Goal: Information Seeking & Learning: Learn about a topic

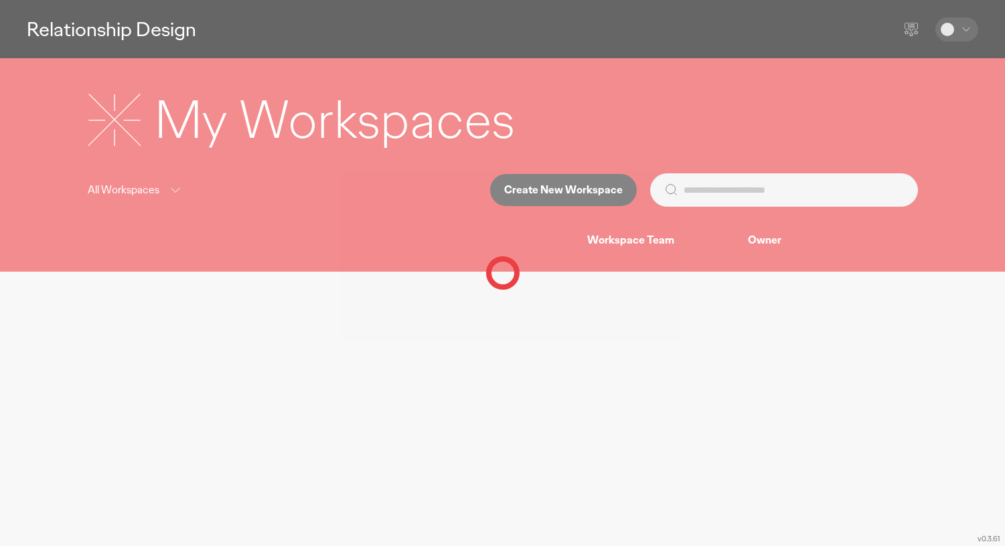
select select "*******"
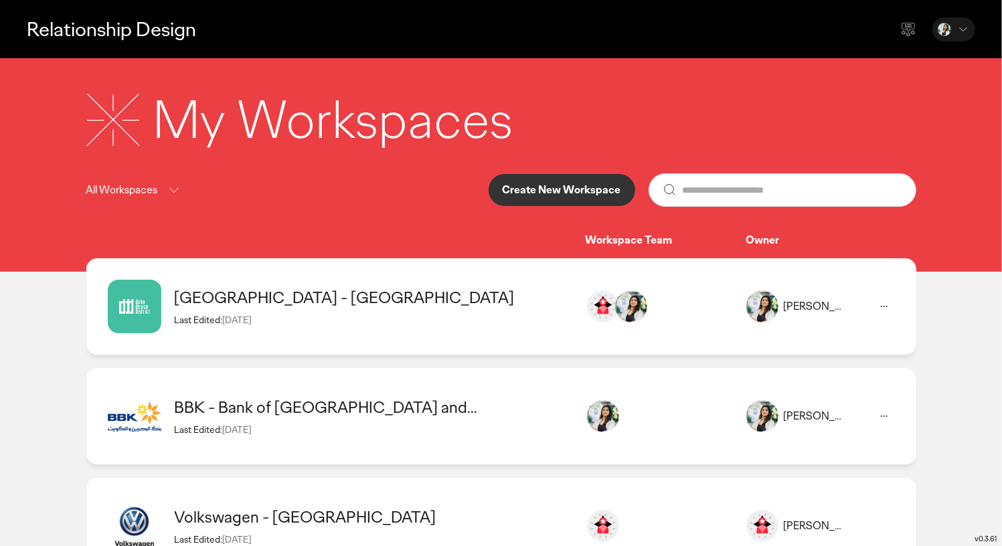
click at [357, 317] on div "Last Edited: [DATE]" at bounding box center [374, 320] width 398 height 12
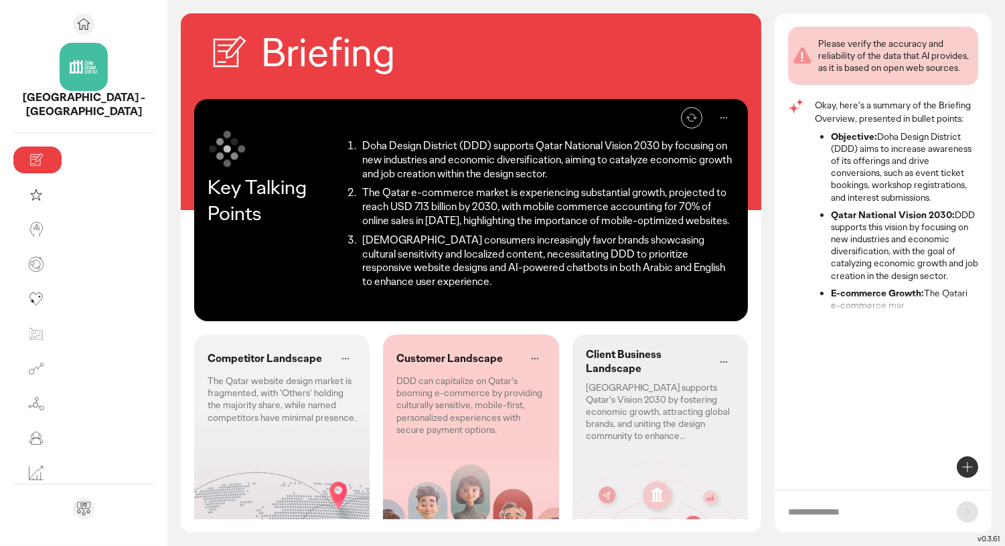
click at [493, 163] on li "Doha Design District (DDD) supports Qatar National Vision 2030 by focusing on n…" at bounding box center [546, 159] width 376 height 41
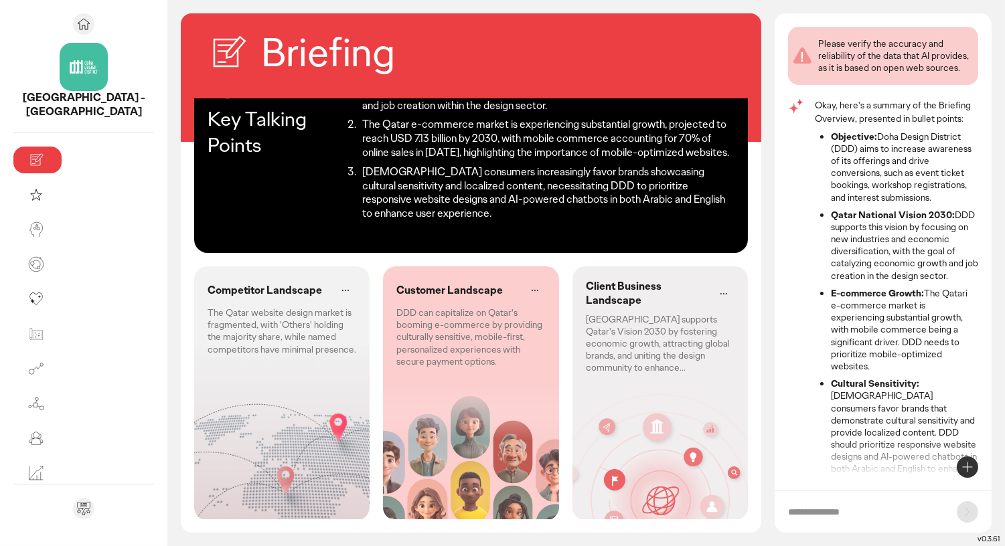
click at [899, 195] on li "Objective: [GEOGRAPHIC_DATA] (DDD) aims to increase awareness of its offerings …" at bounding box center [904, 166] width 147 height 73
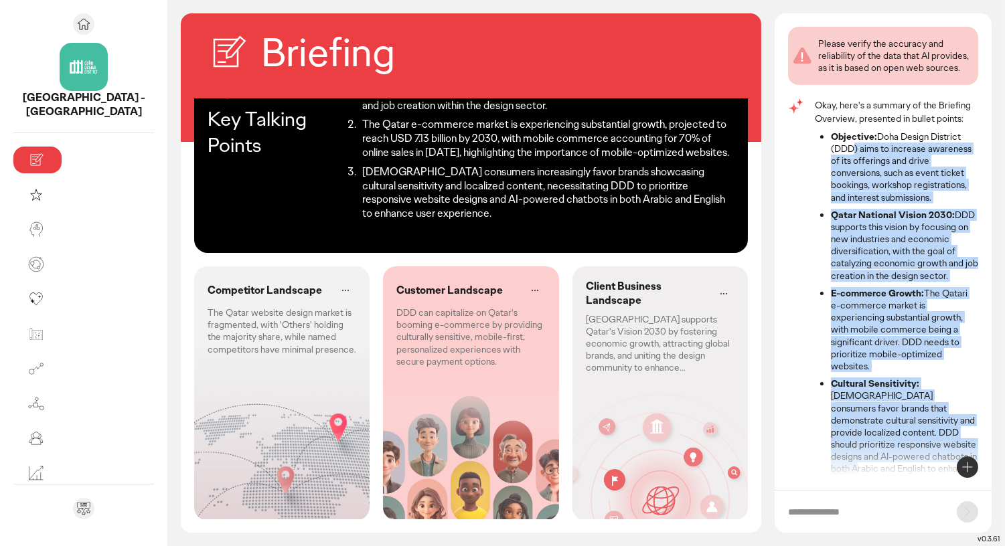
drag, startPoint x: 846, startPoint y: 145, endPoint x: 909, endPoint y: 460, distance: 320.8
click at [909, 460] on ul "Objective: [GEOGRAPHIC_DATA] (DDD) aims to increase awareness of its offerings …" at bounding box center [895, 341] width 163 height 423
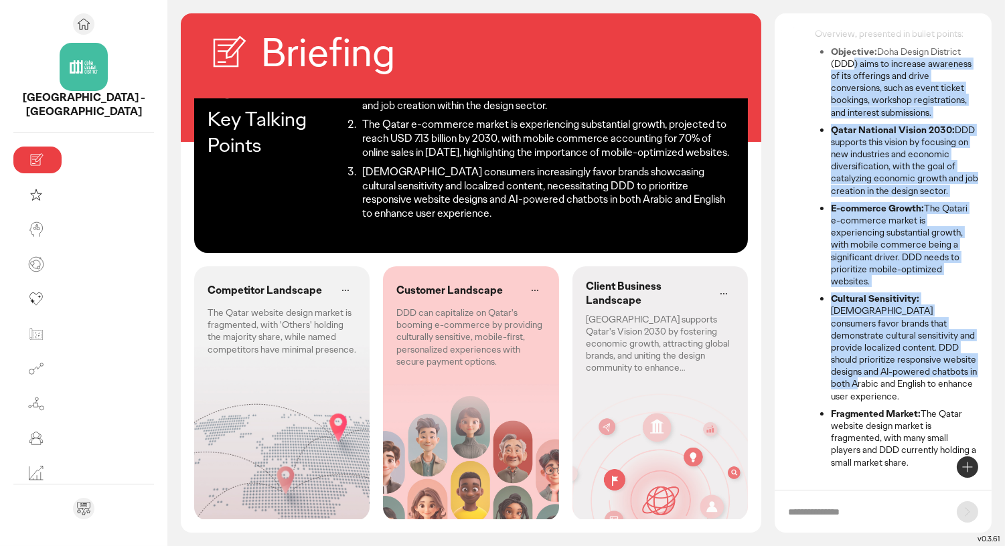
click at [891, 353] on li "Cultural Sensitivity: [DEMOGRAPHIC_DATA] consumers favor brands that demonstrat…" at bounding box center [904, 347] width 147 height 110
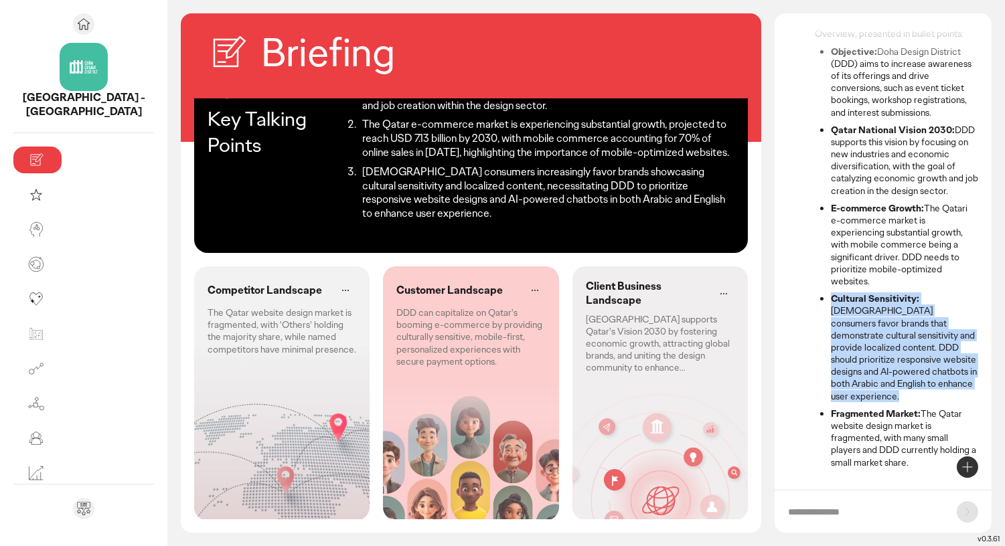
drag, startPoint x: 832, startPoint y: 296, endPoint x: 944, endPoint y: 392, distance: 148.1
click at [944, 392] on ul "Objective: [GEOGRAPHIC_DATA] (DDD) aims to increase awareness of its offerings …" at bounding box center [895, 257] width 163 height 423
click at [859, 418] on li "Fragmented Market: The Qatar website design market is fragmented, with many sma…" at bounding box center [904, 438] width 147 height 61
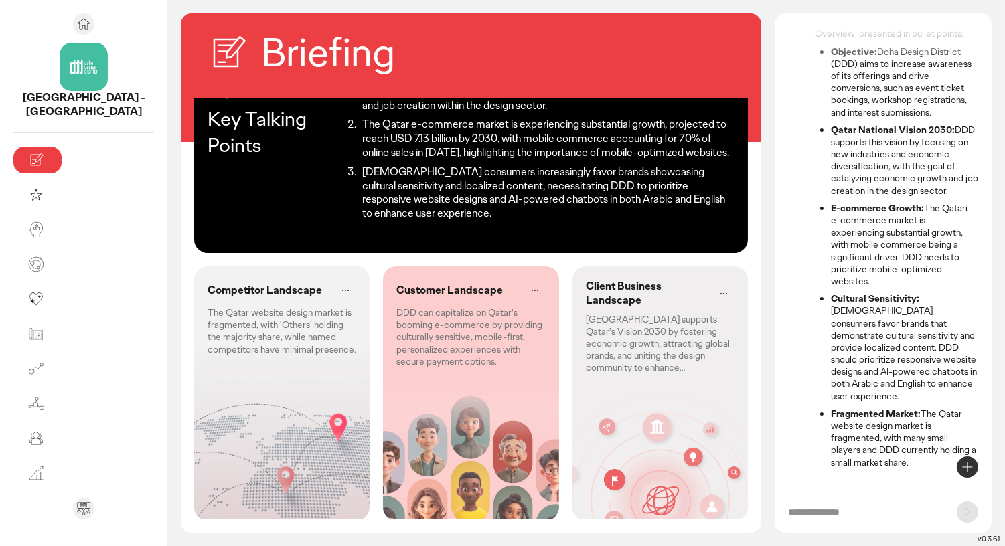
click at [859, 418] on li "Fragmented Market: The Qatar website design market is fragmented, with many sma…" at bounding box center [904, 438] width 147 height 61
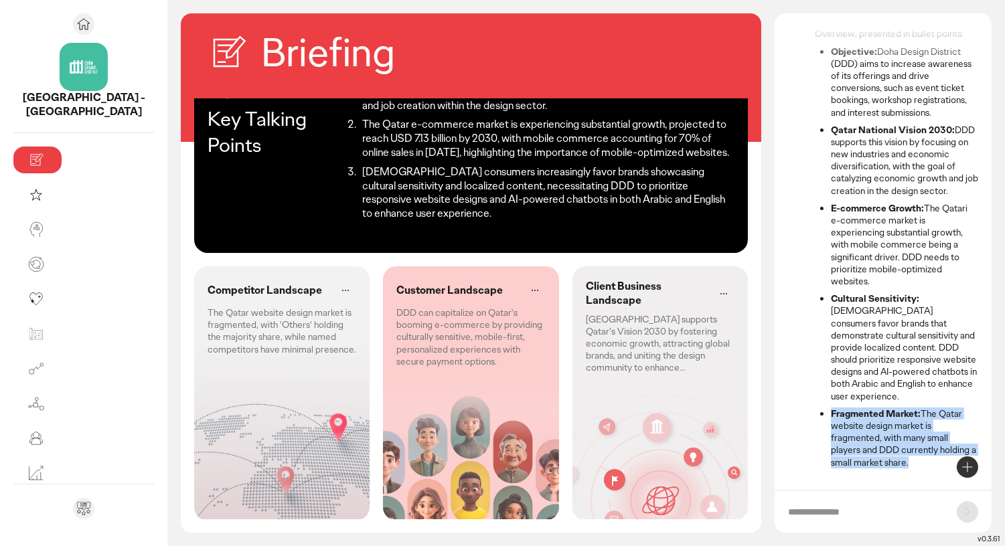
click at [859, 418] on li "Fragmented Market: The Qatar website design market is fragmented, with many sma…" at bounding box center [904, 438] width 147 height 61
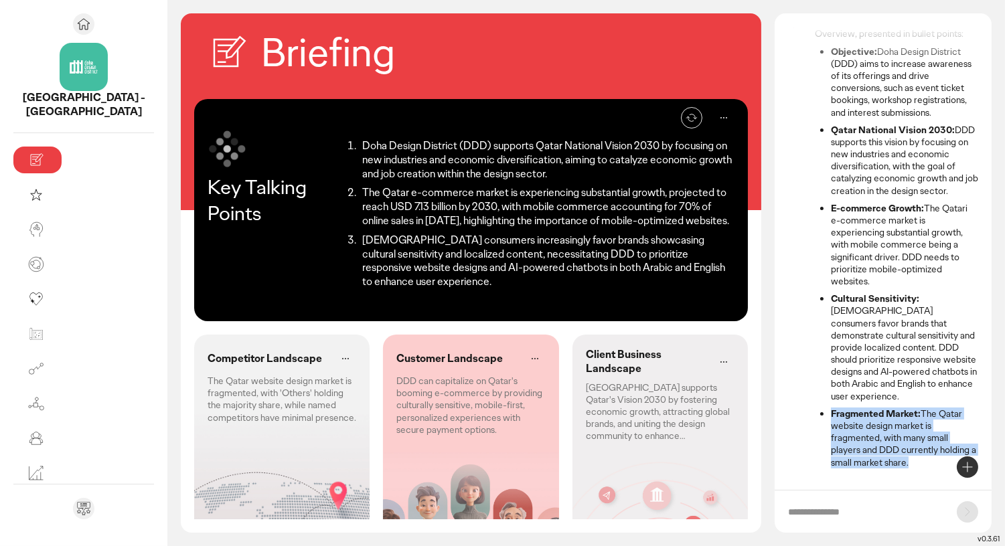
scroll to position [68, 0]
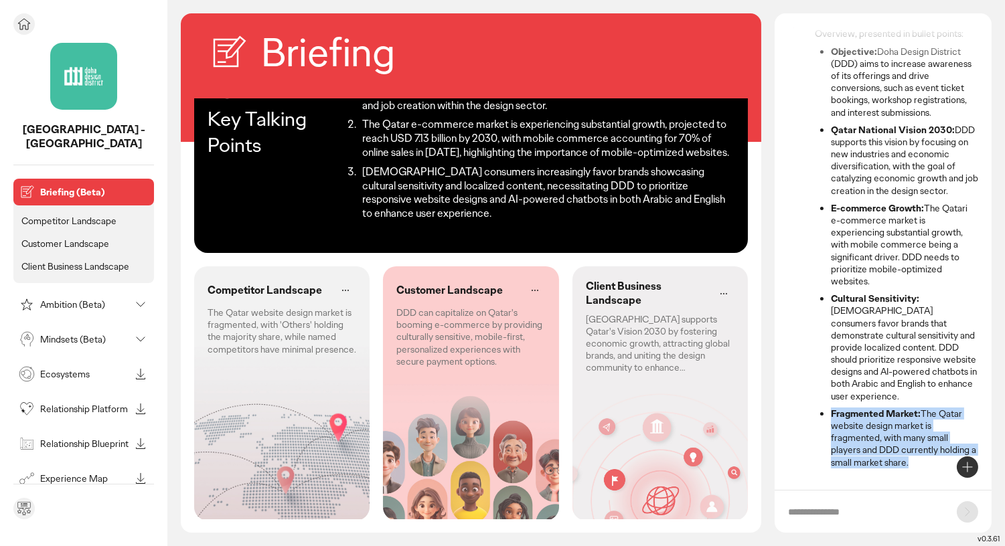
click at [63, 215] on p "Competitor Landscape" at bounding box center [68, 221] width 95 height 12
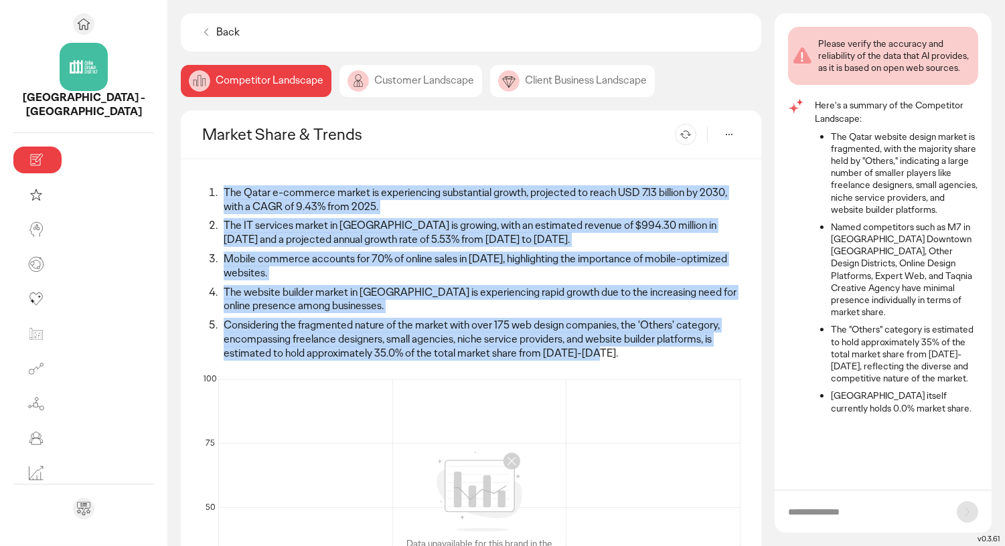
drag, startPoint x: 130, startPoint y: 188, endPoint x: 355, endPoint y: 327, distance: 264.1
click at [355, 327] on ol "The Qatar e-commerce market is experiencing substantial growth, projected to re…" at bounding box center [470, 273] width 537 height 175
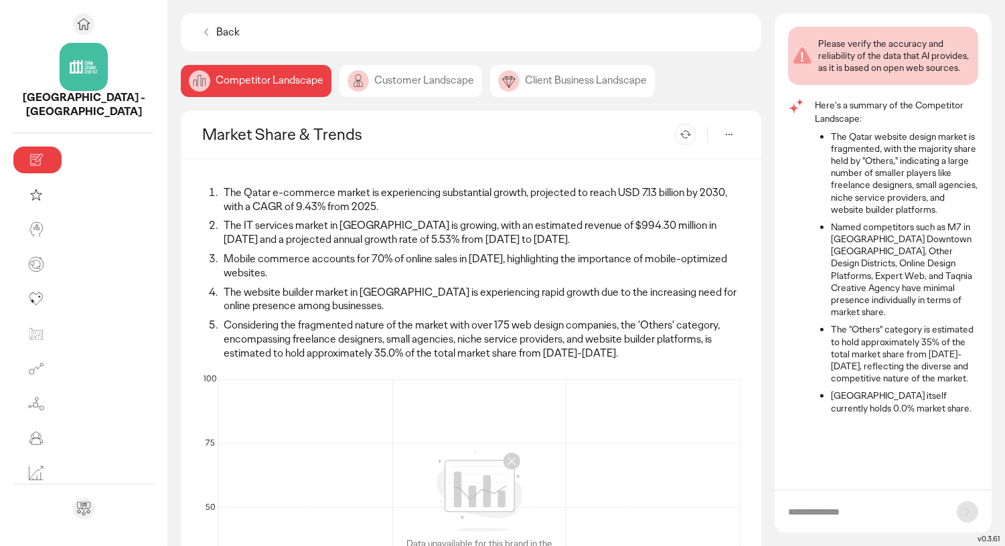
click at [490, 94] on div "Customer Landscape" at bounding box center [572, 81] width 165 height 32
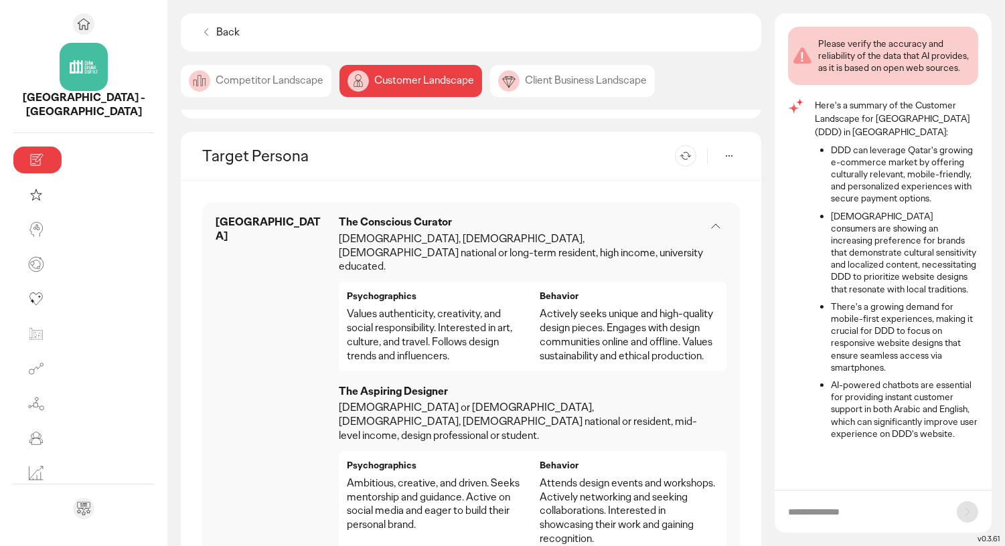
scroll to position [671, 0]
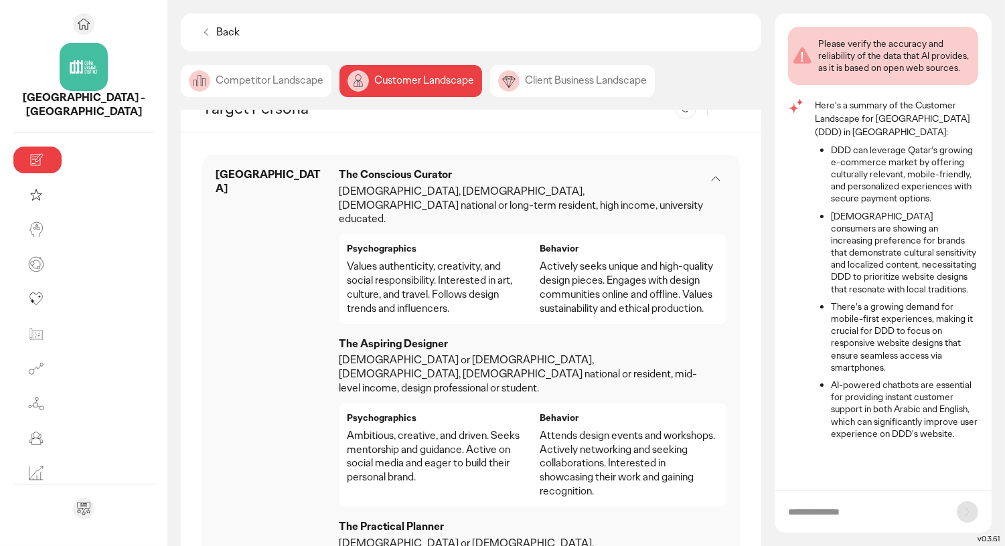
click at [477, 187] on p "[DEMOGRAPHIC_DATA], [DEMOGRAPHIC_DATA], [DEMOGRAPHIC_DATA] national or long-ter…" at bounding box center [522, 205] width 366 height 41
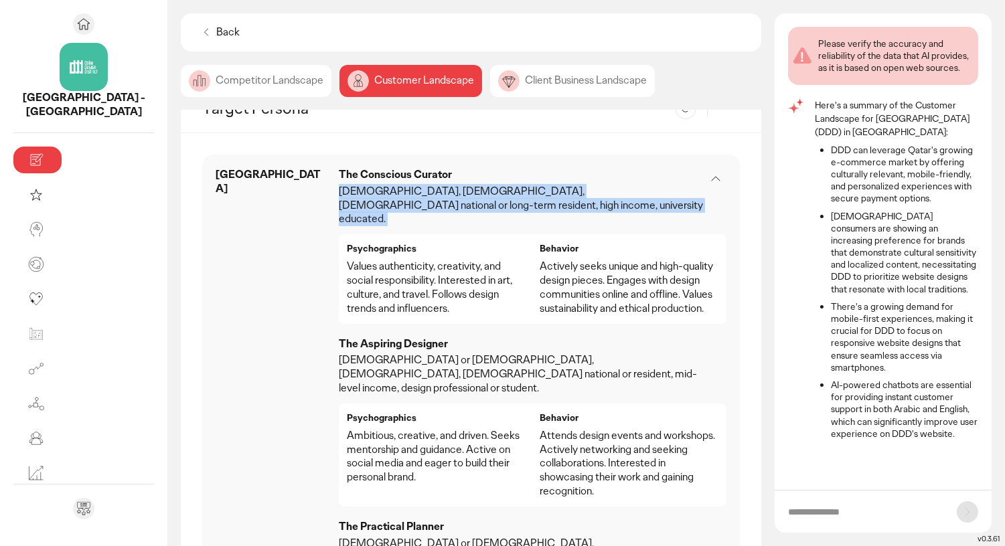
click at [347, 260] on p "Values authenticity, creativity, and social responsibility. Interested in art, …" at bounding box center [436, 288] width 179 height 56
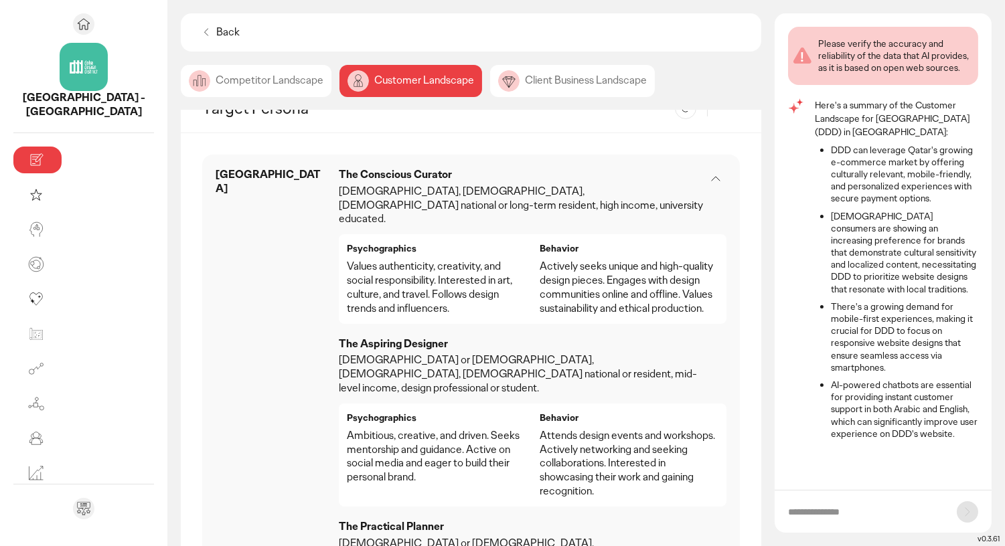
click at [347, 260] on p "Values authenticity, creativity, and social responsibility. Interested in art, …" at bounding box center [436, 288] width 179 height 56
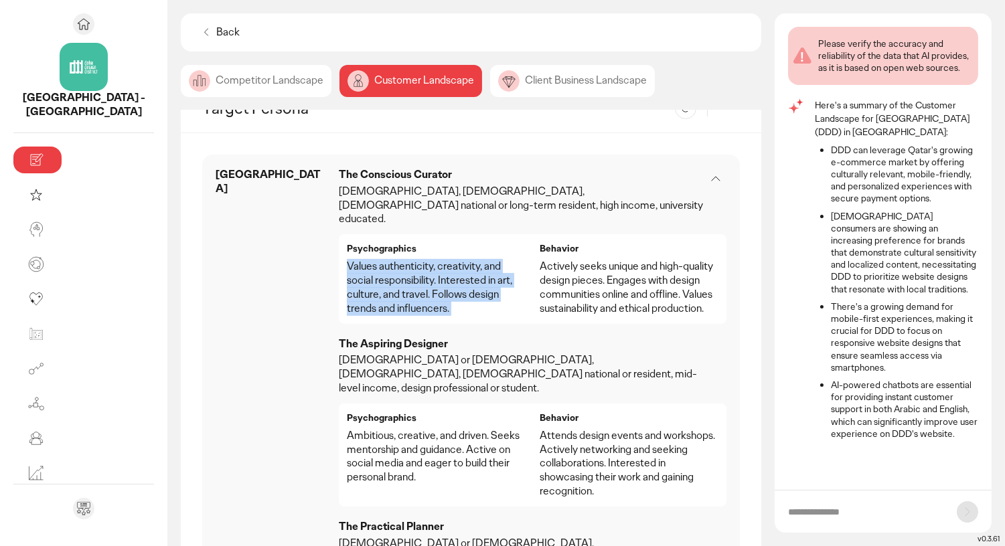
scroll to position [677, 0]
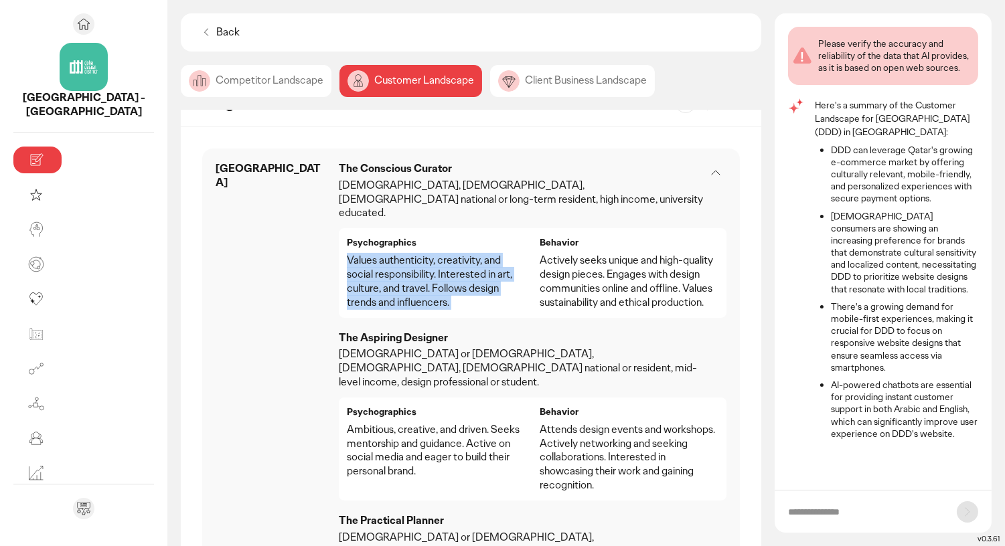
click at [574, 254] on p "Actively seeks unique and high-quality design pieces. Engages with design commu…" at bounding box center [628, 282] width 179 height 56
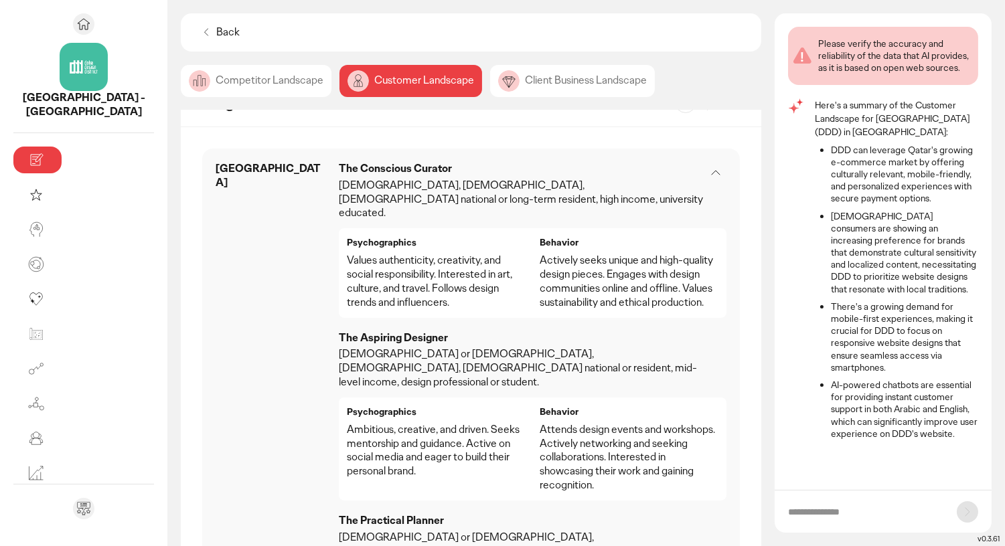
click at [574, 254] on p "Actively seeks unique and high-quality design pieces. Engages with design commu…" at bounding box center [628, 282] width 179 height 56
click at [357, 347] on p "[DEMOGRAPHIC_DATA] or [DEMOGRAPHIC_DATA], [DEMOGRAPHIC_DATA], [DEMOGRAPHIC_DATA…" at bounding box center [522, 367] width 366 height 41
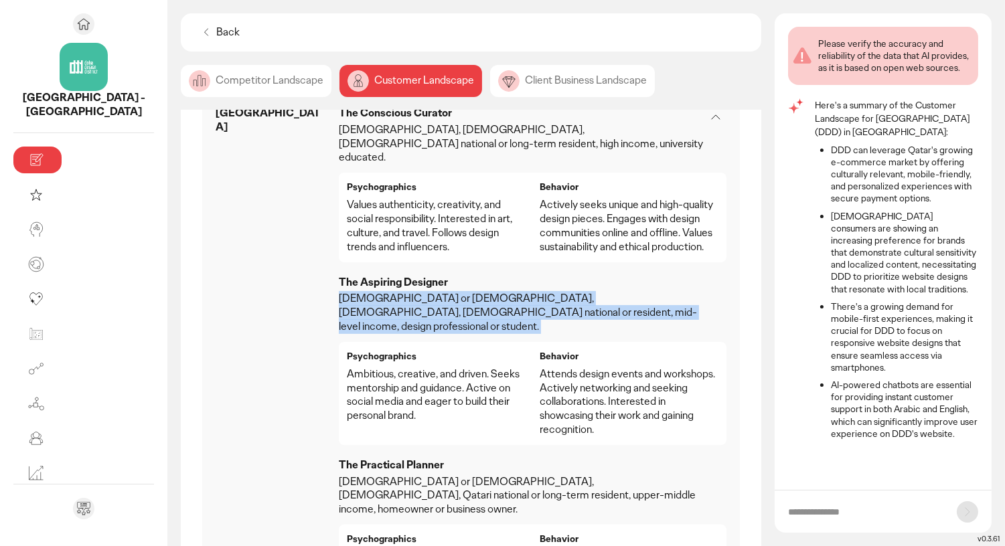
scroll to position [741, 0]
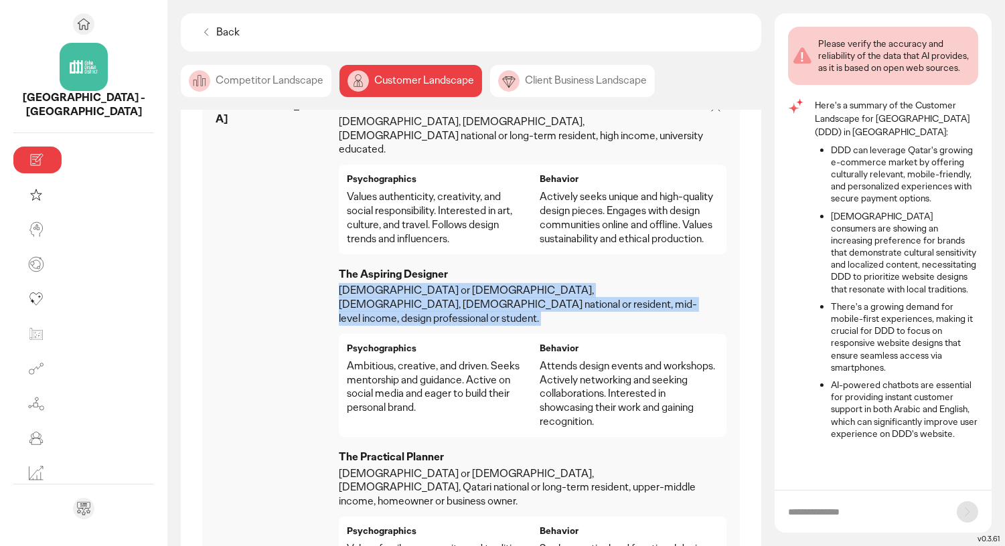
click at [347, 359] on p "Ambitious, creative, and driven. Seeks mentorship and guidance. Active on socia…" at bounding box center [436, 387] width 179 height 56
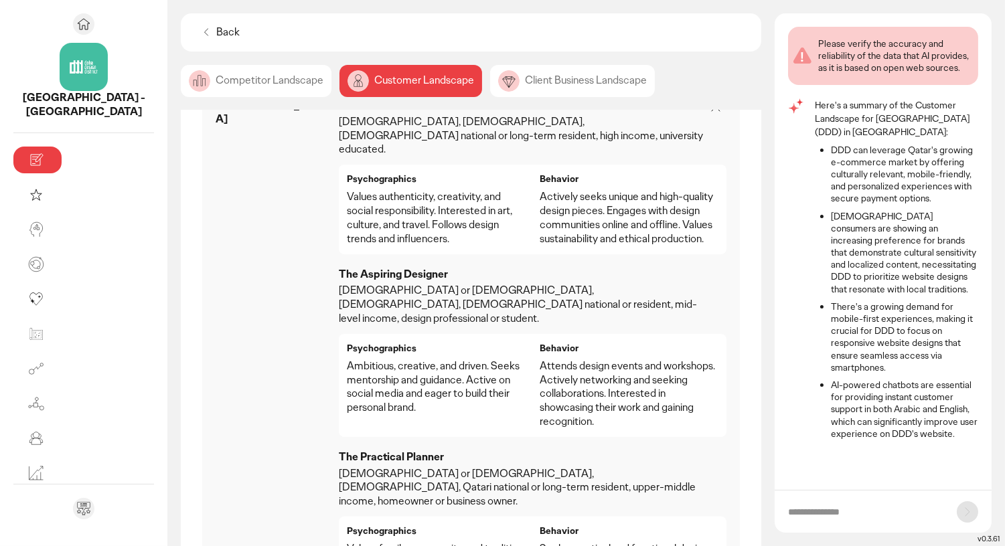
click at [347, 359] on p "Ambitious, creative, and driven. Seeks mentorship and guidance. Active on socia…" at bounding box center [436, 387] width 179 height 56
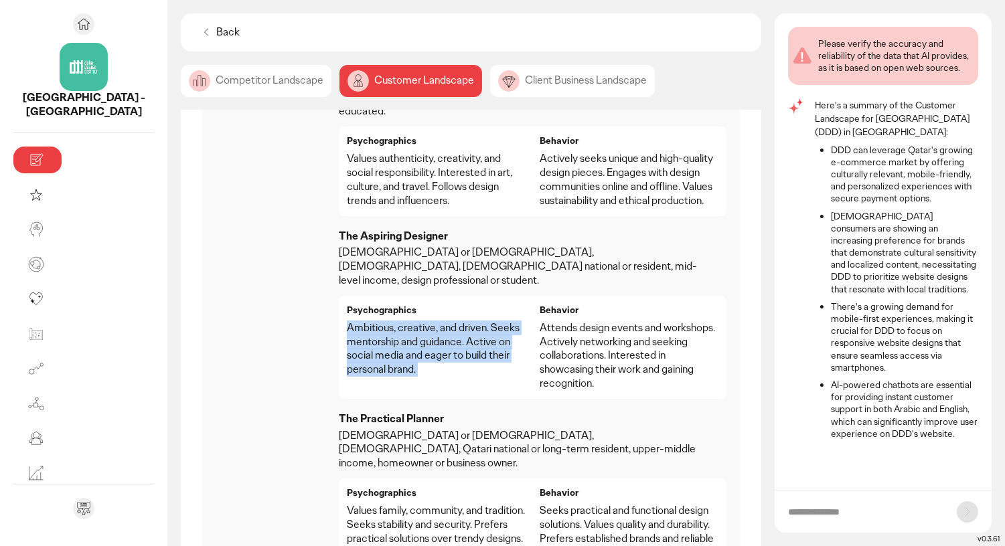
scroll to position [785, 0]
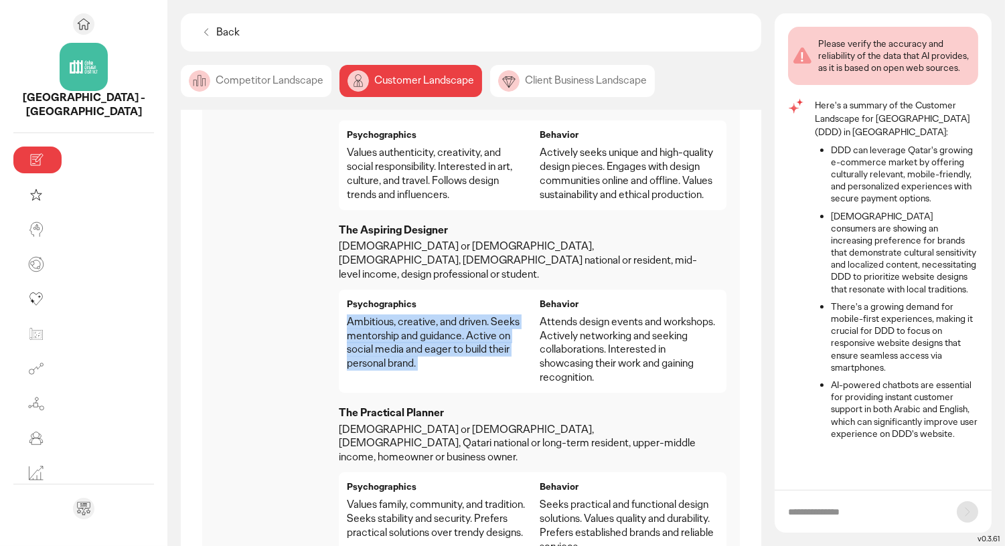
click at [548, 315] on p "Attends design events and workshops. Actively networking and seeking collaborat…" at bounding box center [628, 350] width 179 height 70
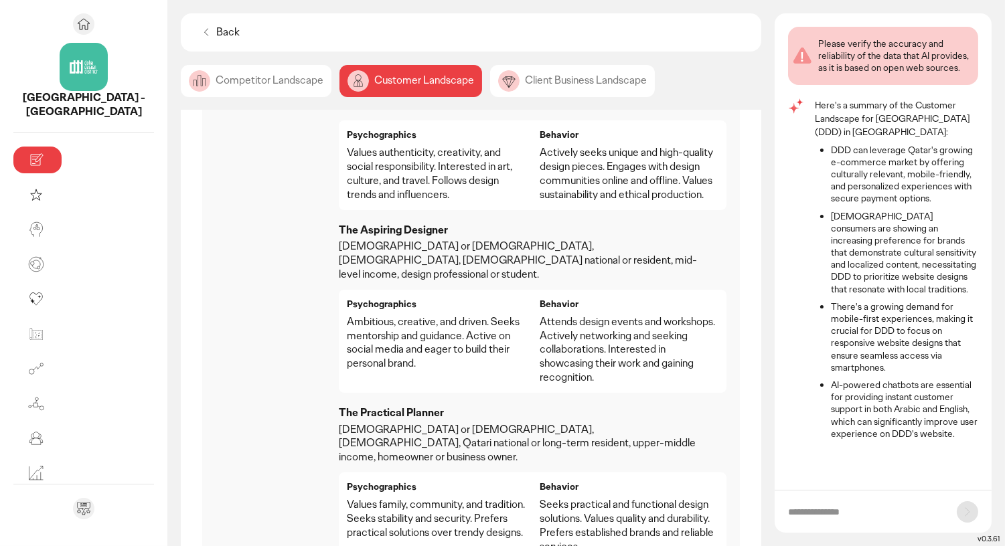
click at [548, 315] on p "Attends design events and workshops. Actively networking and seeking collaborat…" at bounding box center [628, 350] width 179 height 70
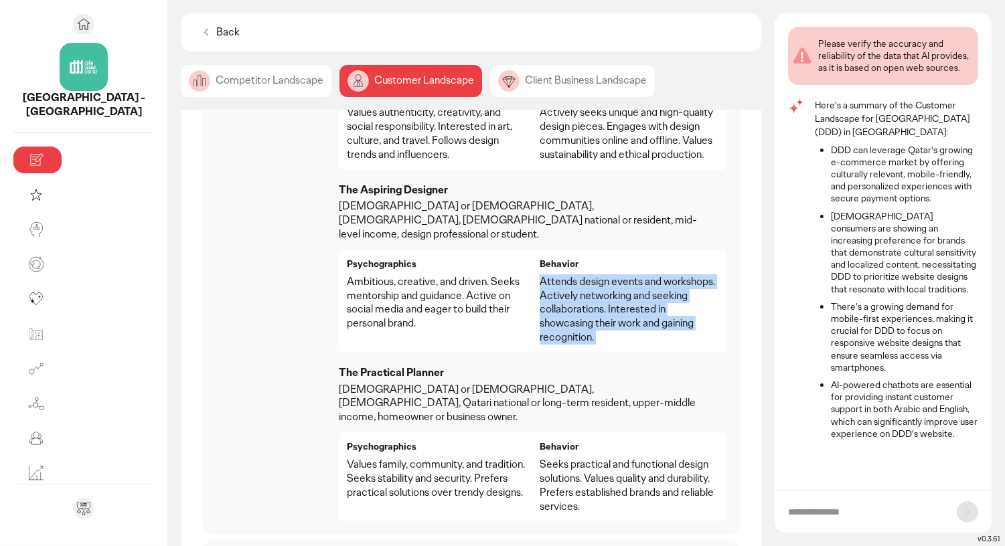
scroll to position [828, 0]
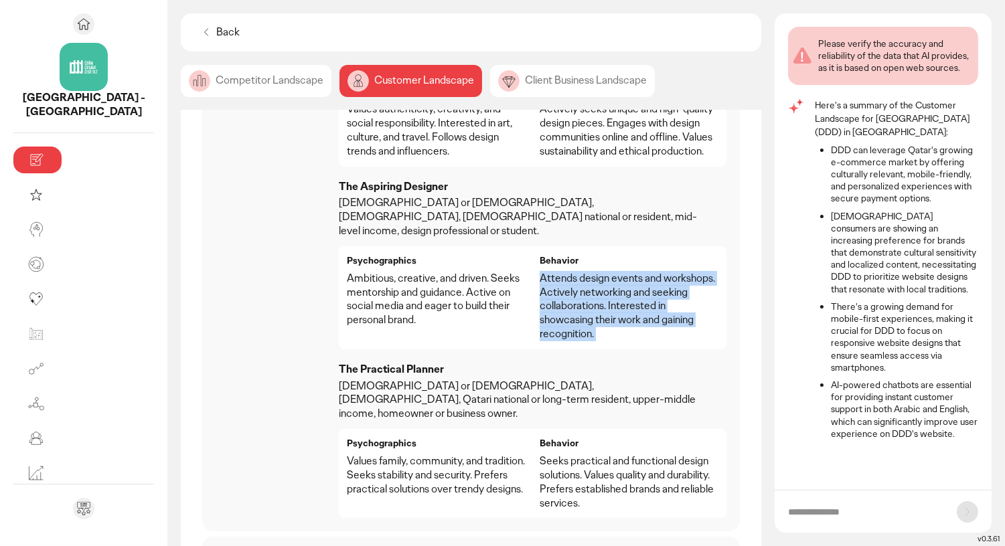
click at [588, 272] on p "Attends design events and workshops. Actively networking and seeking collaborat…" at bounding box center [628, 307] width 179 height 70
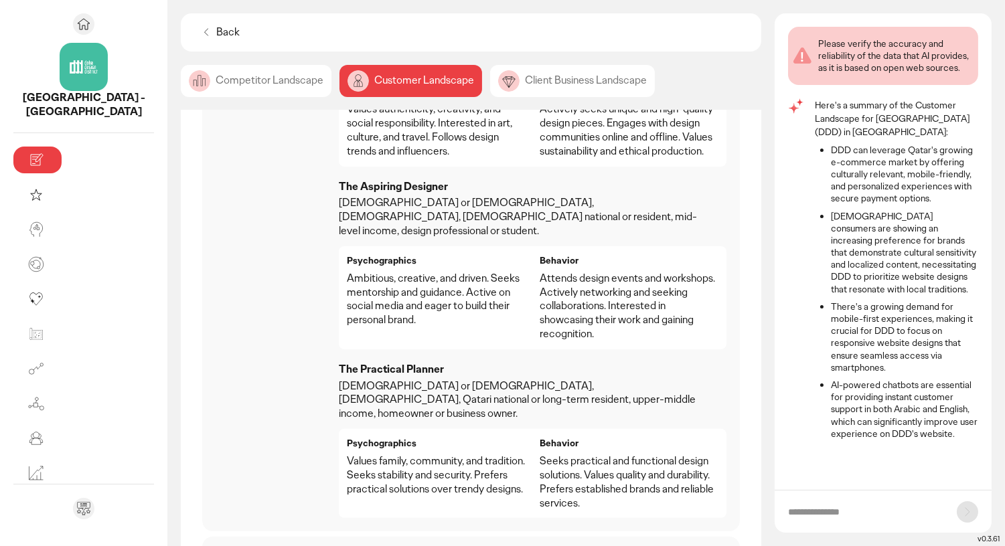
click at [588, 272] on p "Attends design events and workshops. Actively networking and seeking collaborat…" at bounding box center [628, 307] width 179 height 70
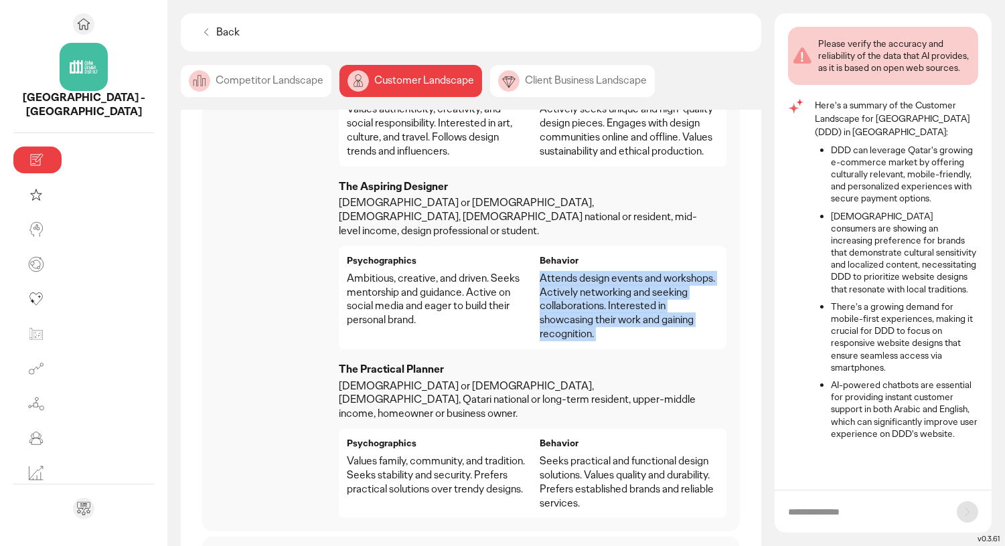
click at [567, 272] on p "Attends design events and workshops. Actively networking and seeking collaborat…" at bounding box center [628, 307] width 179 height 70
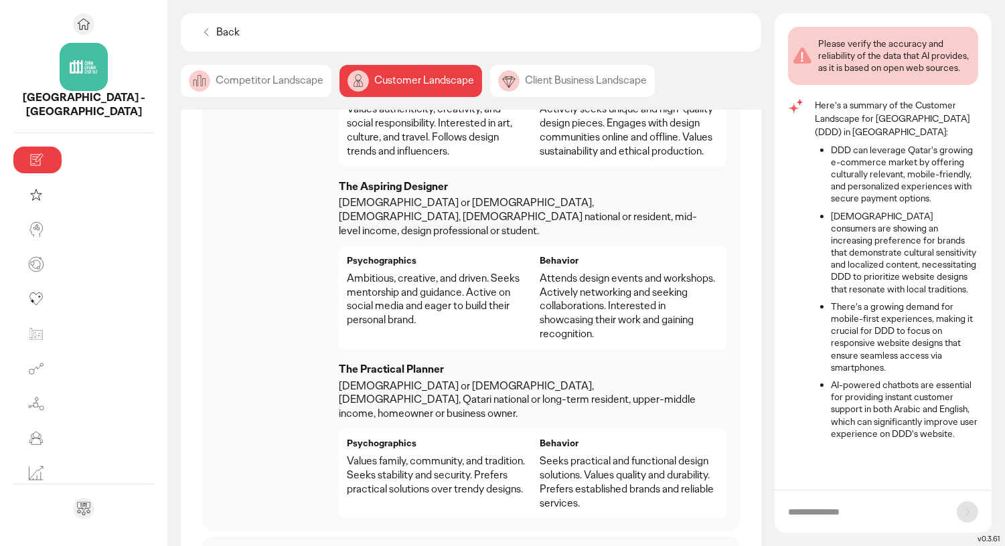
click at [567, 272] on p "Attends design events and workshops. Actively networking and seeking collaborat…" at bounding box center [628, 307] width 179 height 70
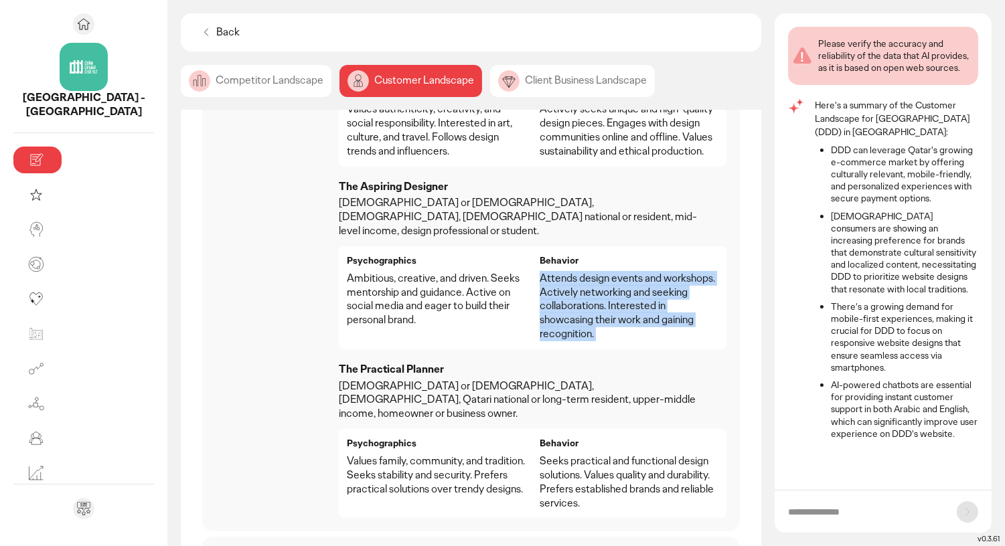
click at [563, 272] on p "Attends design events and workshops. Actively networking and seeking collaborat…" at bounding box center [628, 307] width 179 height 70
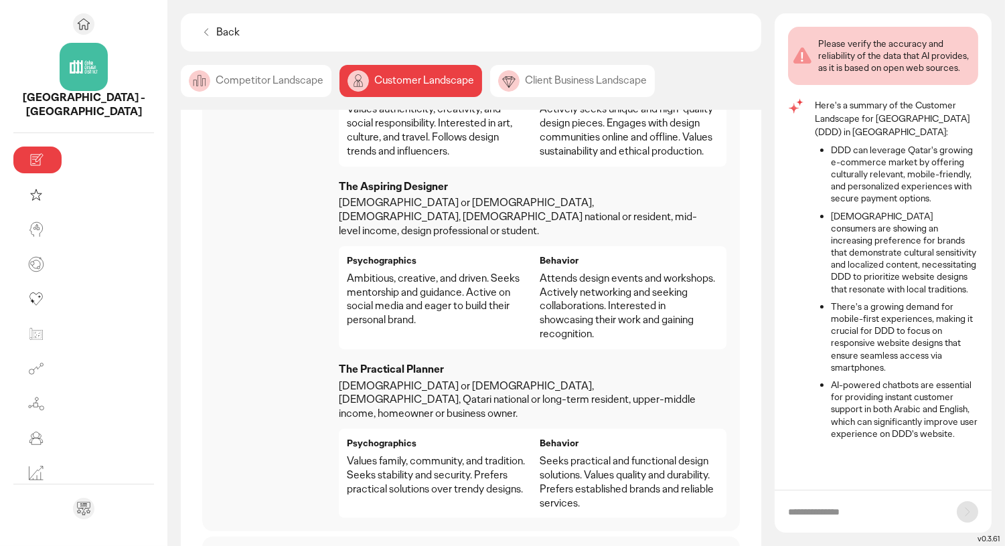
click at [563, 272] on p "Attends design events and workshops. Actively networking and seeking collaborat…" at bounding box center [628, 307] width 179 height 70
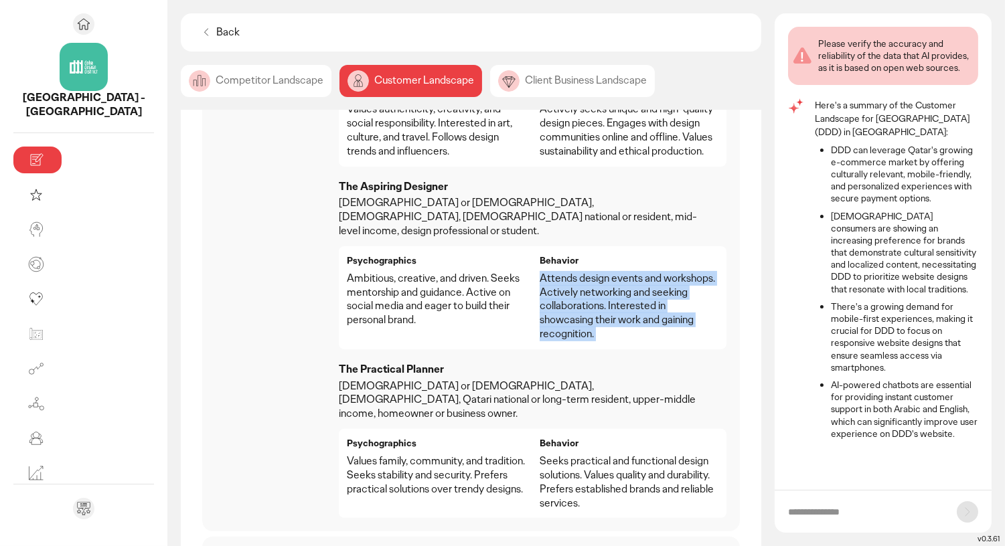
click at [646, 272] on p "Attends design events and workshops. Actively networking and seeking collaborat…" at bounding box center [628, 307] width 179 height 70
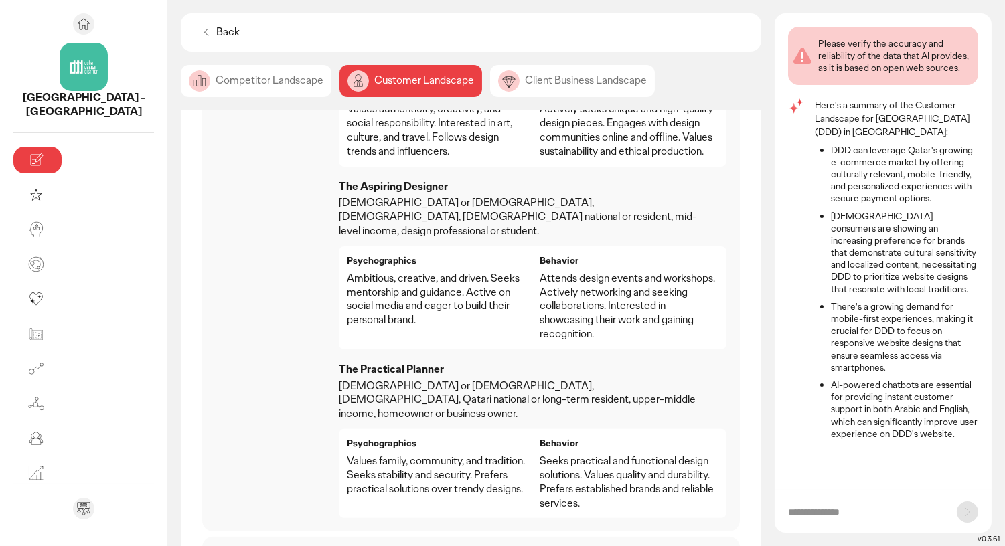
click at [646, 272] on p "Attends design events and workshops. Actively networking and seeking collaborat…" at bounding box center [628, 307] width 179 height 70
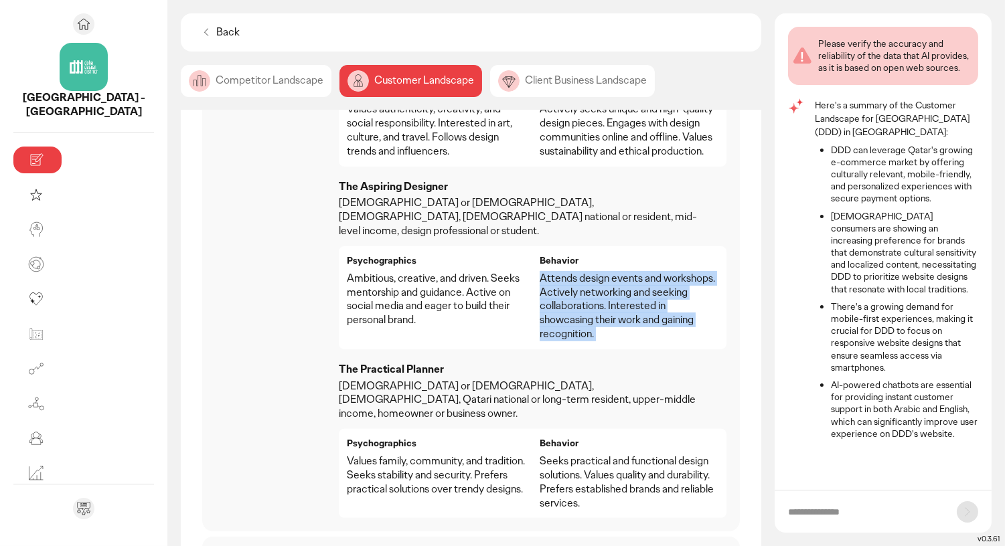
click at [552, 272] on p "Attends design events and workshops. Actively networking and seeking collaborat…" at bounding box center [628, 307] width 179 height 70
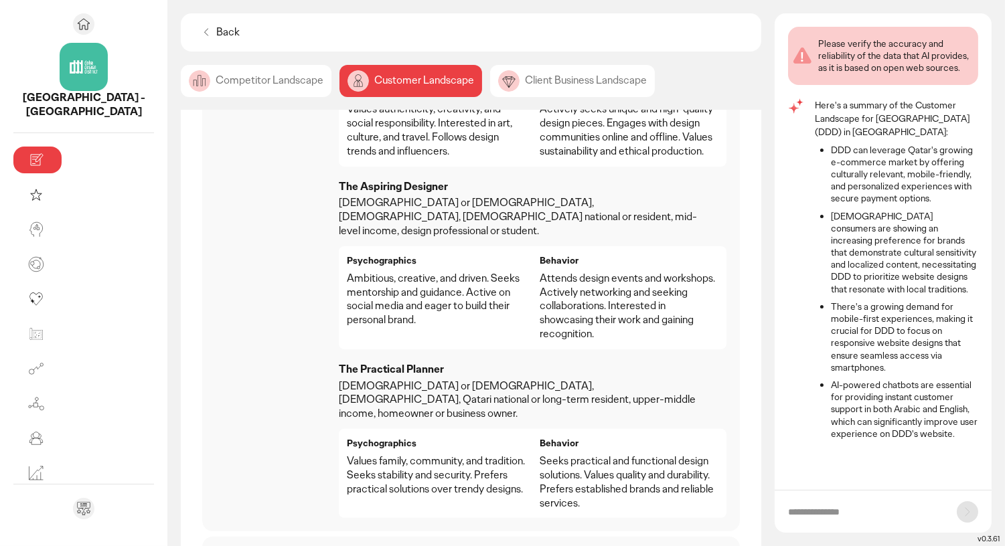
click at [552, 272] on p "Attends design events and workshops. Actively networking and seeking collaborat…" at bounding box center [628, 307] width 179 height 70
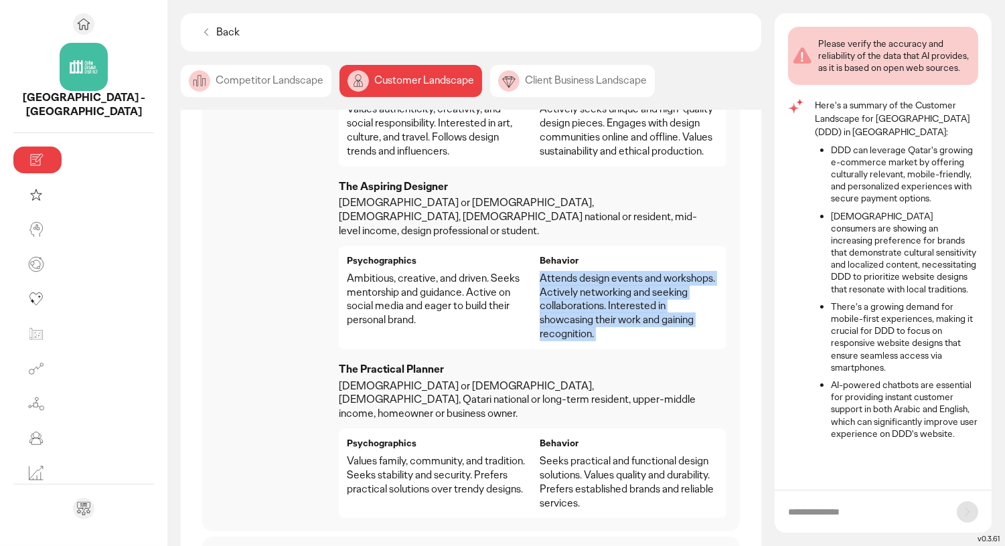
click at [539, 272] on p "Attends design events and workshops. Actively networking and seeking collaborat…" at bounding box center [628, 307] width 179 height 70
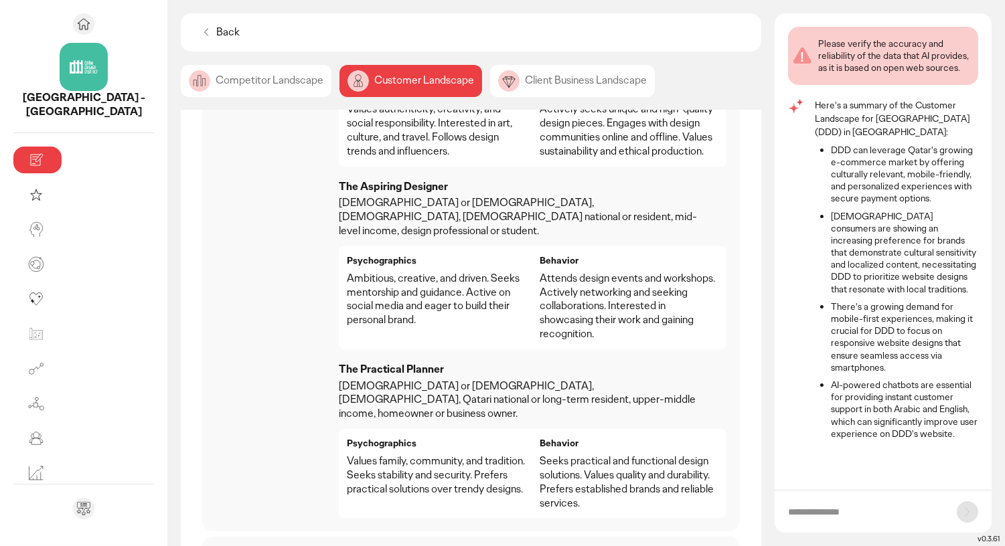
click at [539, 272] on p "Attends design events and workshops. Actively networking and seeking collaborat…" at bounding box center [628, 307] width 179 height 70
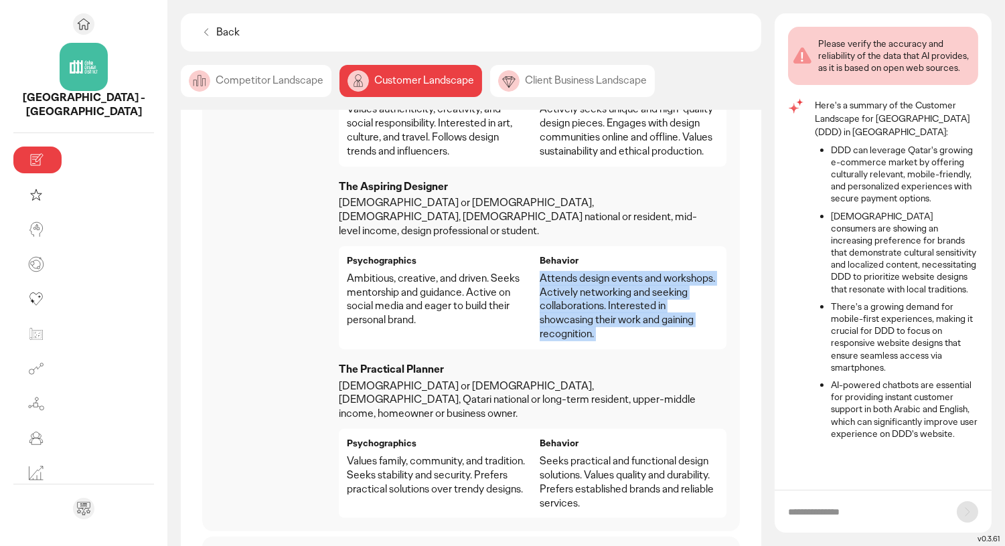
click at [606, 272] on p "Attends design events and workshops. Actively networking and seeking collaborat…" at bounding box center [628, 307] width 179 height 70
drag, startPoint x: 632, startPoint y: 276, endPoint x: 673, endPoint y: 232, distance: 59.7
click at [673, 272] on p "Attends design events and workshops. Actively networking and seeking collaborat…" at bounding box center [628, 307] width 179 height 70
copy p "Actively networking and seeking collaborations. Interested in showcasing their …"
click at [339, 379] on p "[DEMOGRAPHIC_DATA] or [DEMOGRAPHIC_DATA], [DEMOGRAPHIC_DATA], Qatari national o…" at bounding box center [522, 399] width 366 height 41
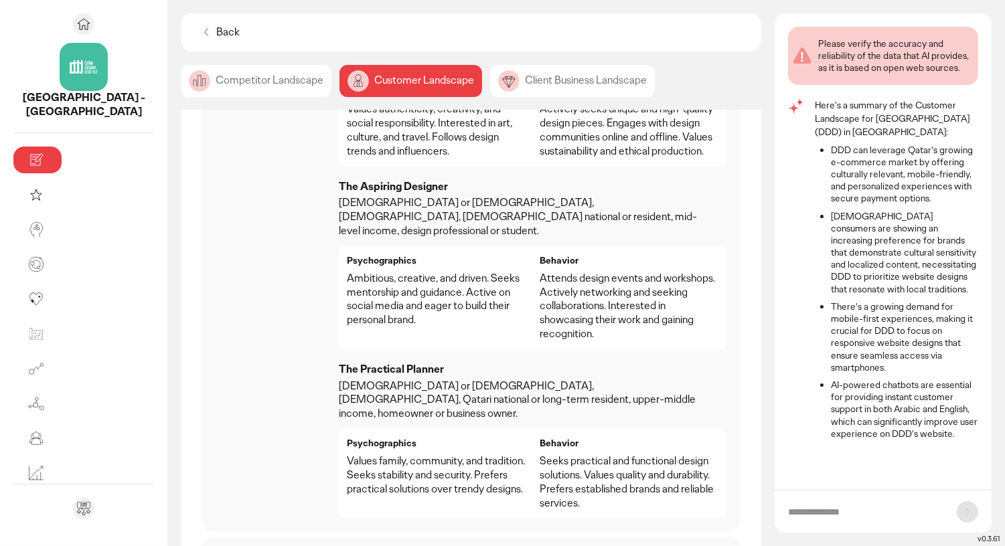
click at [339, 379] on p "[DEMOGRAPHIC_DATA] or [DEMOGRAPHIC_DATA], [DEMOGRAPHIC_DATA], Qatari national o…" at bounding box center [522, 399] width 366 height 41
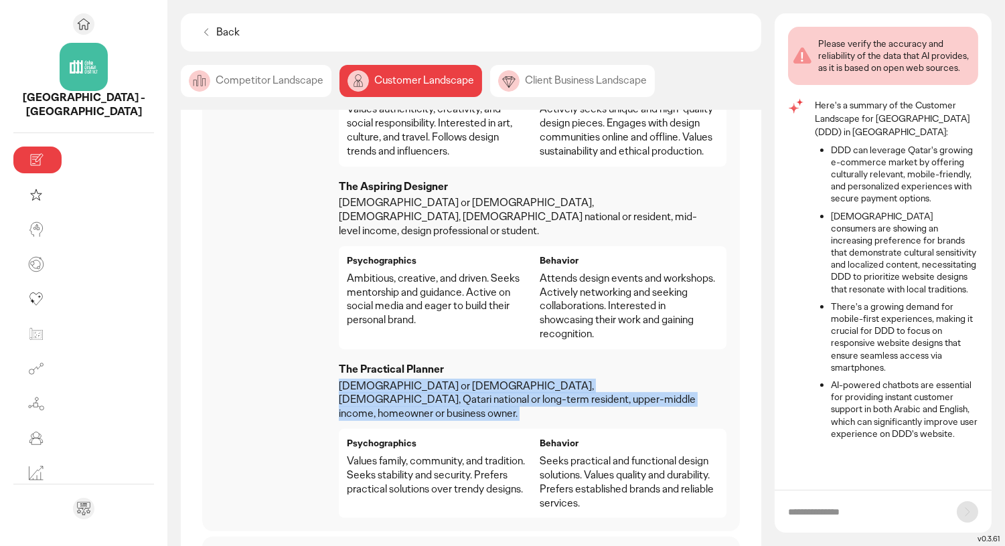
click at [381, 454] on p "Values family, community, and tradition. Seeks stability and security. Prefers …" at bounding box center [436, 474] width 179 height 41
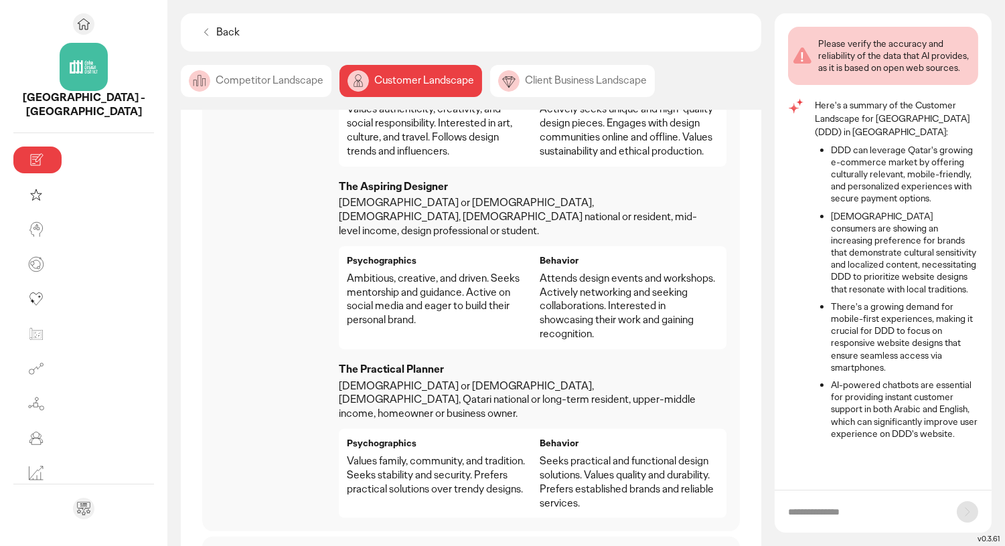
click at [381, 454] on p "Values family, community, and tradition. Seeks stability and security. Prefers …" at bounding box center [436, 474] width 179 height 41
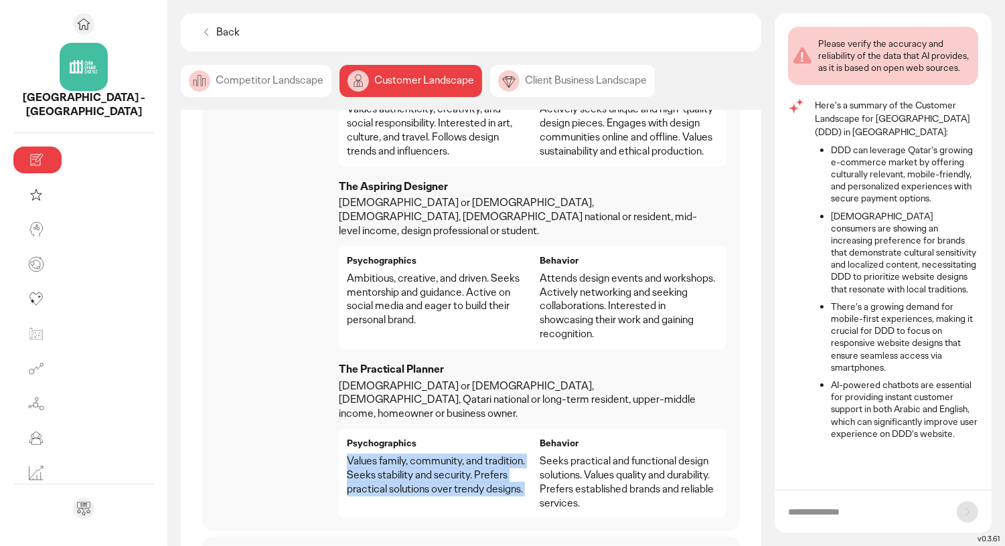
click at [381, 454] on p "Values family, community, and tradition. Seeks stability and security. Prefers …" at bounding box center [436, 474] width 179 height 41
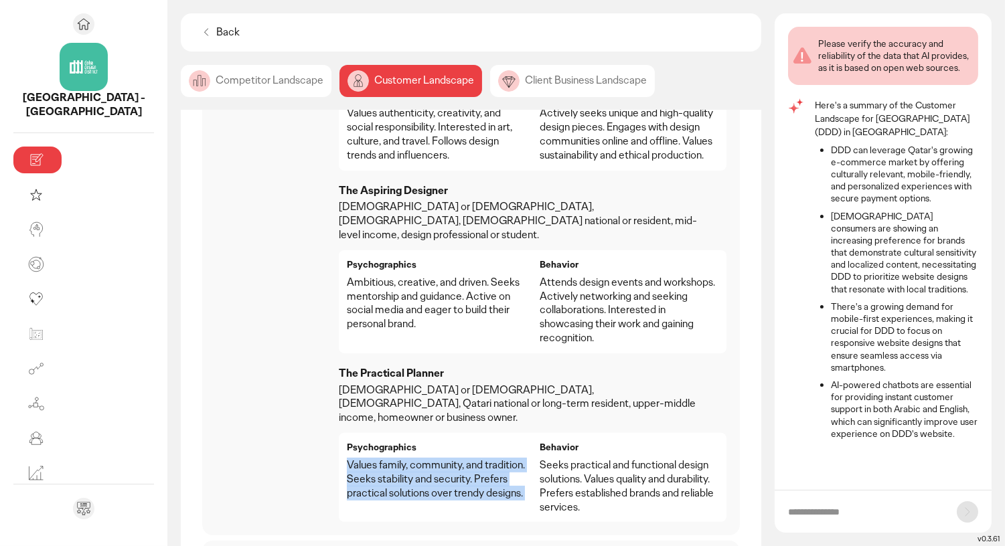
scroll to position [840, 0]
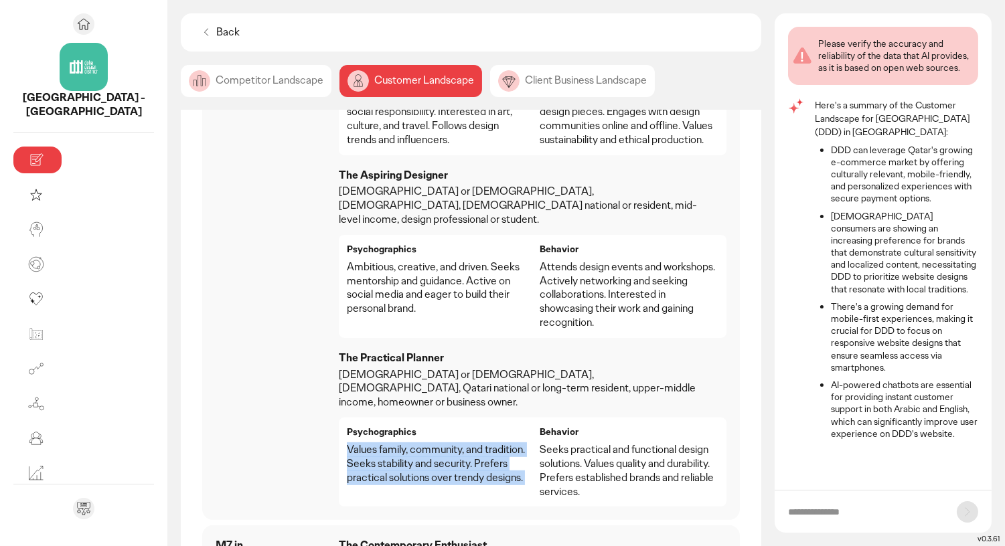
click at [339, 368] on p "[DEMOGRAPHIC_DATA] or [DEMOGRAPHIC_DATA], [DEMOGRAPHIC_DATA], Qatari national o…" at bounding box center [522, 388] width 366 height 41
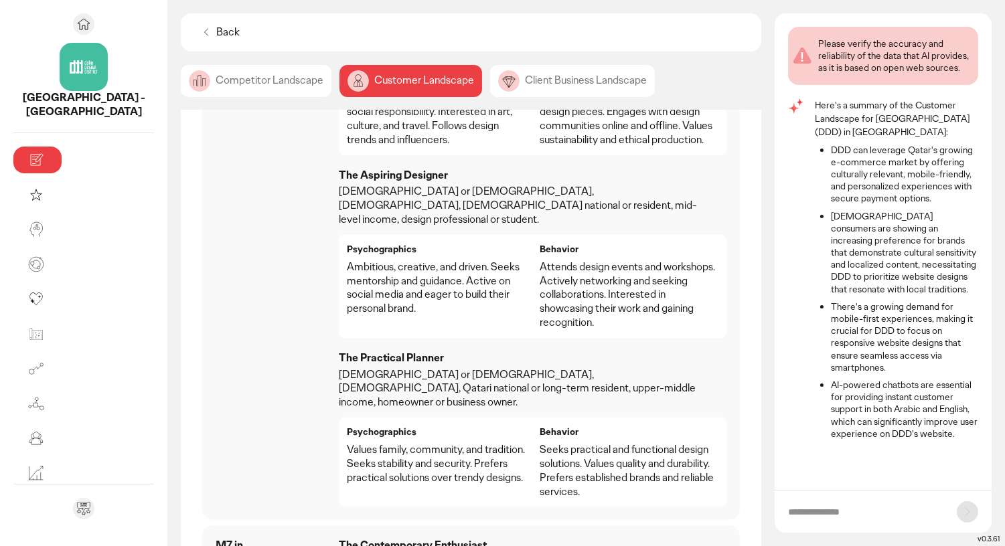
click at [339, 368] on p "[DEMOGRAPHIC_DATA] or [DEMOGRAPHIC_DATA], [DEMOGRAPHIC_DATA], Qatari national o…" at bounding box center [522, 388] width 366 height 41
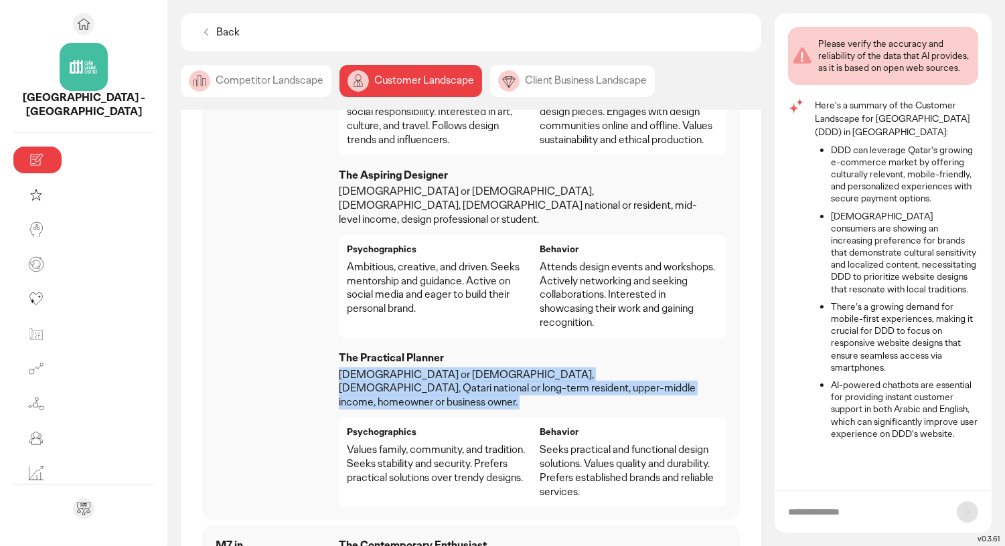
click at [347, 443] on p "Values family, community, and tradition. Seeks stability and security. Prefers …" at bounding box center [436, 463] width 179 height 41
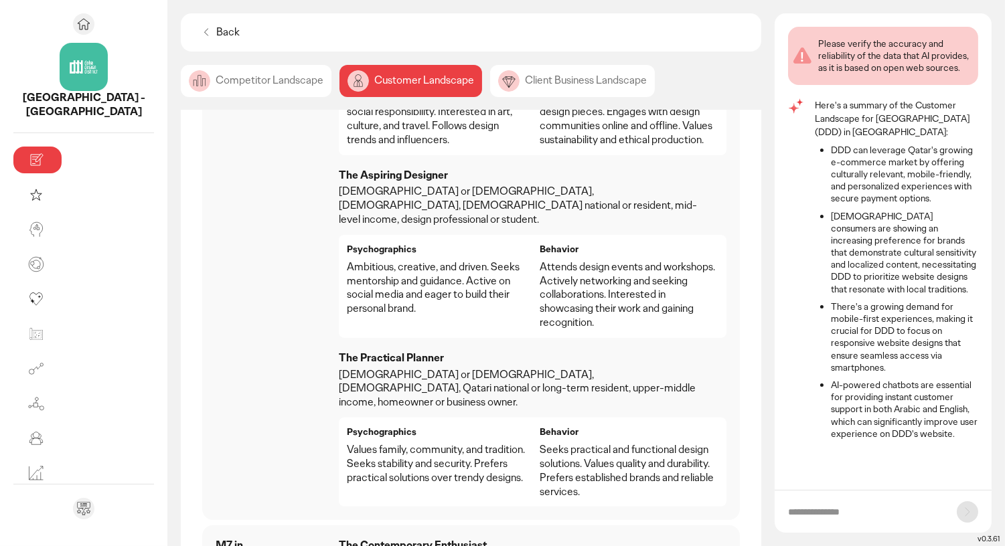
click at [347, 443] on p "Values family, community, and tradition. Seeks stability and security. Prefers …" at bounding box center [436, 463] width 179 height 41
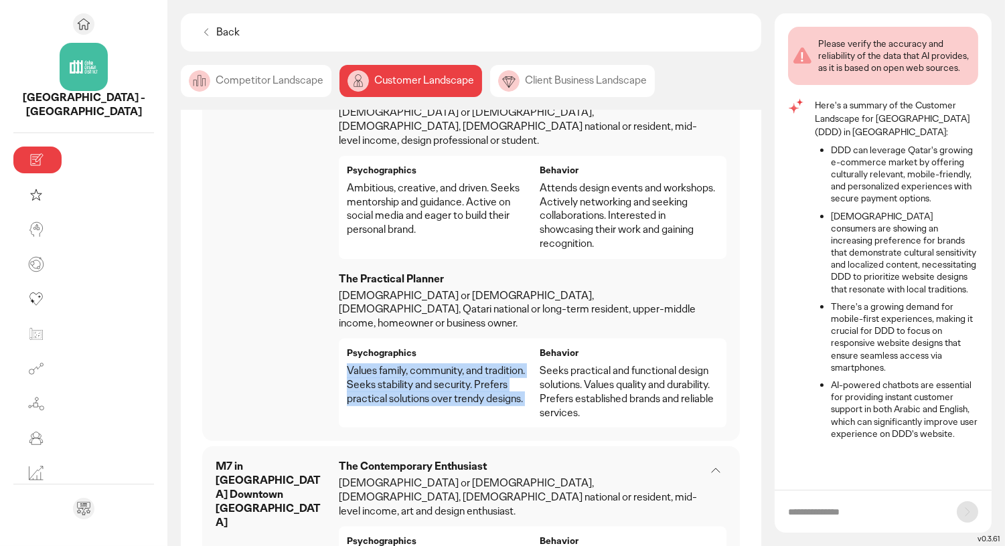
scroll to position [1065, 0]
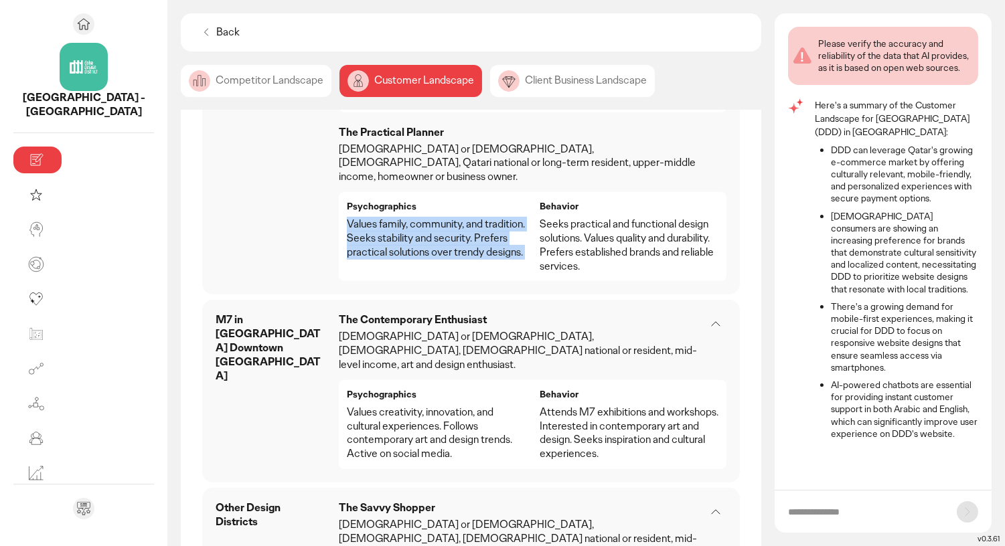
click at [418, 330] on p "[DEMOGRAPHIC_DATA] or [DEMOGRAPHIC_DATA], [DEMOGRAPHIC_DATA], [DEMOGRAPHIC_DATA…" at bounding box center [522, 350] width 366 height 41
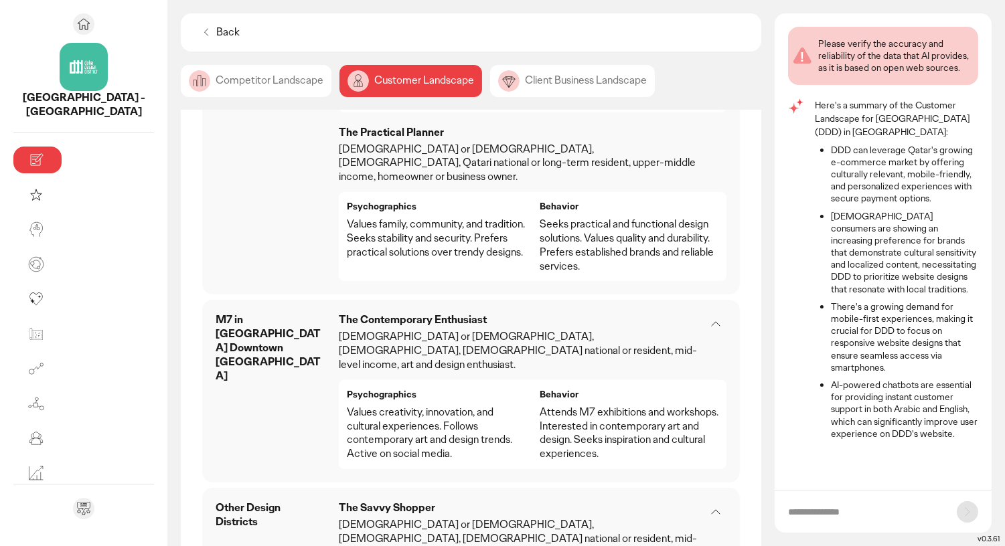
click at [418, 330] on p "[DEMOGRAPHIC_DATA] or [DEMOGRAPHIC_DATA], [DEMOGRAPHIC_DATA], [DEMOGRAPHIC_DATA…" at bounding box center [522, 350] width 366 height 41
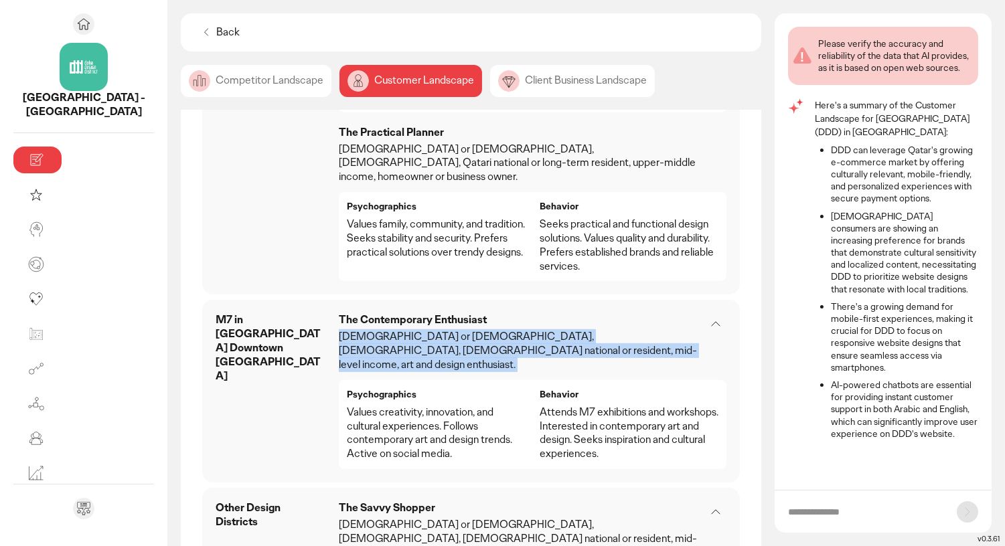
click at [387, 406] on p "Values creativity, innovation, and cultural experiences. Follows contemporary a…" at bounding box center [436, 434] width 179 height 56
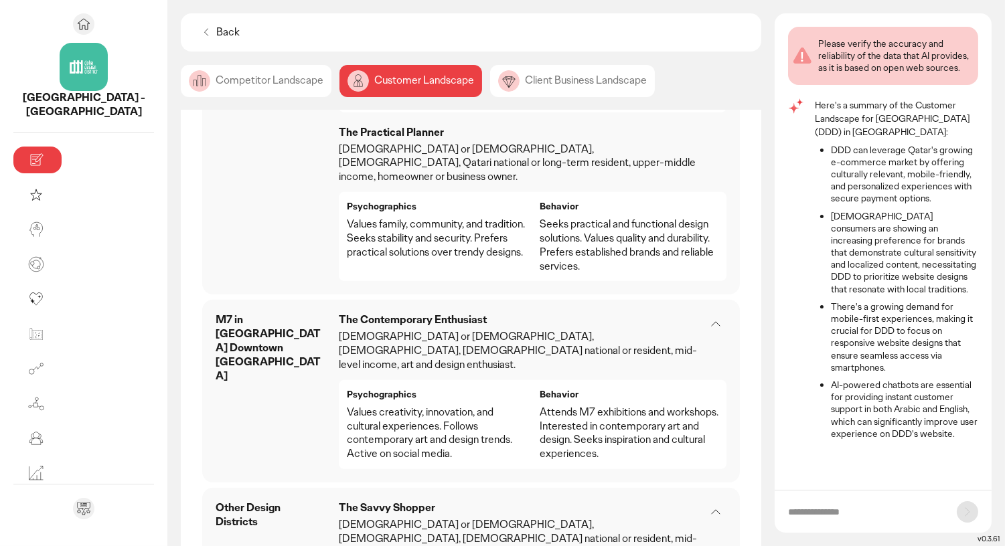
click at [387, 406] on p "Values creativity, innovation, and cultural experiences. Follows contemporary a…" at bounding box center [436, 434] width 179 height 56
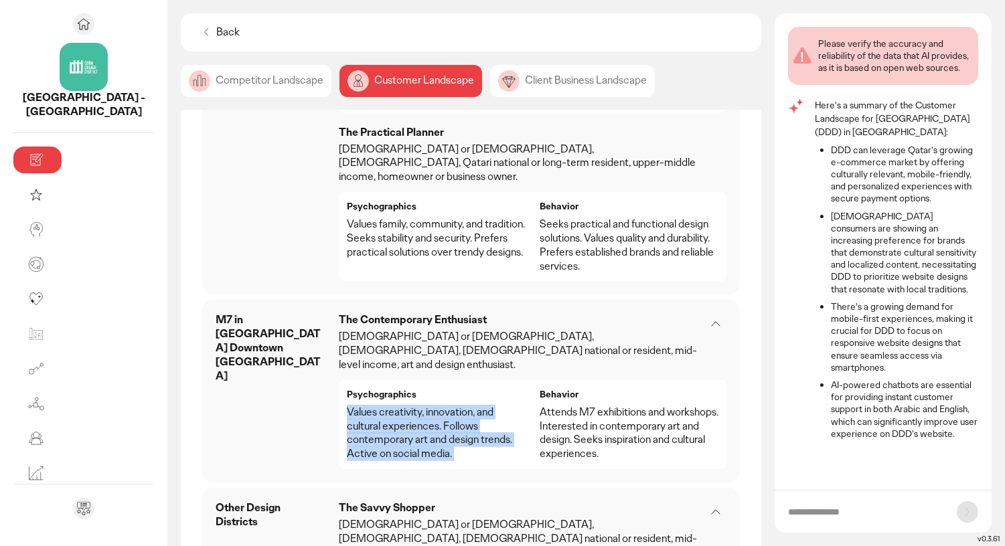
click at [560, 406] on p "Attends M7 exhibitions and workshops. Interested in contemporary art and design…" at bounding box center [628, 434] width 179 height 56
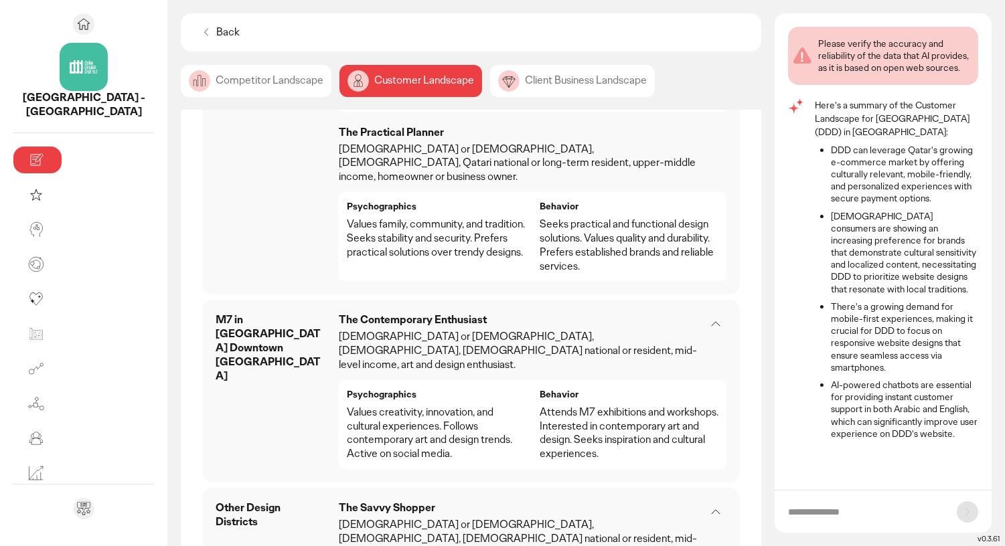
click at [560, 406] on p "Attends M7 exhibitions and workshops. Interested in contemporary art and design…" at bounding box center [628, 434] width 179 height 56
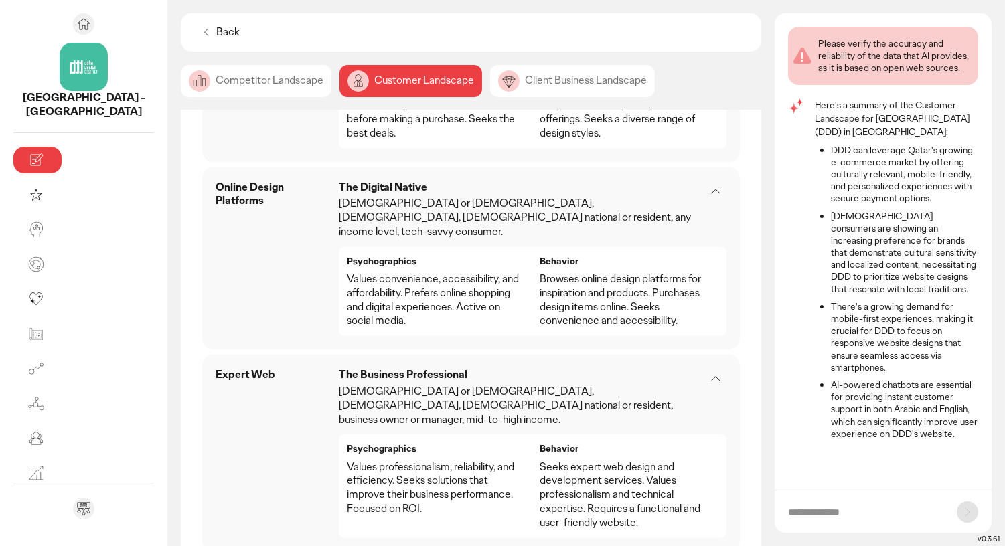
scroll to position [1623, 0]
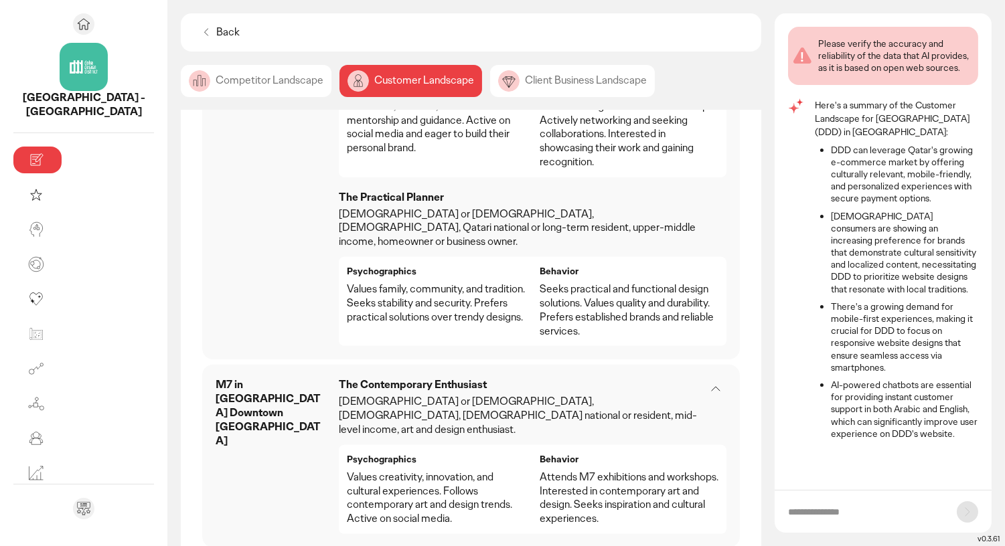
scroll to position [992, 0]
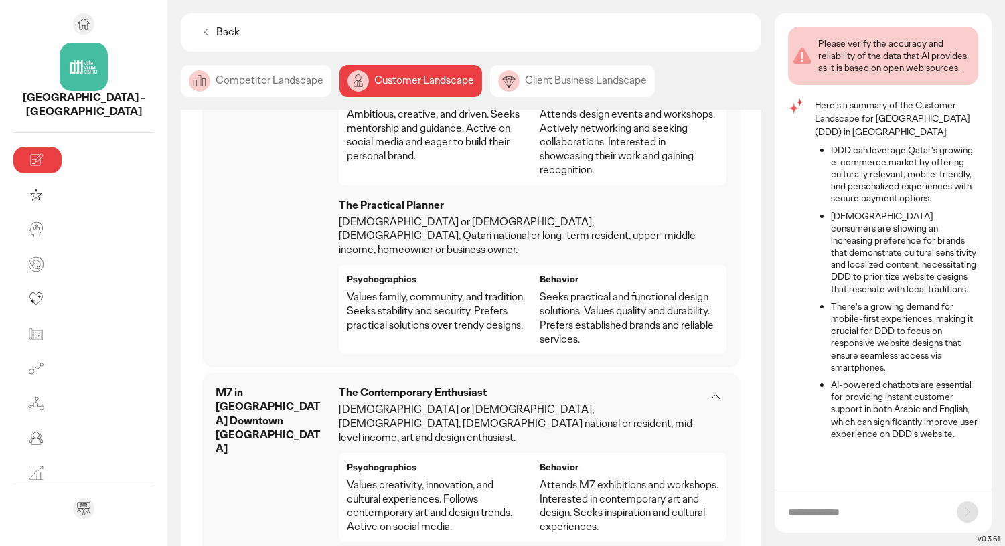
click at [503, 74] on div "Client Business Landscape" at bounding box center [572, 81] width 165 height 32
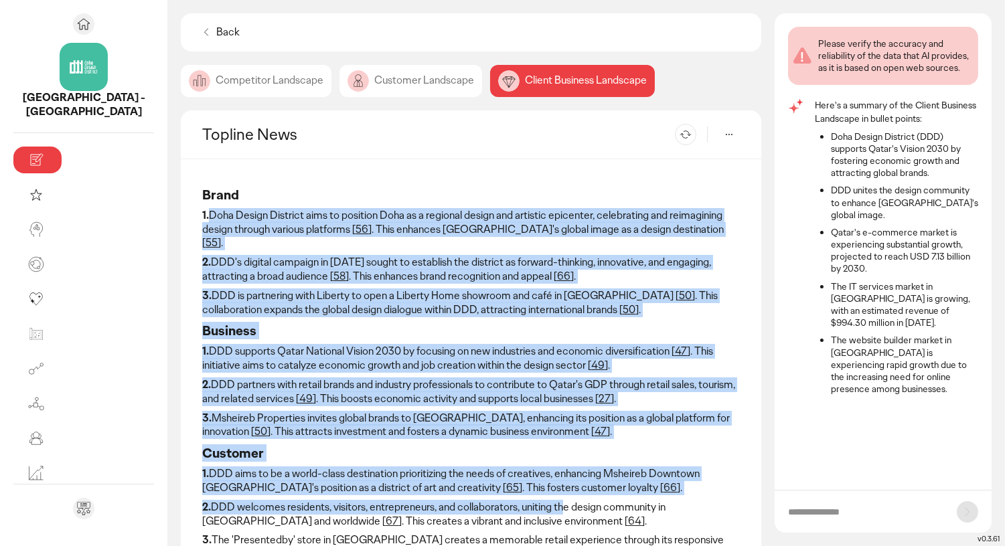
drag, startPoint x: 116, startPoint y: 214, endPoint x: 474, endPoint y: 489, distance: 450.5
click at [474, 489] on div "Brand 1. Doha Design District aims to position [GEOGRAPHIC_DATA] as a regional …" at bounding box center [470, 435] width 537 height 509
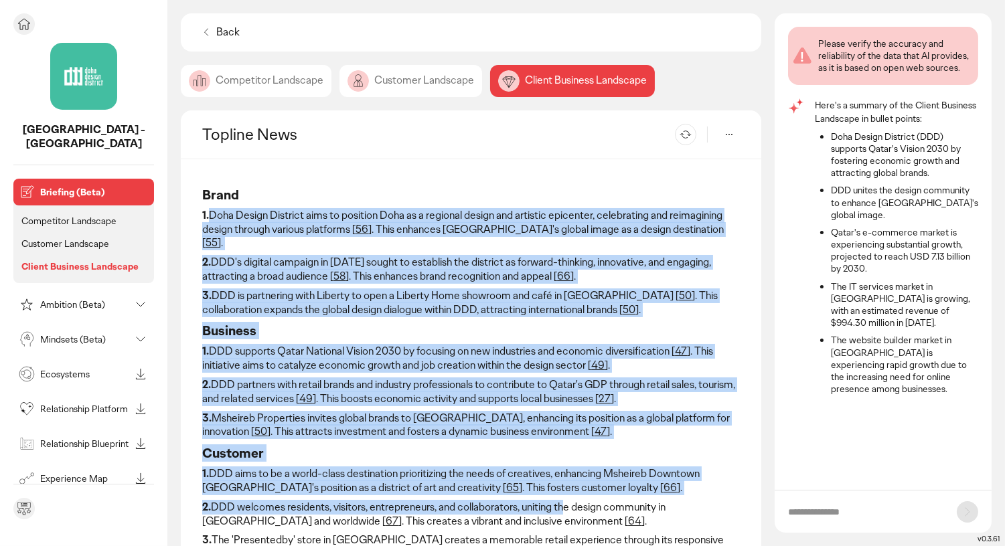
click at [100, 300] on p "Ambition (Beta)" at bounding box center [85, 304] width 90 height 9
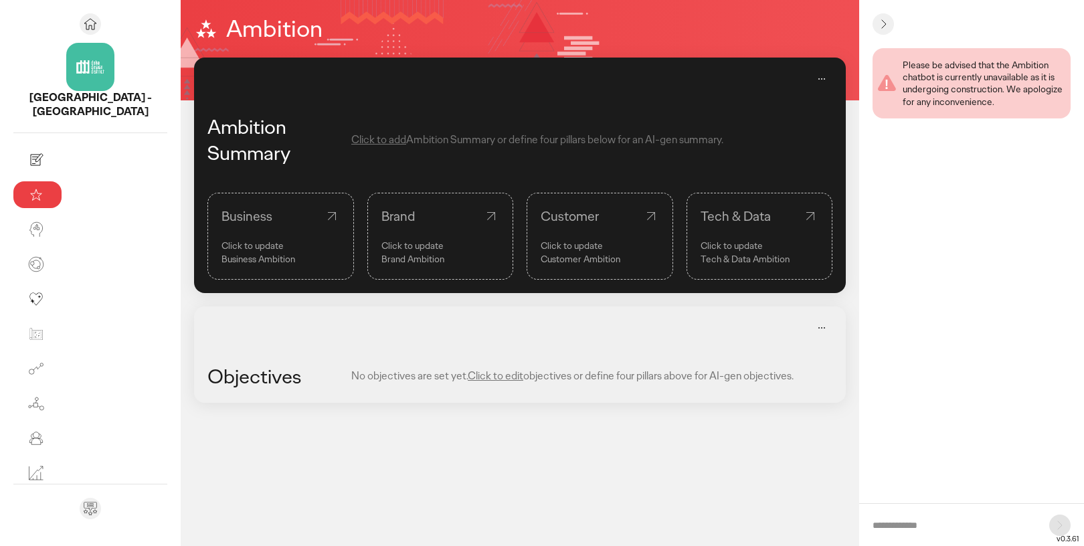
click at [324, 215] on icon at bounding box center [332, 216] width 16 height 16
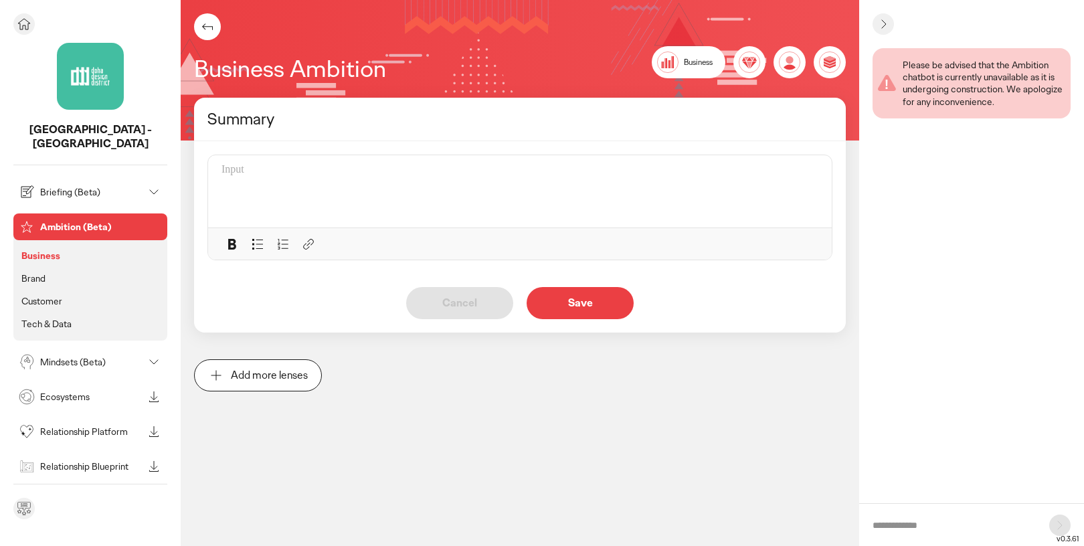
click at [37, 272] on p "Brand" at bounding box center [33, 278] width 24 height 12
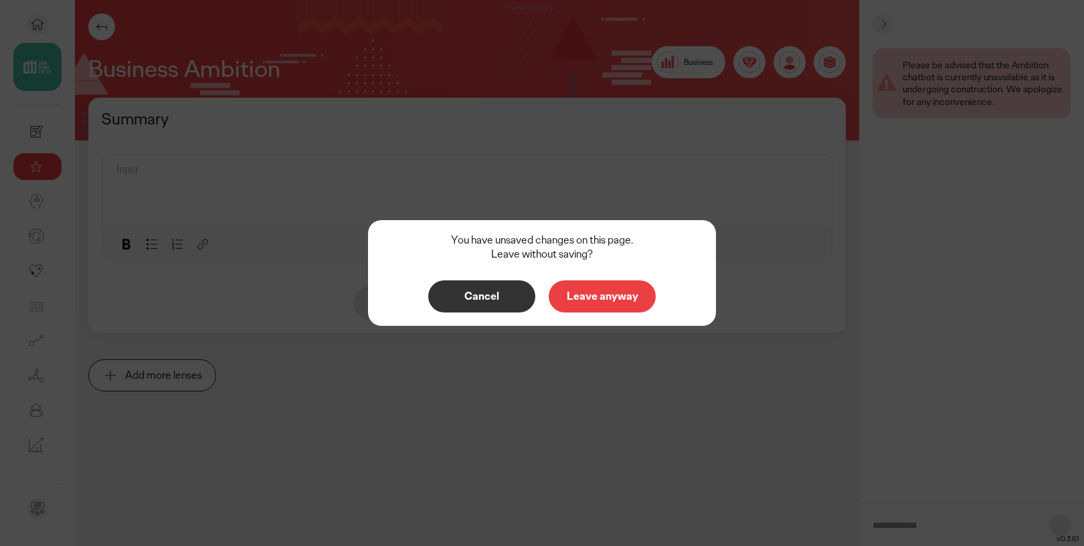
click at [503, 292] on p "Cancel" at bounding box center [481, 296] width 79 height 11
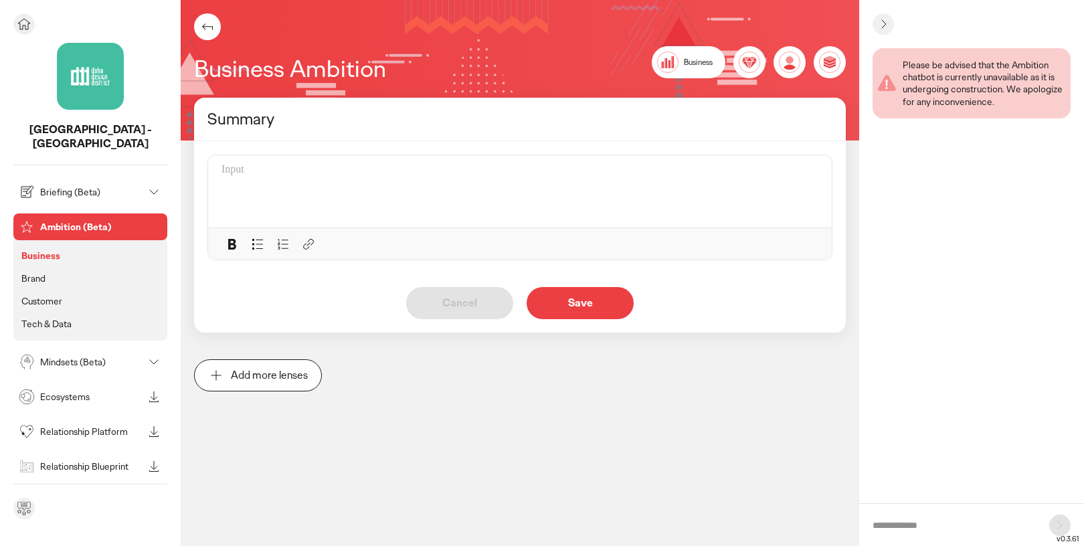
click at [54, 295] on p "Customer" at bounding box center [41, 301] width 41 height 12
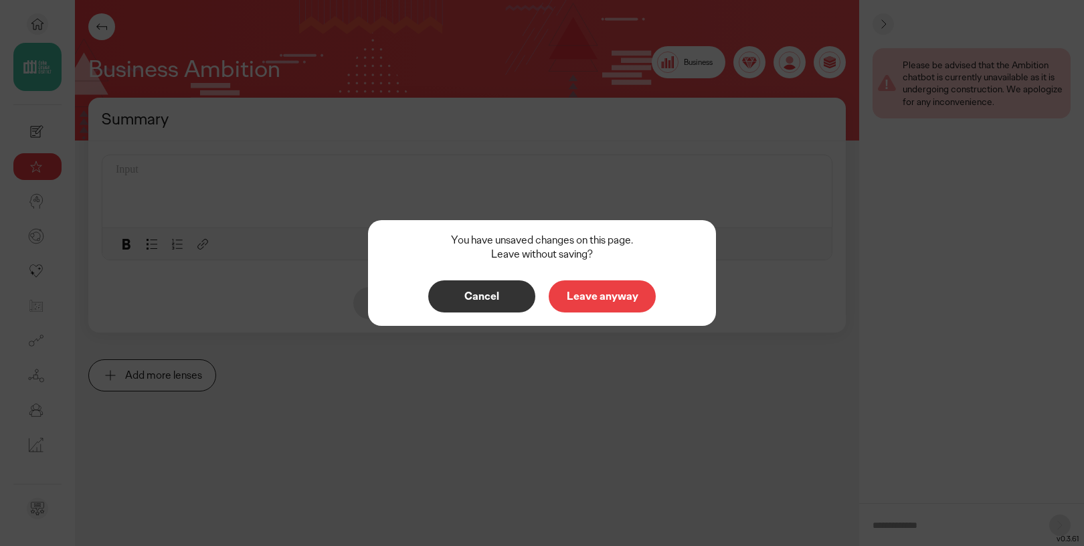
click at [476, 302] on p "Cancel" at bounding box center [481, 296] width 79 height 11
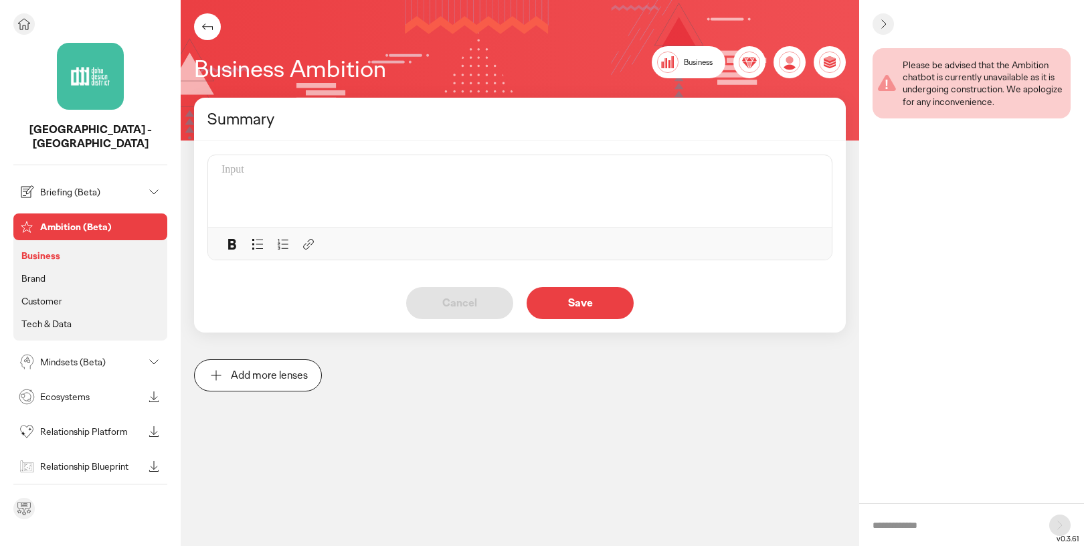
click at [47, 318] on p "Tech & Data" at bounding box center [46, 324] width 50 height 12
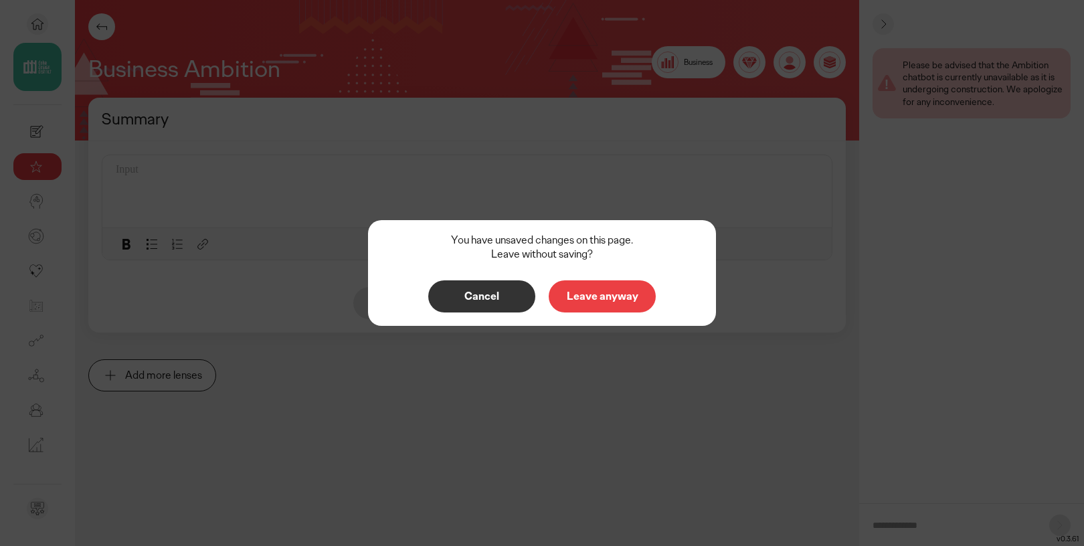
click at [487, 297] on p "Cancel" at bounding box center [481, 296] width 79 height 11
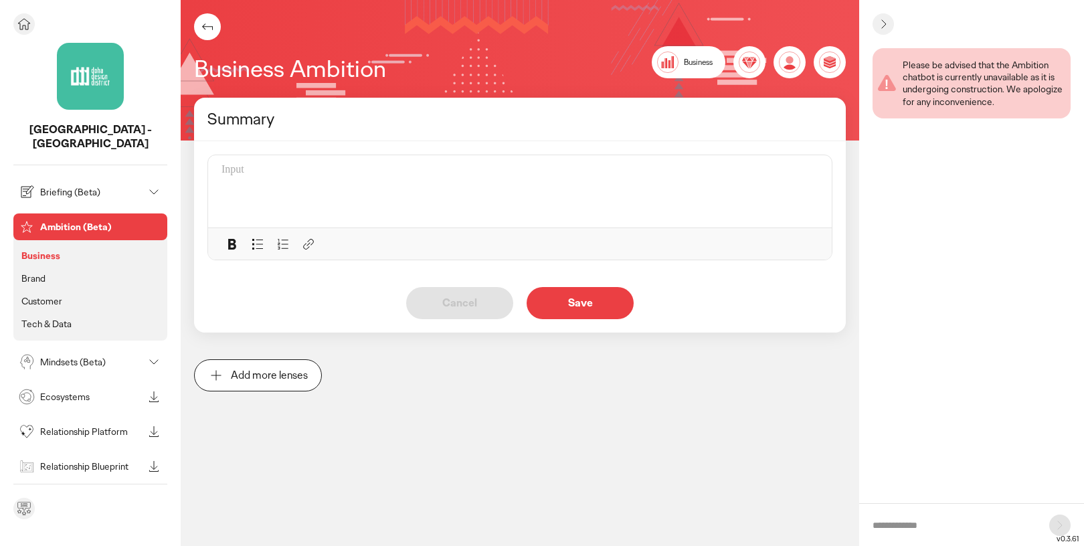
click at [66, 357] on p "Mindsets (Beta)" at bounding box center [91, 361] width 103 height 9
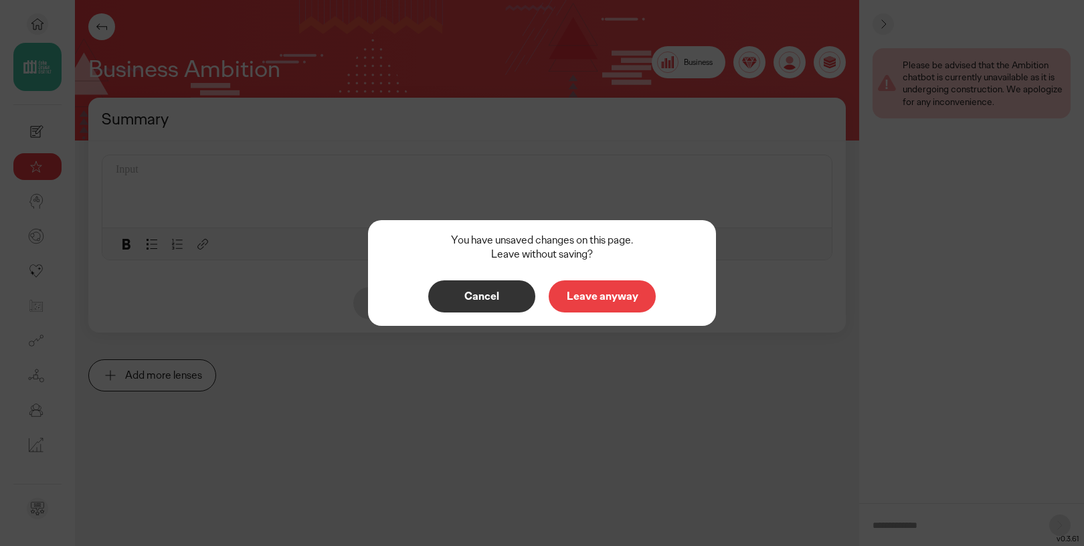
click at [600, 293] on p "Leave anyway" at bounding box center [602, 296] width 79 height 11
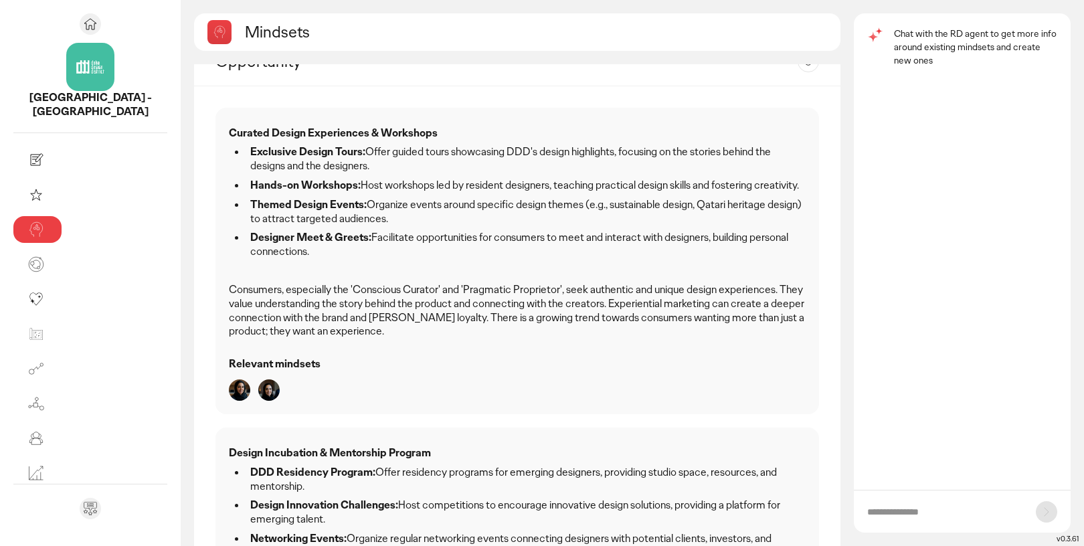
scroll to position [423, 0]
click at [396, 178] on li "Hands-on Workshops: Host workshops led by resident designers, teaching practica…" at bounding box center [525, 185] width 559 height 14
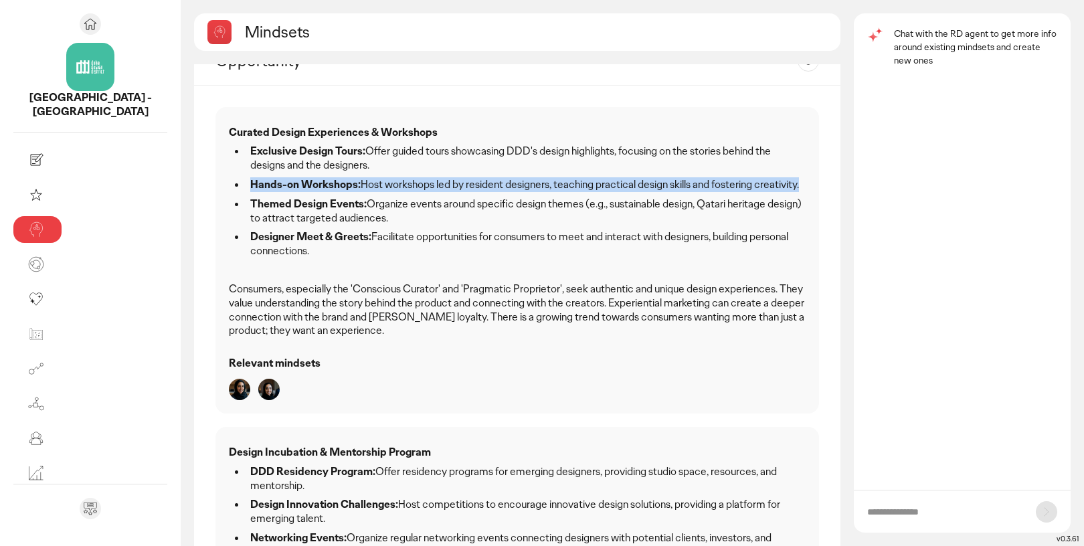
click at [470, 197] on li "Themed Design Events: Organize events around specific design themes (e.g., sust…" at bounding box center [525, 211] width 559 height 28
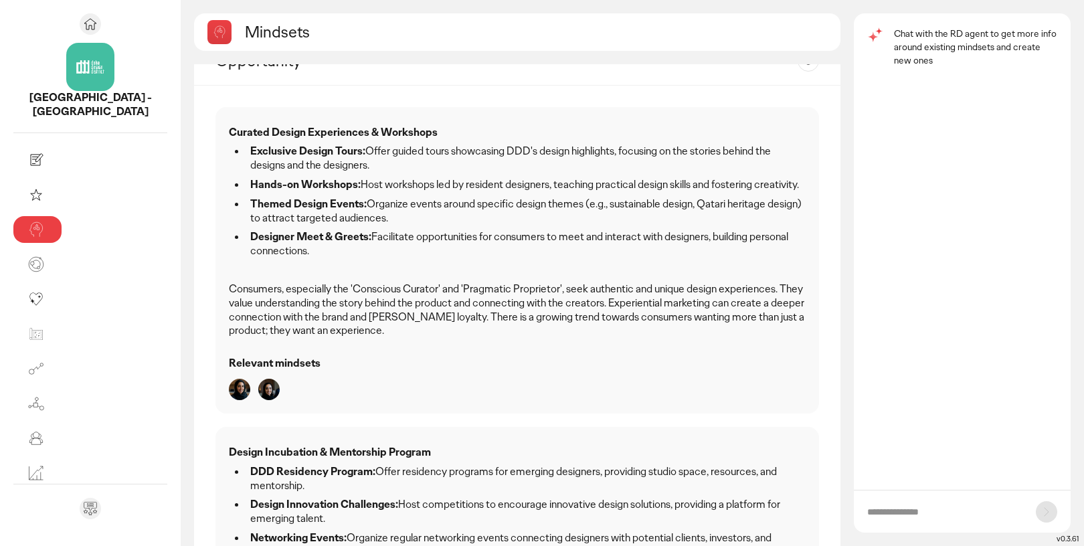
click at [470, 197] on li "Themed Design Events: Organize events around specific design themes (e.g., sust…" at bounding box center [525, 211] width 559 height 28
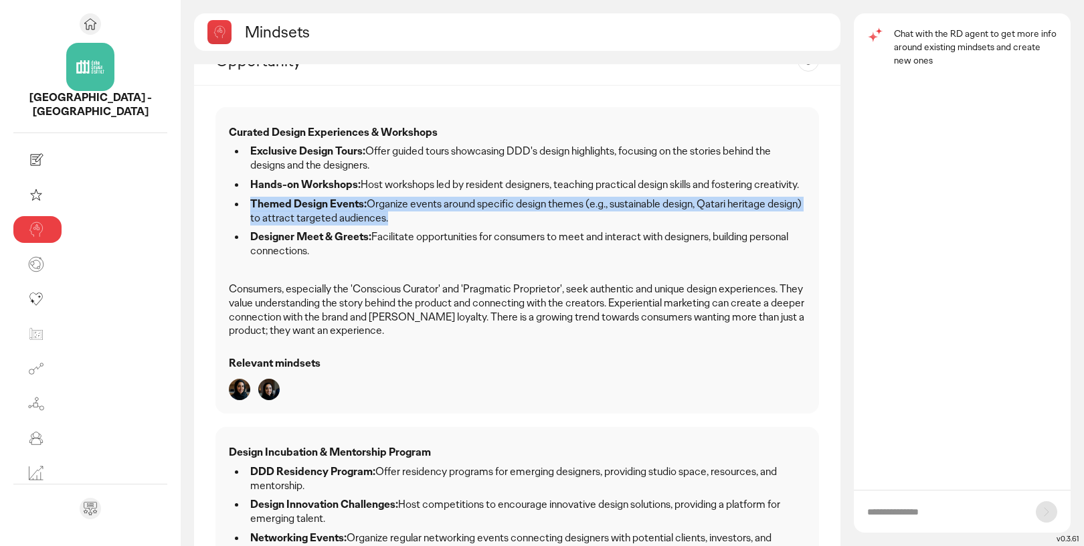
click at [563, 230] on li "Designer Meet & Greets: Facilitate opportunities for consumers to meet and inte…" at bounding box center [525, 244] width 559 height 28
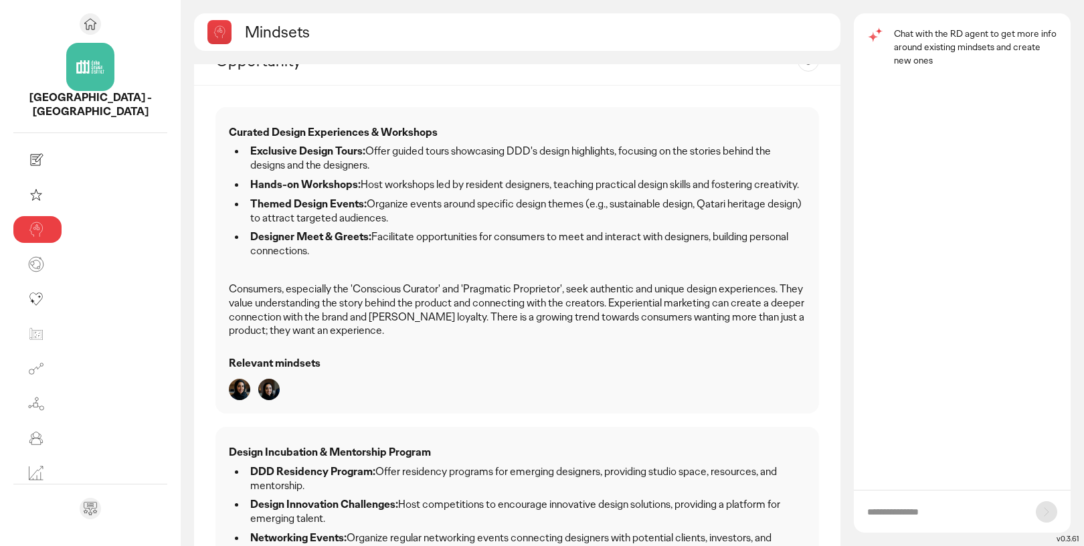
click at [563, 230] on li "Designer Meet & Greets: Facilitate opportunities for consumers to meet and inte…" at bounding box center [525, 244] width 559 height 28
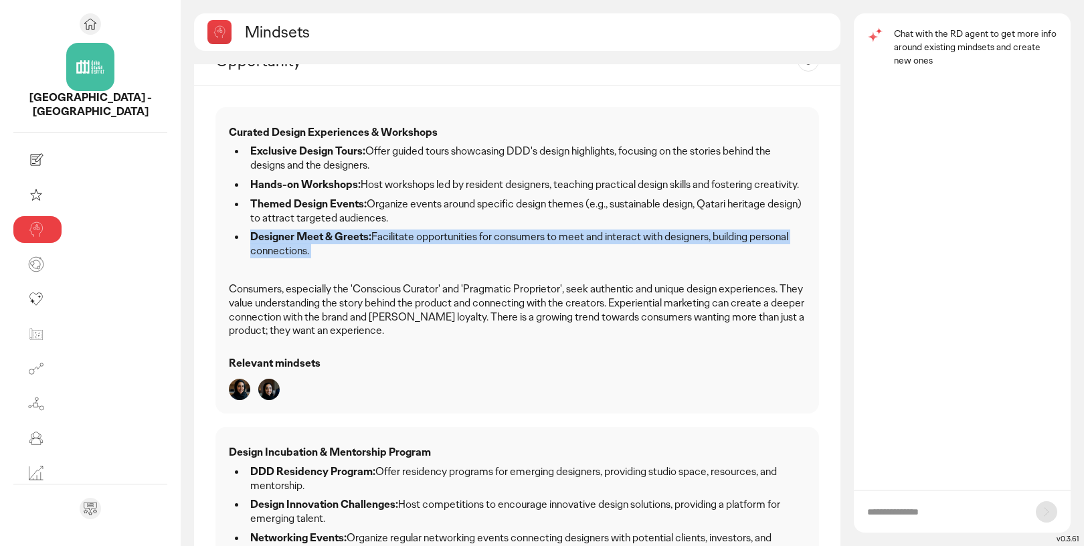
click at [428, 282] on p "Consumers, especially the 'Conscious Curator' and 'Pragmatic Proprietor', seek …" at bounding box center [517, 310] width 577 height 56
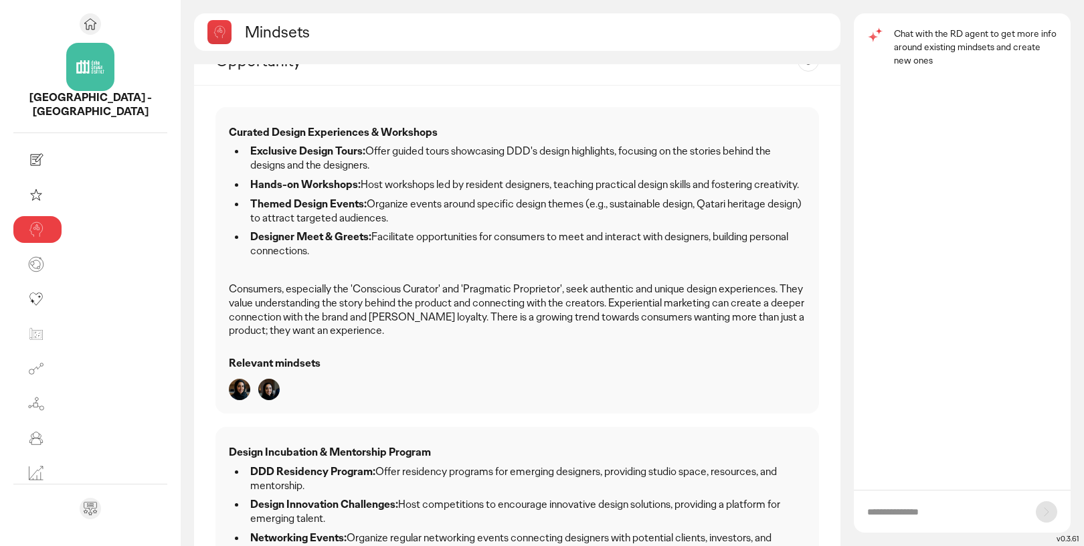
click at [428, 282] on p "Consumers, especially the 'Conscious Curator' and 'Pragmatic Proprietor', seek …" at bounding box center [517, 310] width 577 height 56
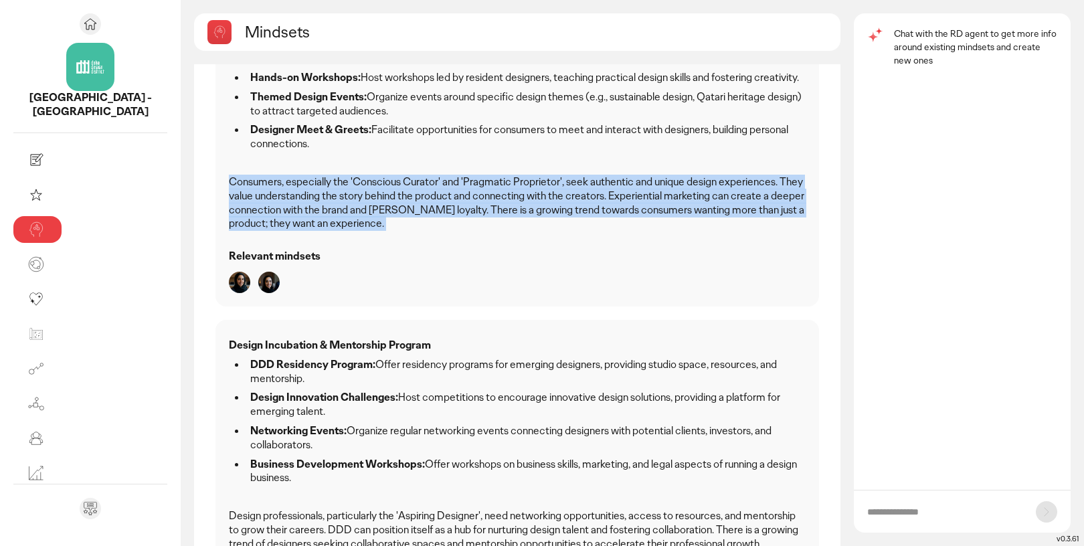
scroll to position [577, 0]
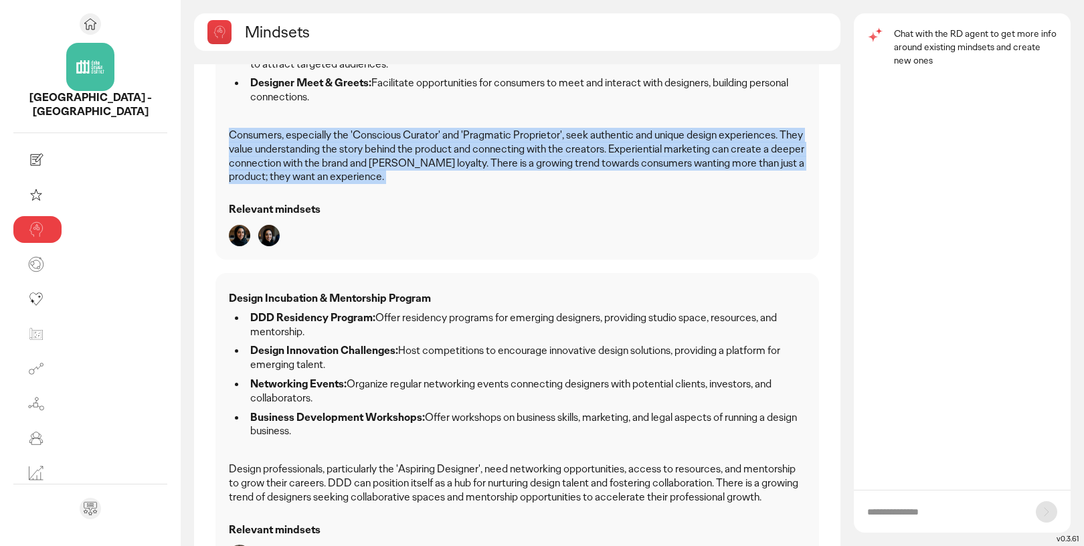
click at [418, 292] on p "Design Incubation & Mentorship Program" at bounding box center [517, 299] width 577 height 14
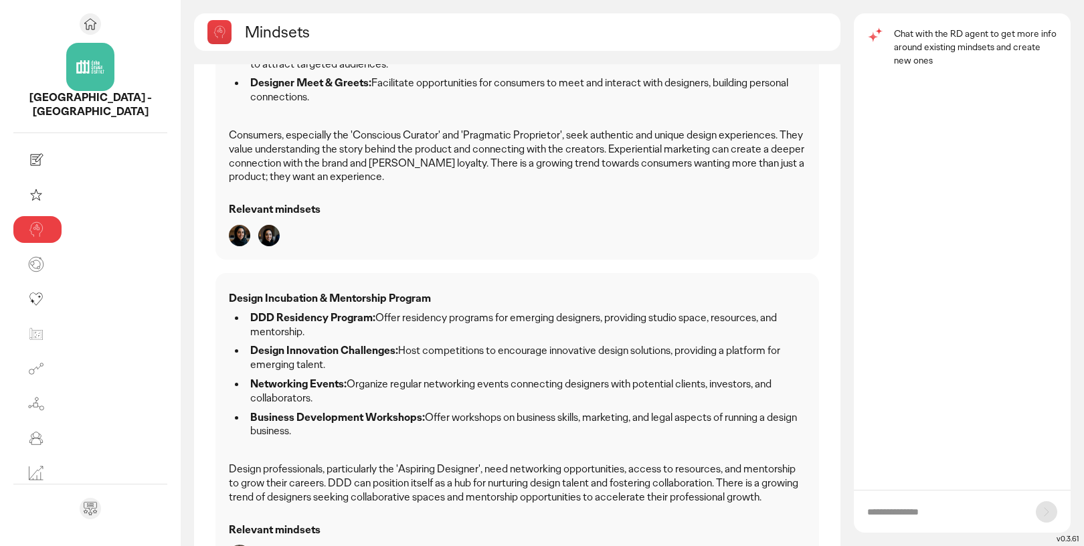
click at [418, 292] on p "Design Incubation & Mentorship Program" at bounding box center [517, 299] width 577 height 14
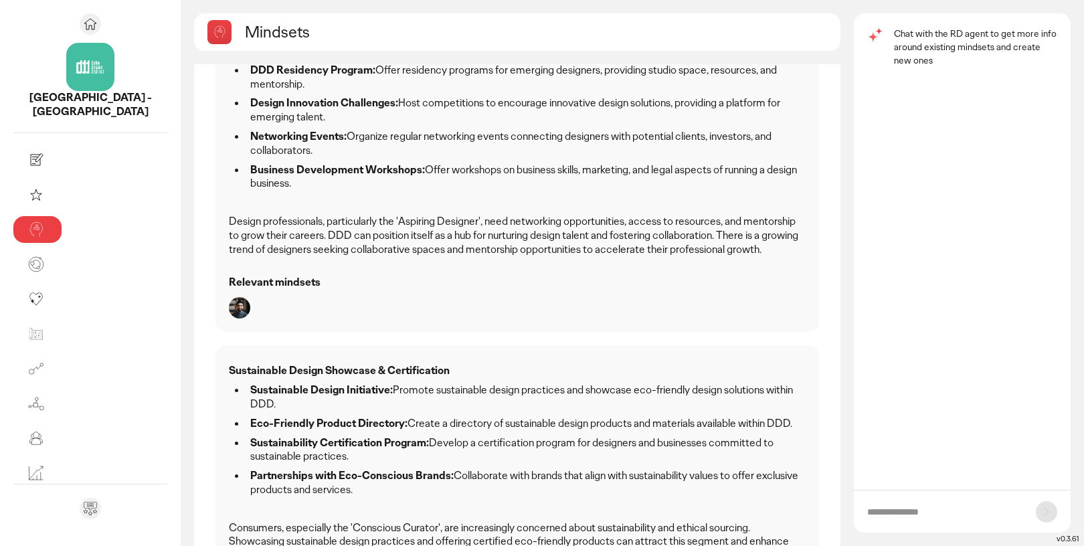
scroll to position [908, 0]
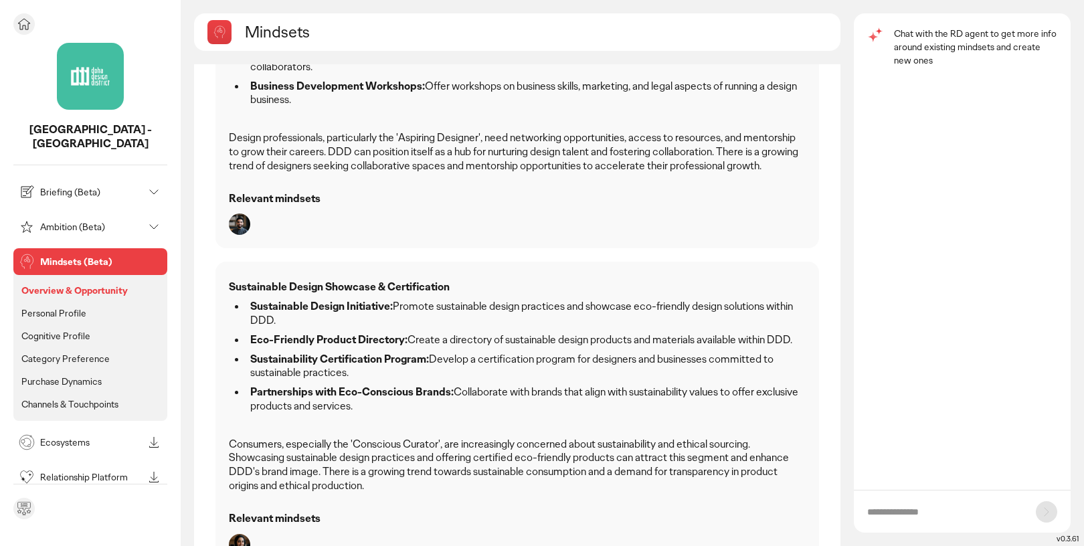
click at [76, 284] on p "Overview & Opportunity" at bounding box center [74, 290] width 106 height 12
click at [76, 307] on p "Personal Profile" at bounding box center [53, 313] width 65 height 12
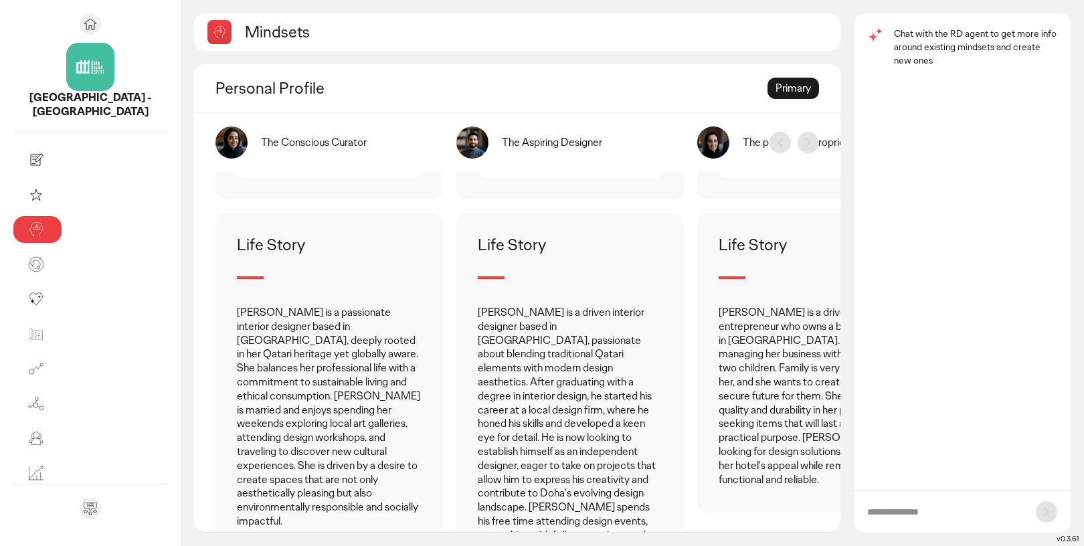
scroll to position [485, 0]
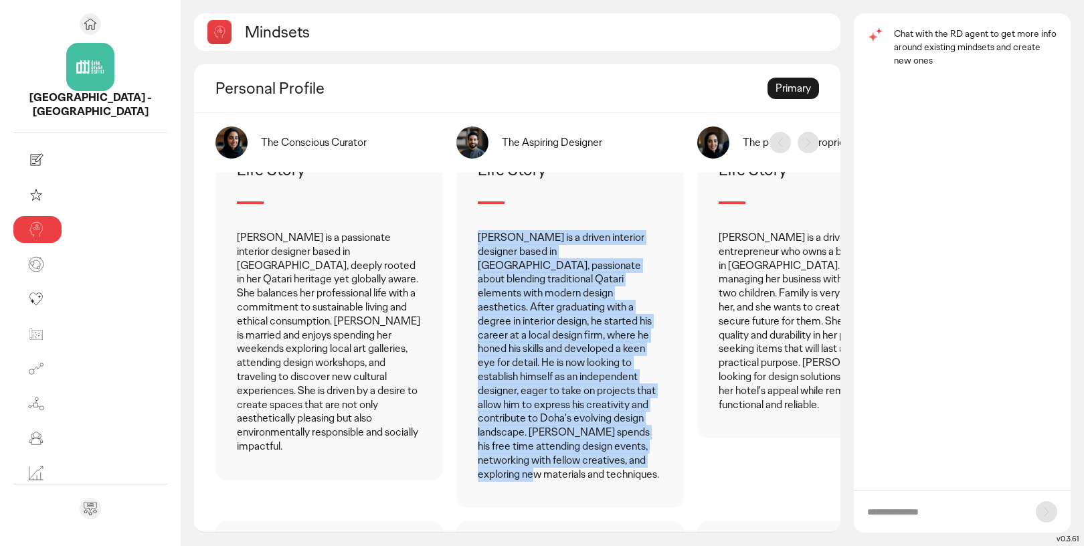
drag, startPoint x: 374, startPoint y: 236, endPoint x: 529, endPoint y: 456, distance: 269.0
click at [529, 456] on div "[PERSON_NAME] is a driven interior designer based in [GEOGRAPHIC_DATA], passion…" at bounding box center [570, 356] width 185 height 261
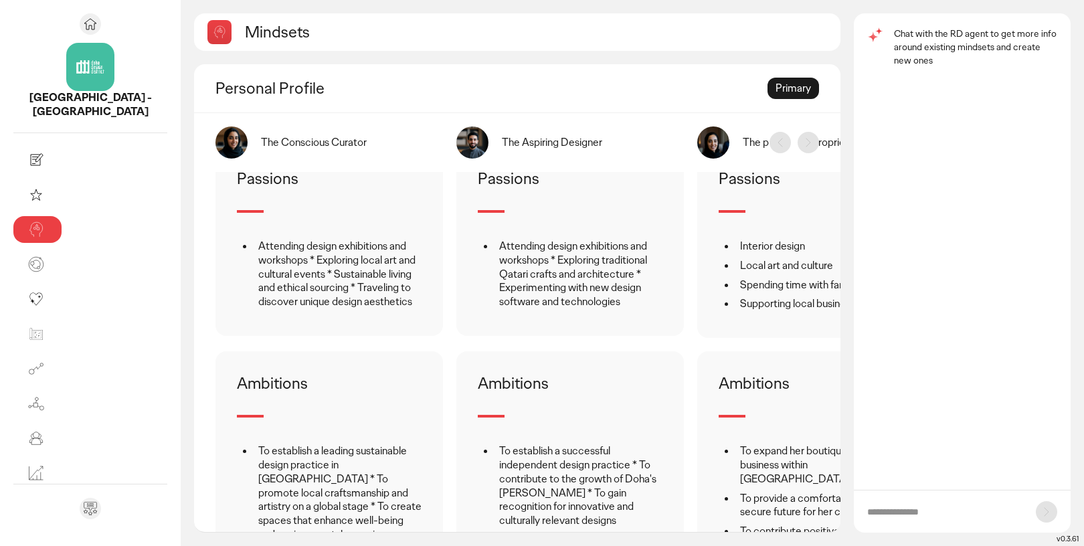
scroll to position [1021, 0]
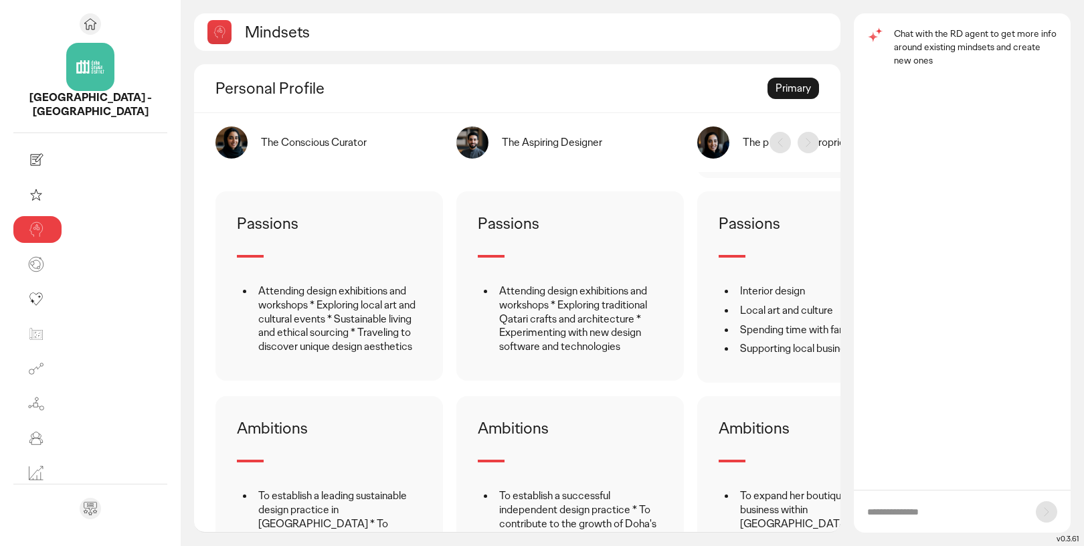
click at [495, 284] on li "Attending design exhibitions and workshops * Exploring traditional Qatari craft…" at bounding box center [578, 319] width 167 height 70
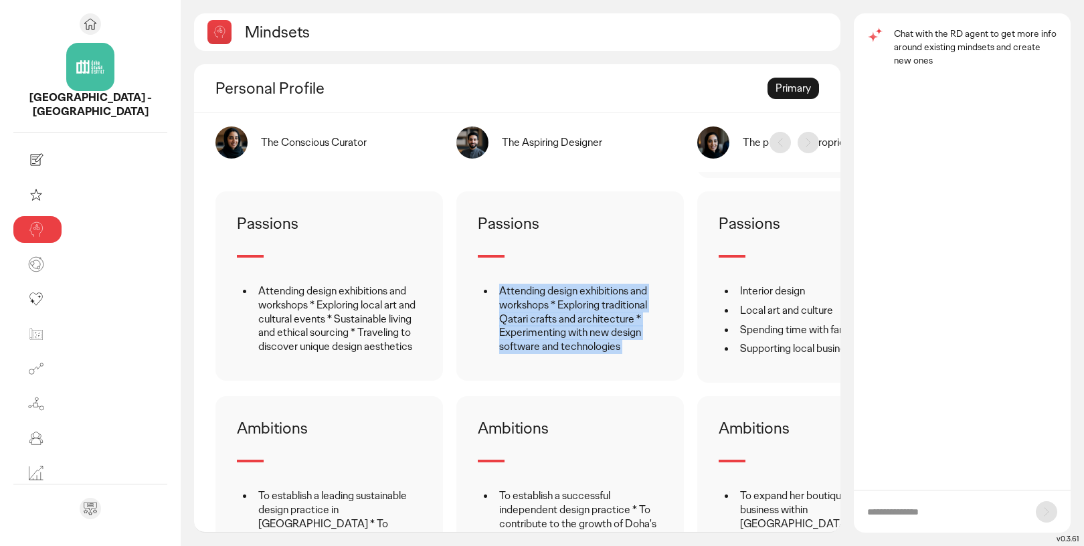
click at [516, 298] on li "Attending design exhibitions and workshops * Exploring traditional Qatari craft…" at bounding box center [578, 319] width 167 height 70
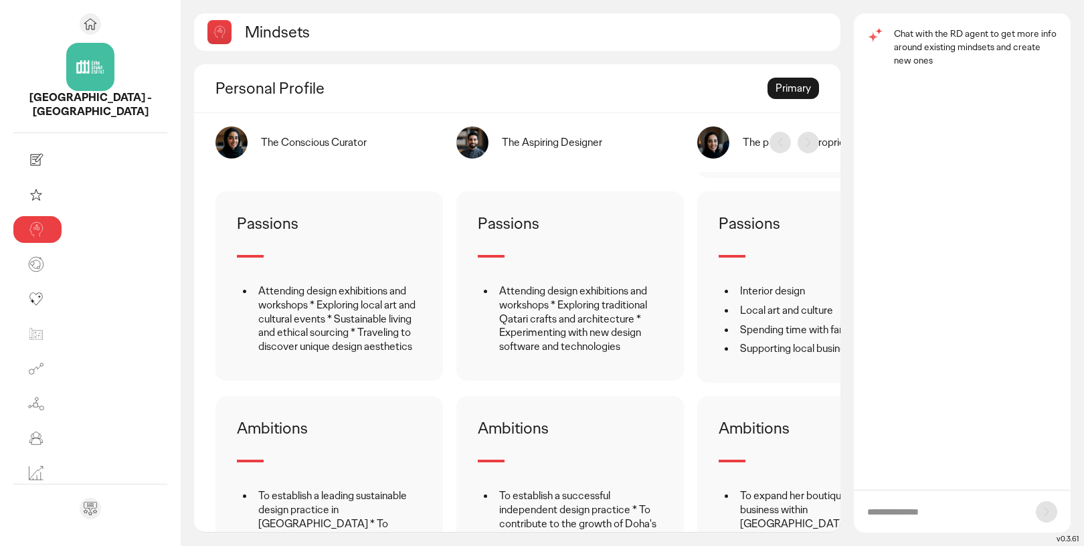
click at [516, 298] on li "Attending design exhibitions and workshops * Exploring traditional Qatari craft…" at bounding box center [578, 319] width 167 height 70
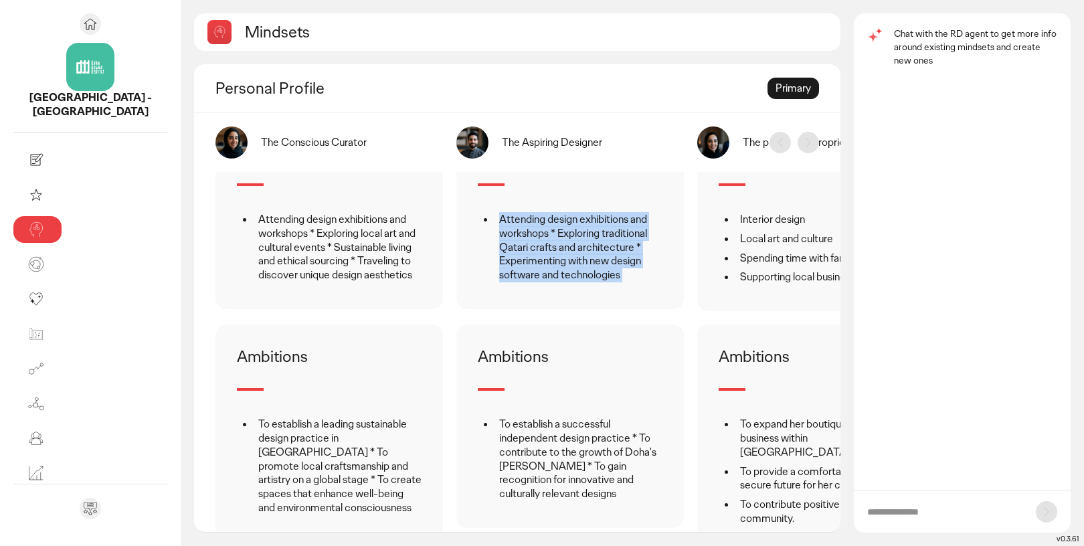
scroll to position [1105, 0]
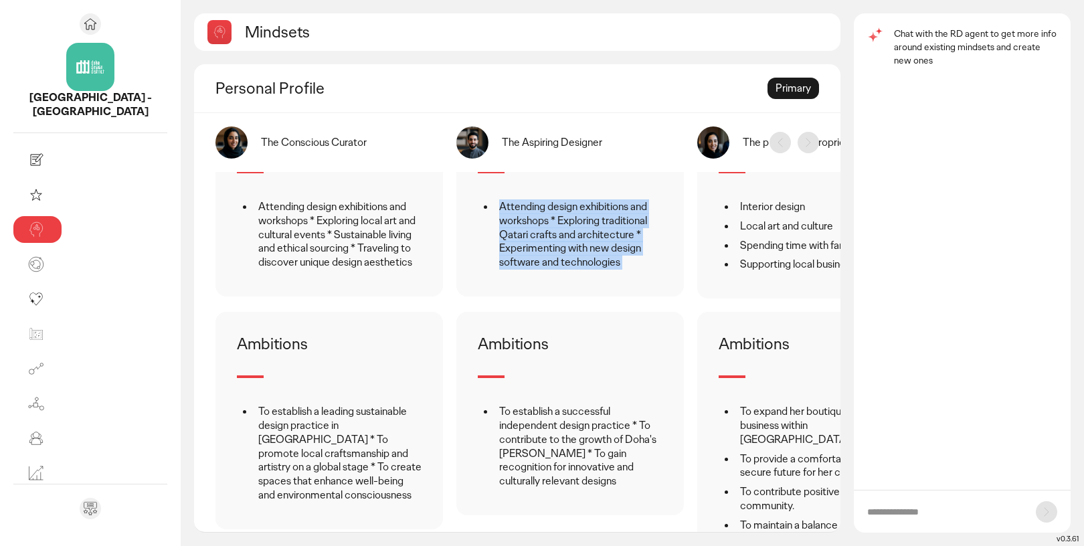
click at [495, 422] on li "To establish a successful independent design practice * To contribute to the gr…" at bounding box center [578, 447] width 167 height 84
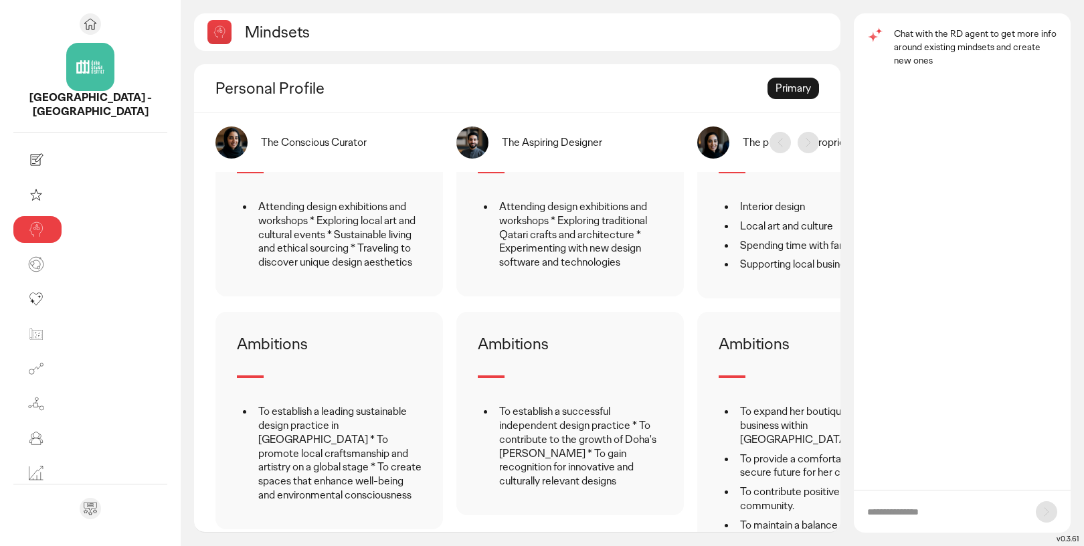
click at [495, 422] on li "To establish a successful independent design practice * To contribute to the gr…" at bounding box center [578, 447] width 167 height 84
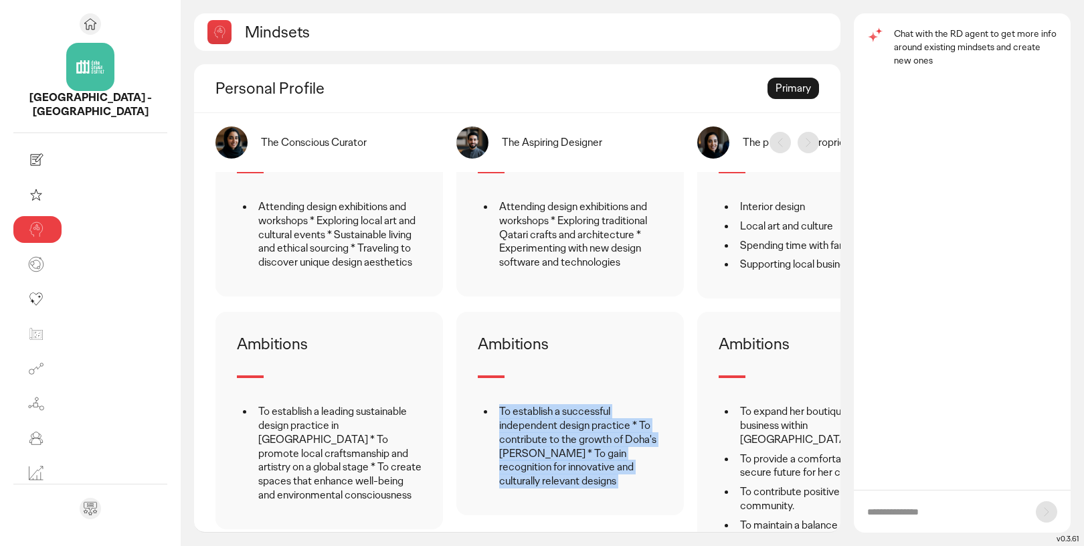
scroll to position [1063, 0]
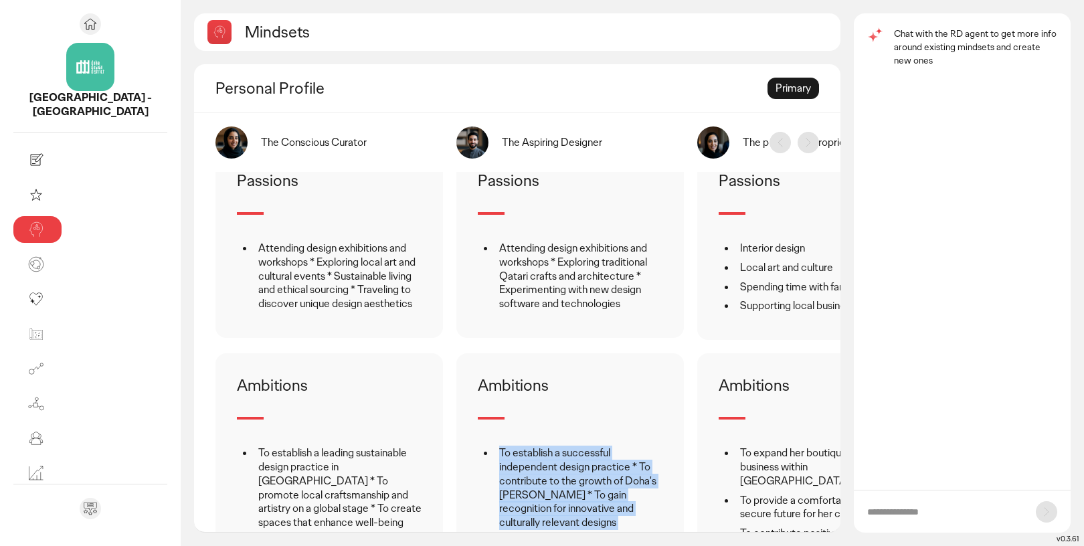
click at [495, 249] on li "Attending design exhibitions and workshops * Exploring traditional Qatari craft…" at bounding box center [578, 277] width 167 height 70
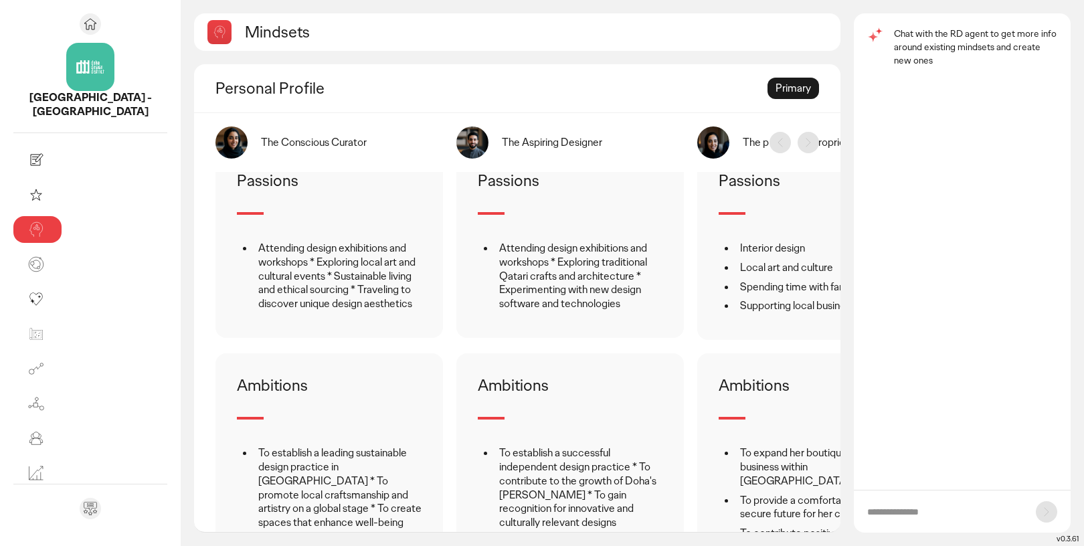
click at [495, 249] on li "Attending design exhibitions and workshops * Exploring traditional Qatari craft…" at bounding box center [578, 277] width 167 height 70
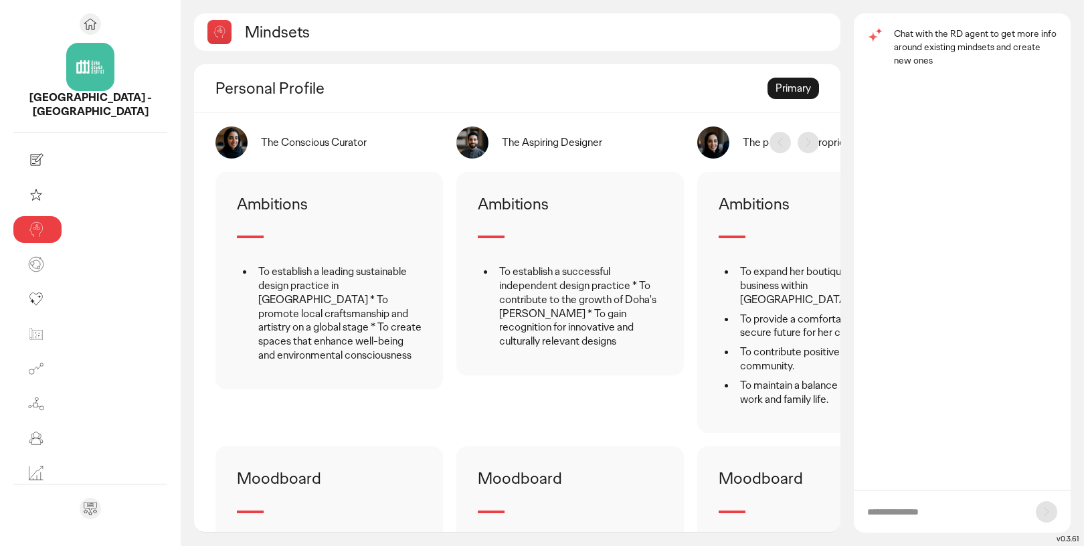
scroll to position [1364, 0]
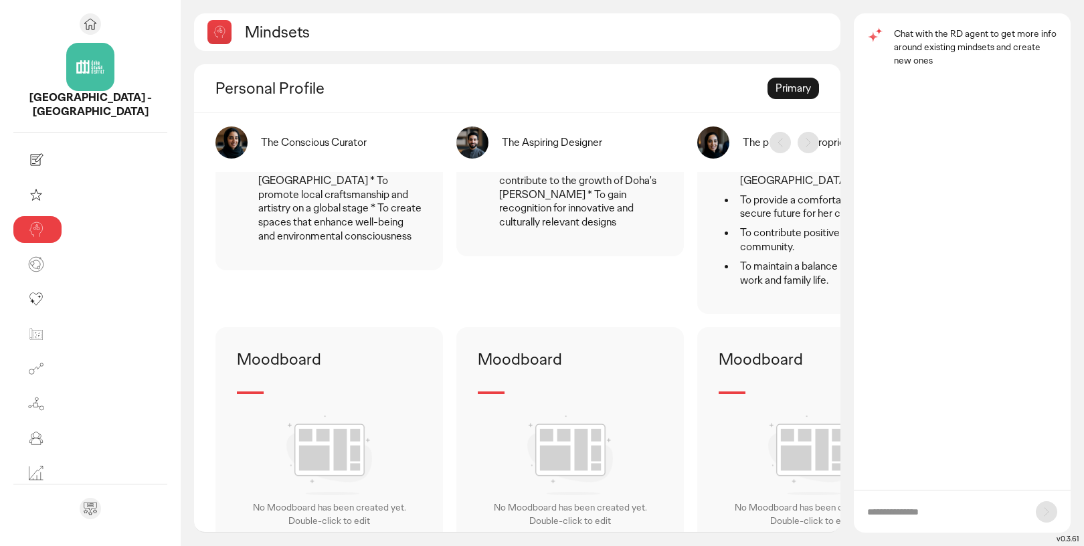
click at [788, 74] on div "Personal Profile Primary" at bounding box center [517, 88] width 646 height 49
click at [795, 95] on div "Primary" at bounding box center [794, 88] width 52 height 21
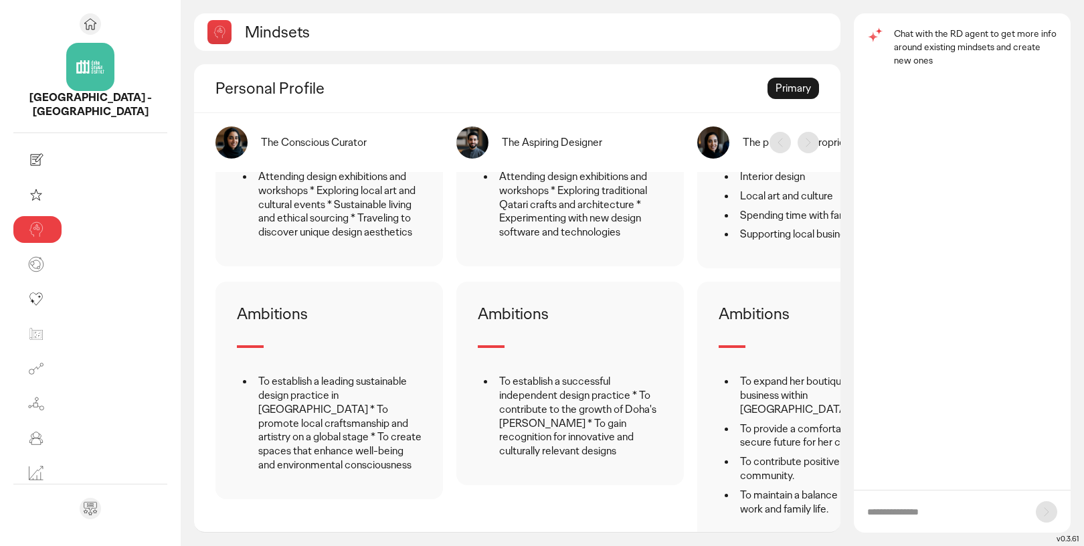
scroll to position [0, 0]
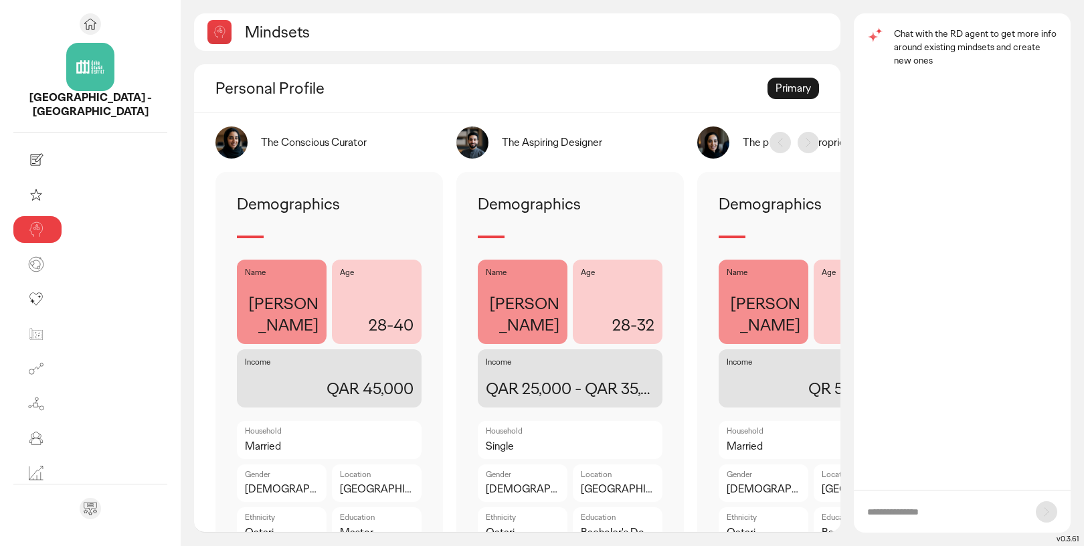
click at [261, 140] on div "The Conscious Curator" at bounding box center [314, 143] width 106 height 14
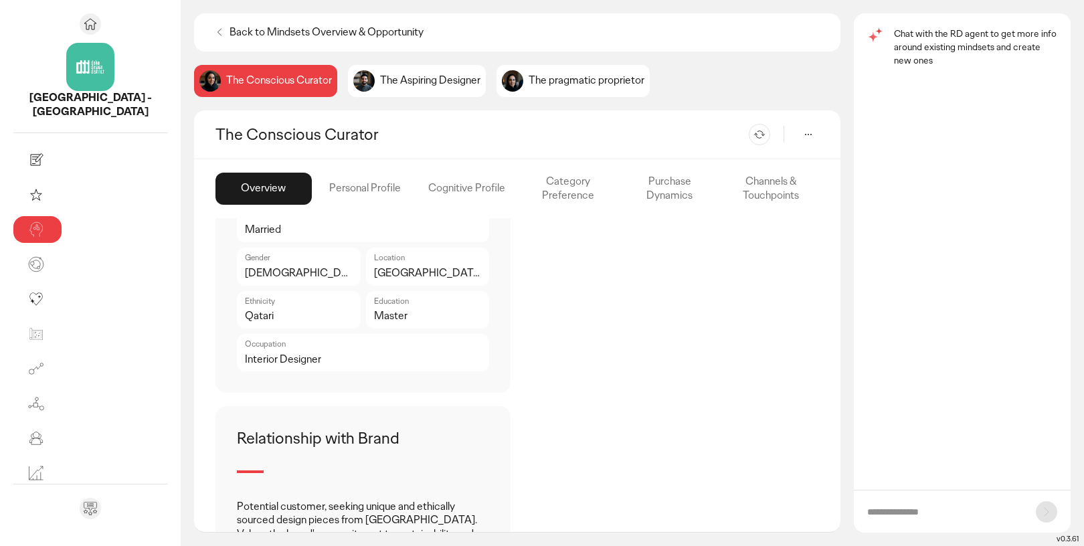
scroll to position [513, 0]
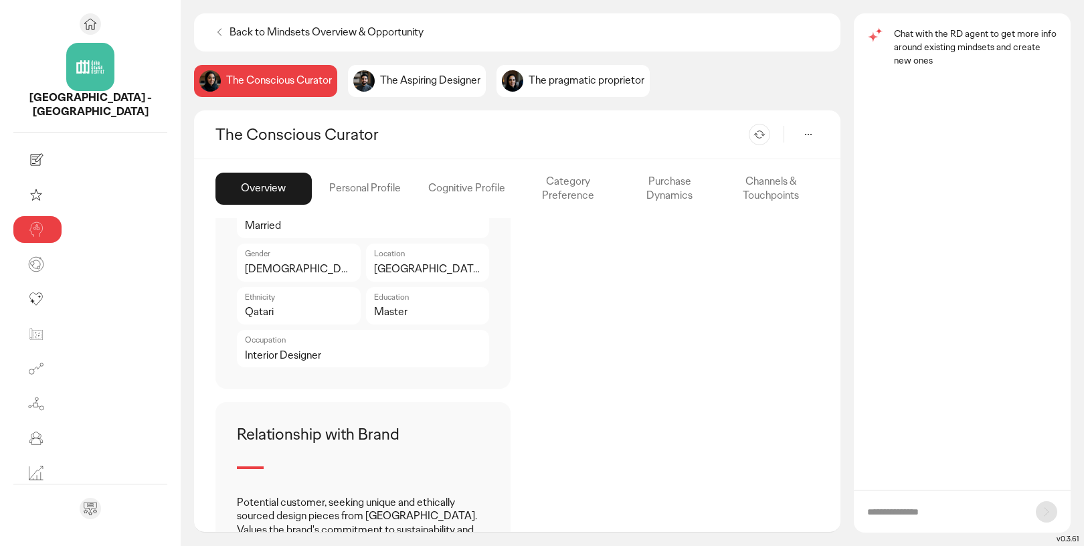
click at [497, 73] on div "The Aspiring Designer" at bounding box center [573, 81] width 153 height 32
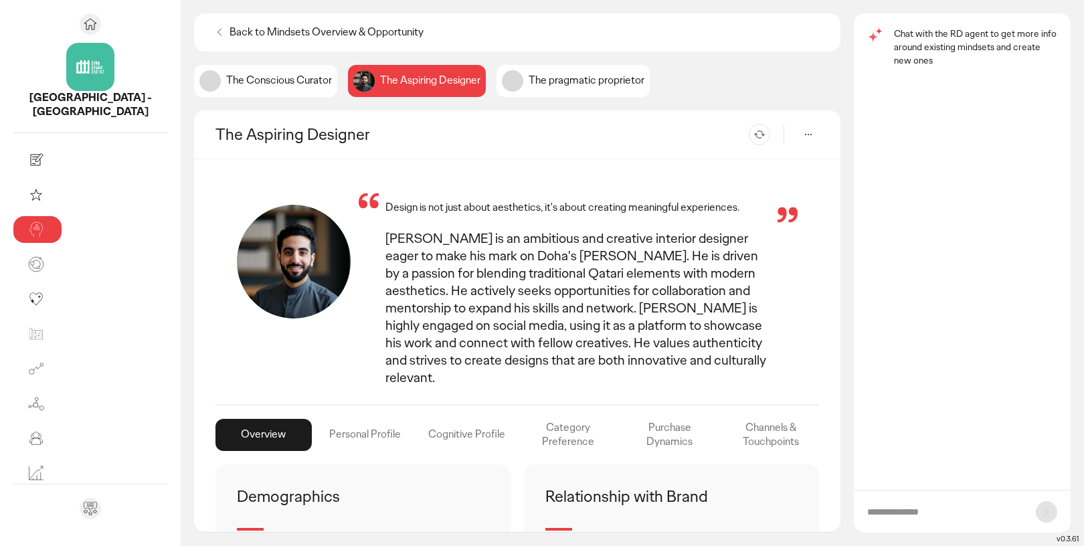
click at [497, 73] on div "The pragmatic proprietor" at bounding box center [573, 81] width 153 height 32
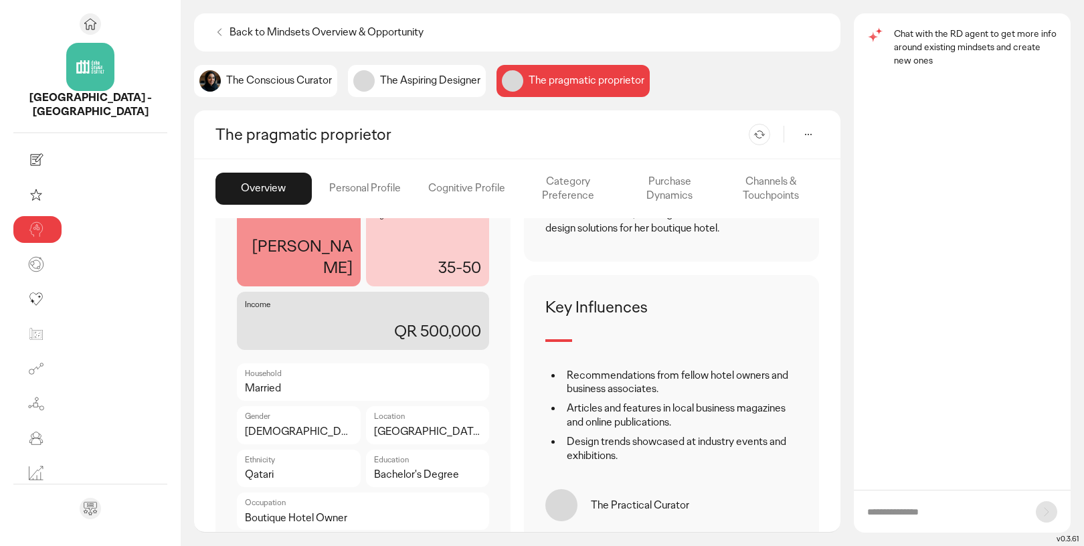
scroll to position [355, 0]
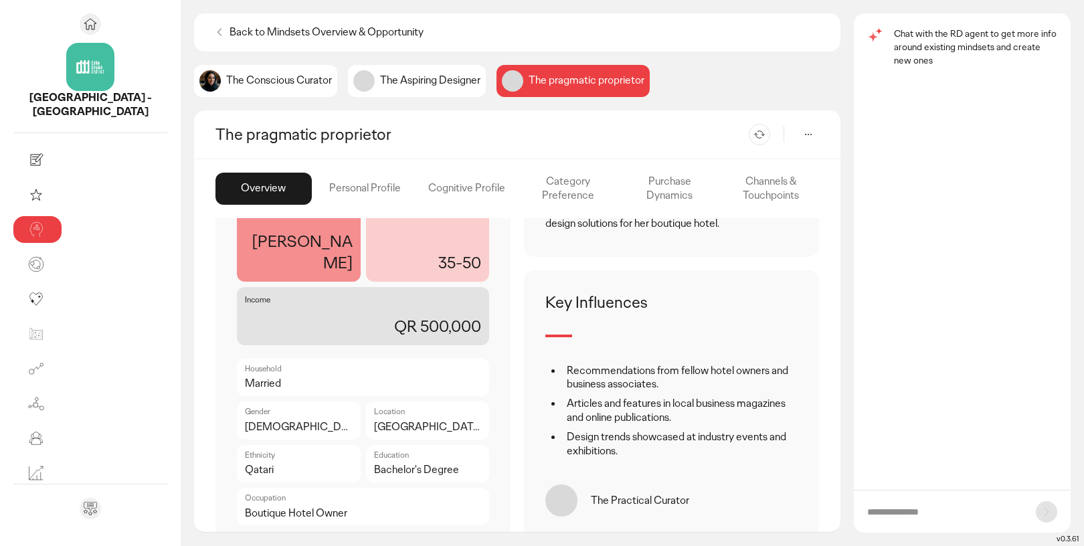
click at [418, 193] on div "Personal Profile" at bounding box center [466, 189] width 96 height 32
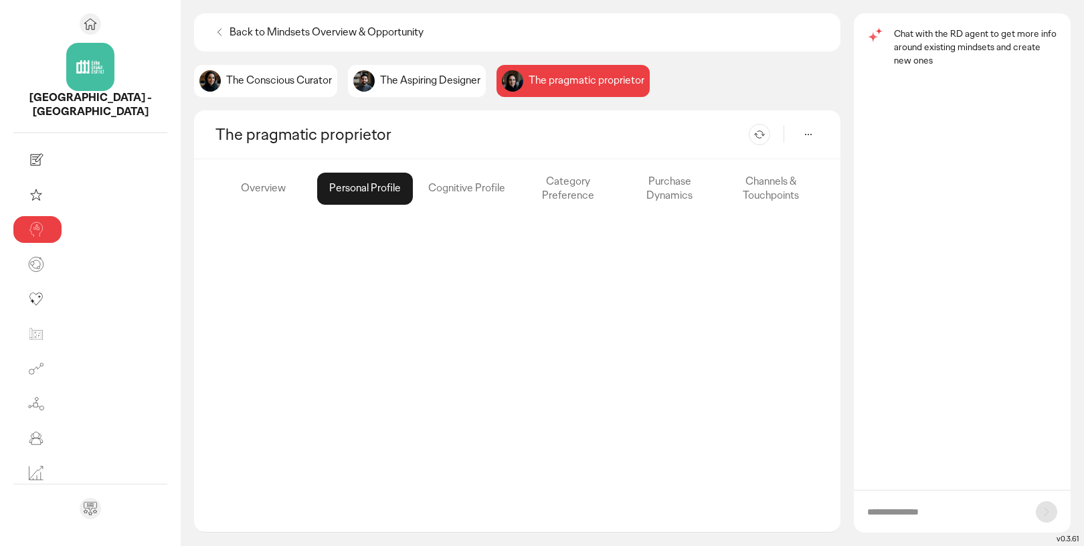
scroll to position [0, 0]
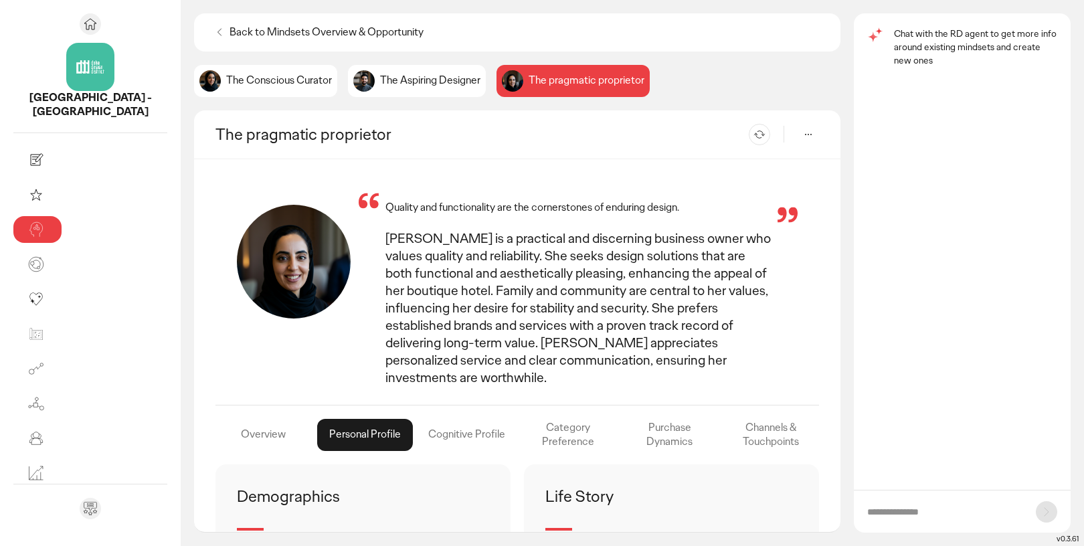
click at [520, 419] on div "Cognitive Profile" at bounding box center [568, 435] width 96 height 32
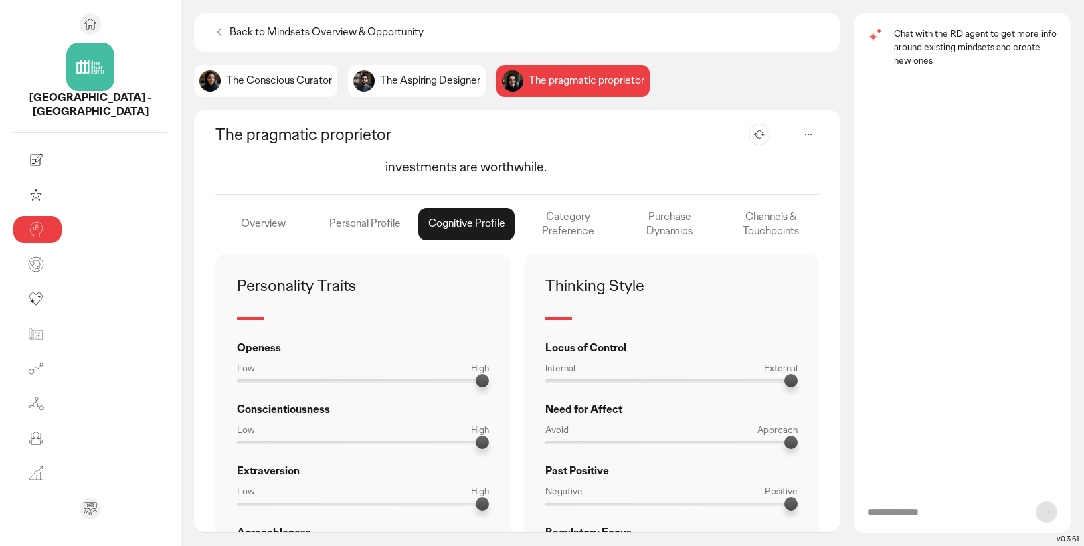
scroll to position [665, 0]
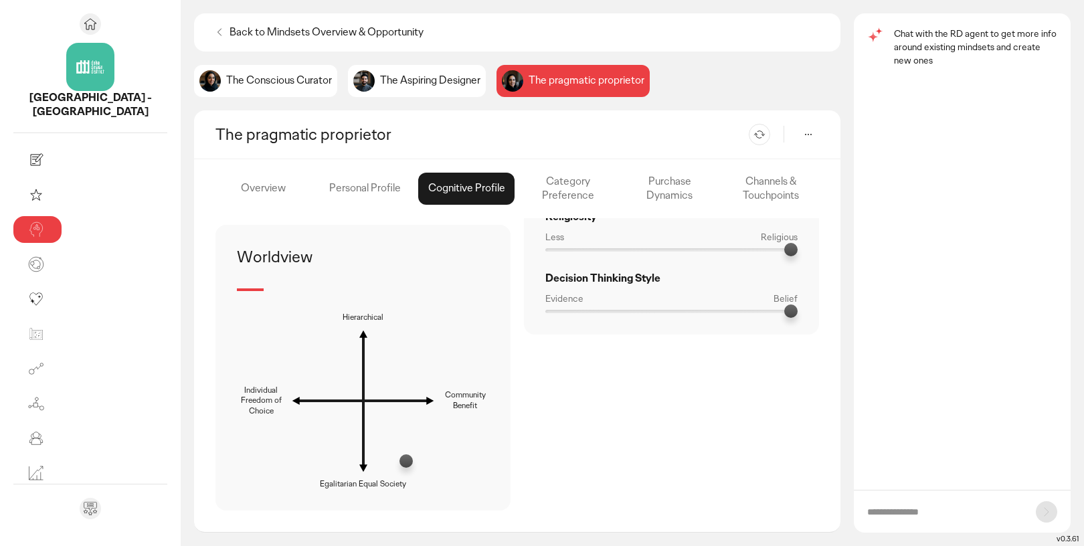
click at [622, 173] on div "Category Preference" at bounding box center [670, 189] width 96 height 32
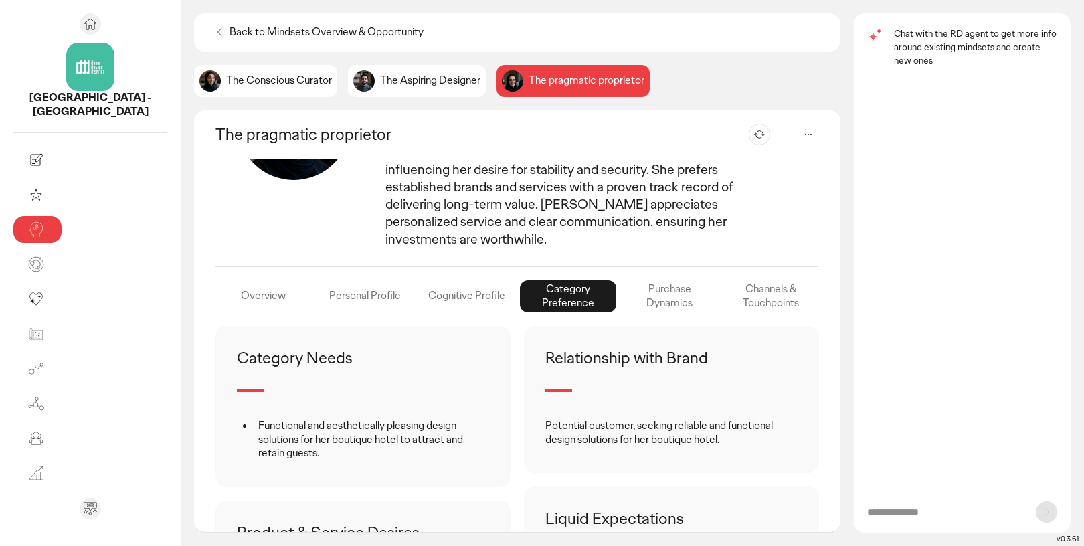
scroll to position [116, 0]
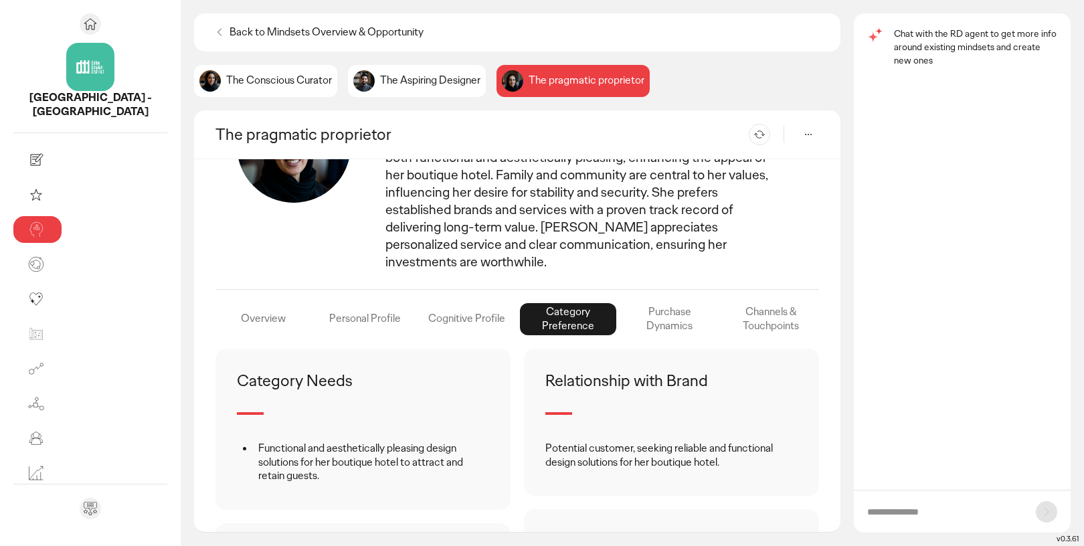
click at [723, 303] on div "Purchase Dynamics" at bounding box center [771, 319] width 96 height 32
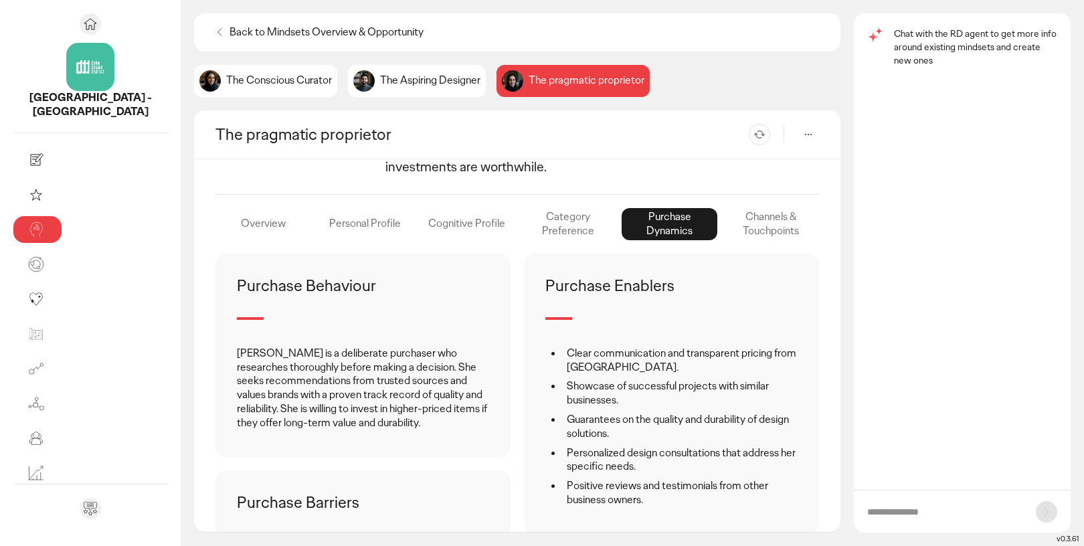
scroll to position [353, 0]
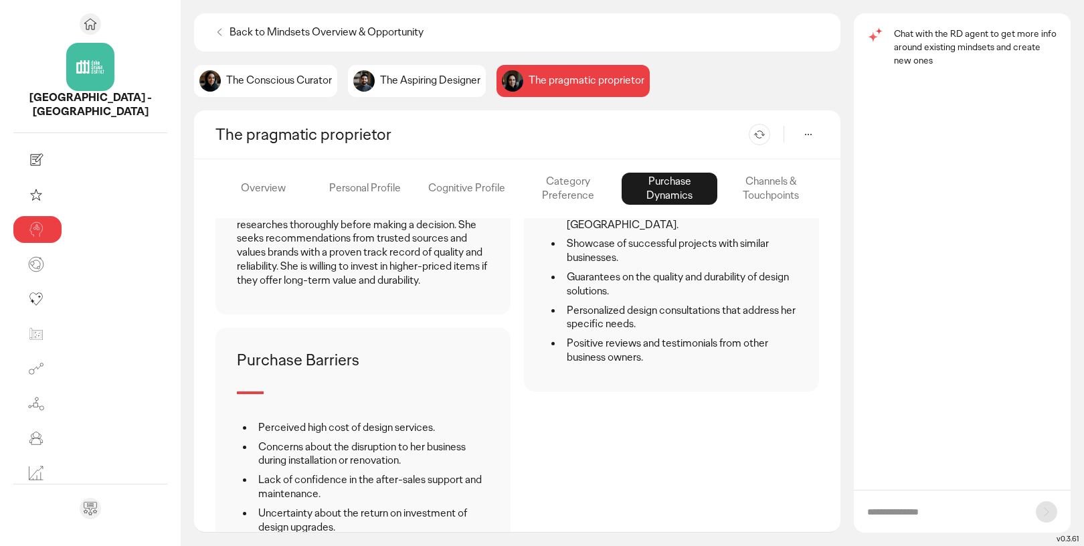
click at [317, 197] on div "Overview" at bounding box center [365, 189] width 96 height 32
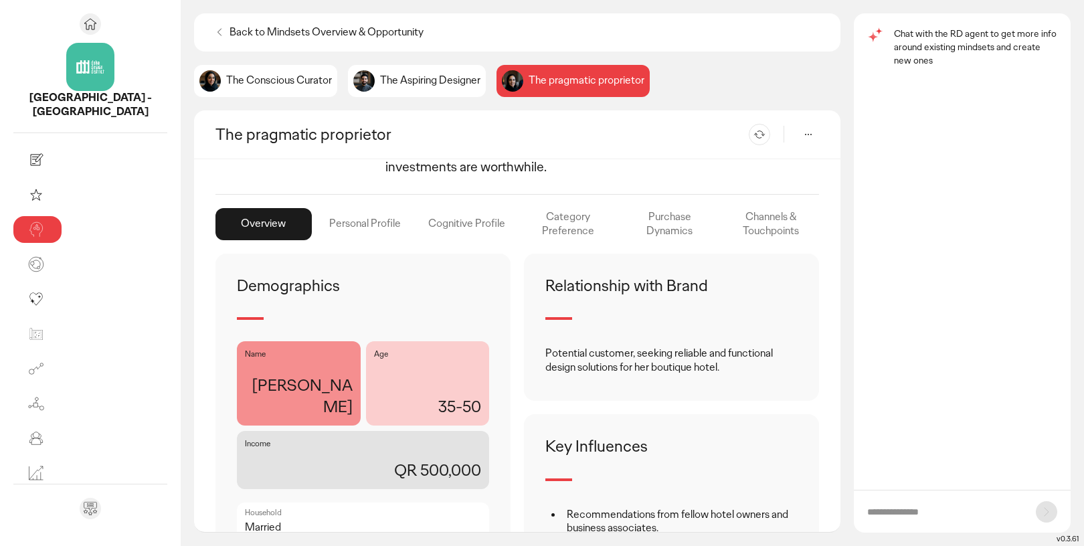
scroll to position [355, 0]
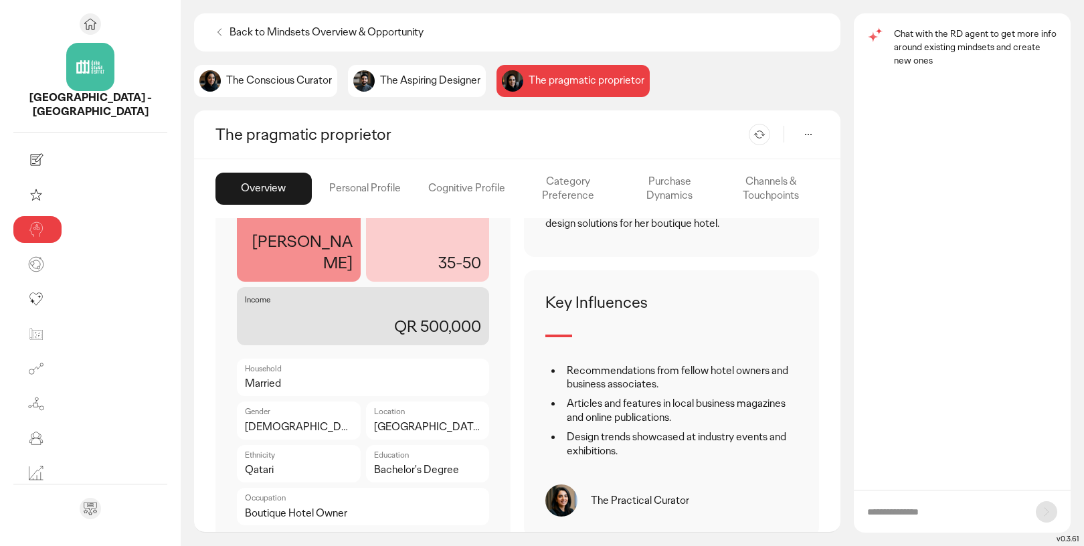
click at [766, 183] on div "Channels & Touchpoints" at bounding box center [771, 189] width 96 height 32
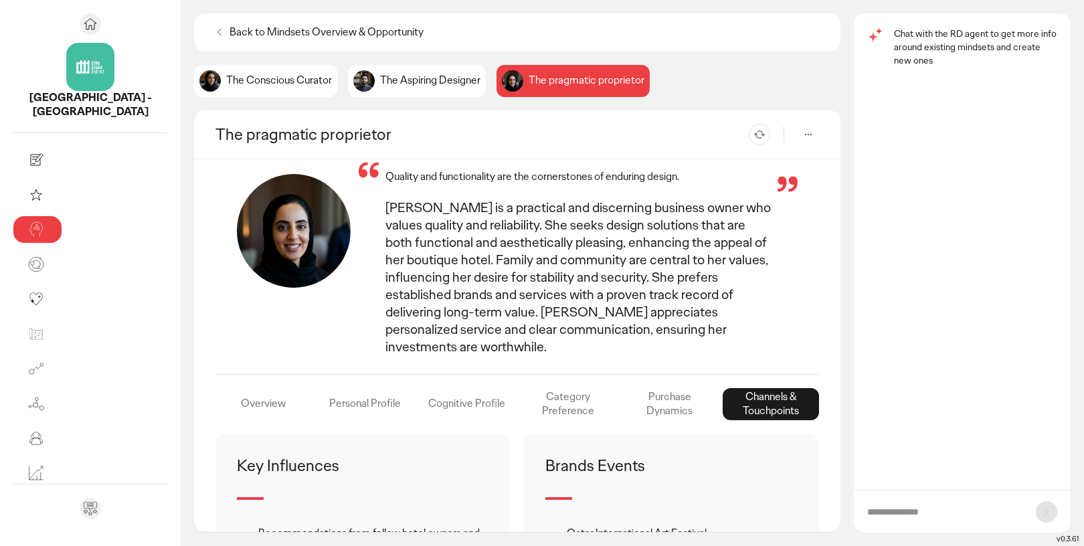
scroll to position [0, 0]
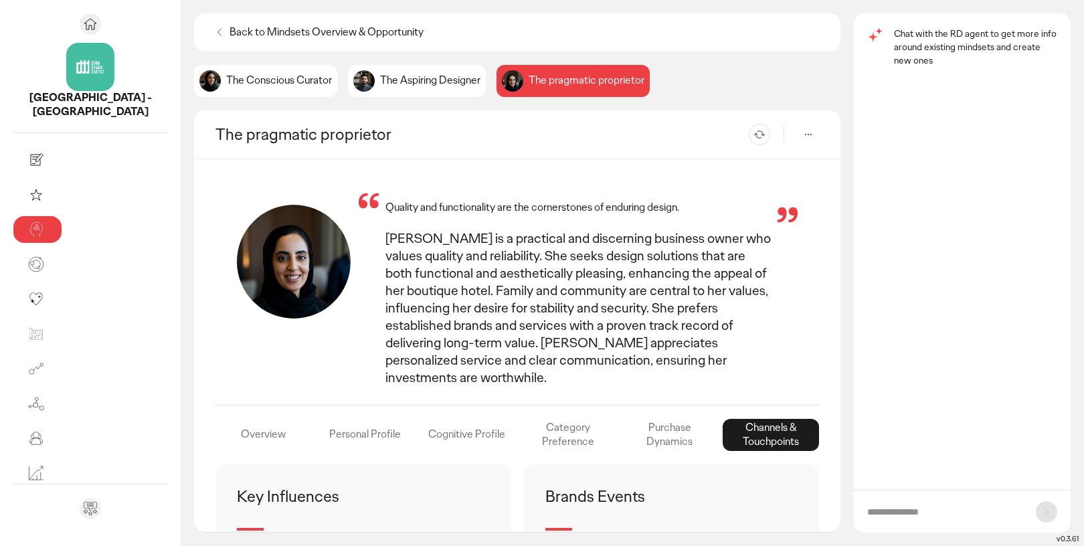
click at [418, 419] on div "Personal Profile" at bounding box center [466, 435] width 96 height 32
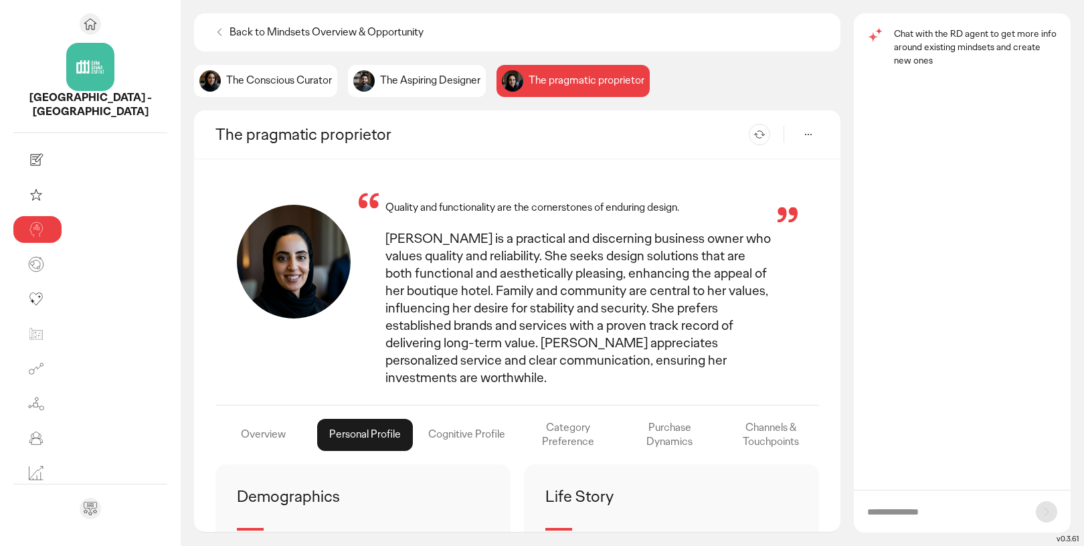
click at [520, 419] on div "Cognitive Profile" at bounding box center [568, 435] width 96 height 32
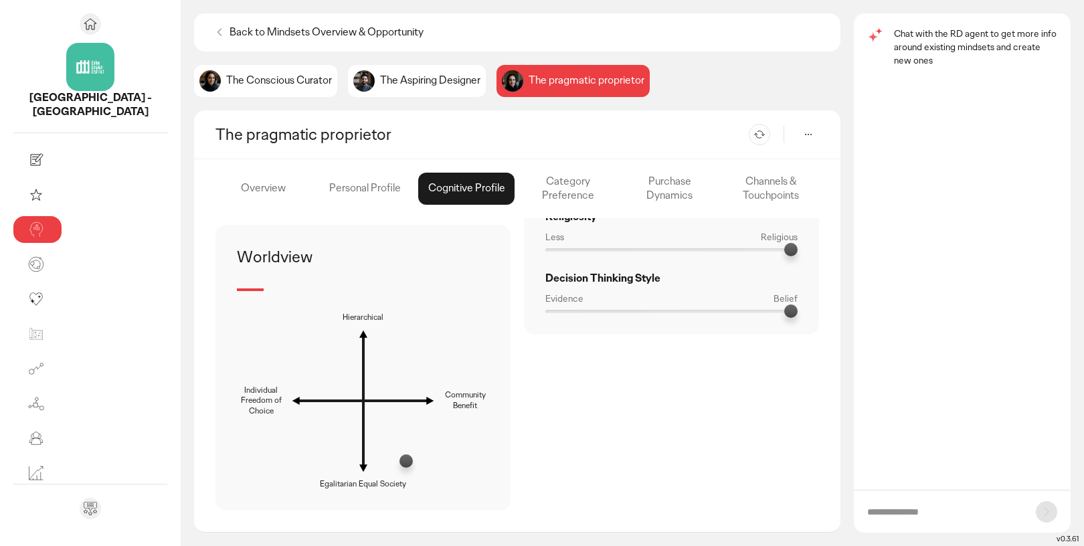
scroll to position [665, 0]
click at [622, 203] on div "Category Preference" at bounding box center [670, 189] width 96 height 32
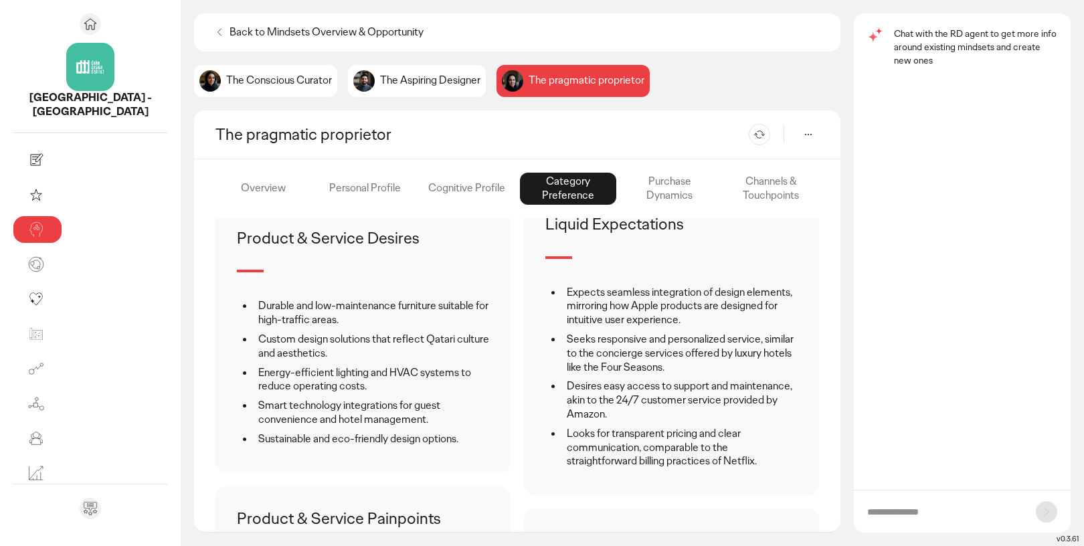
scroll to position [0, 0]
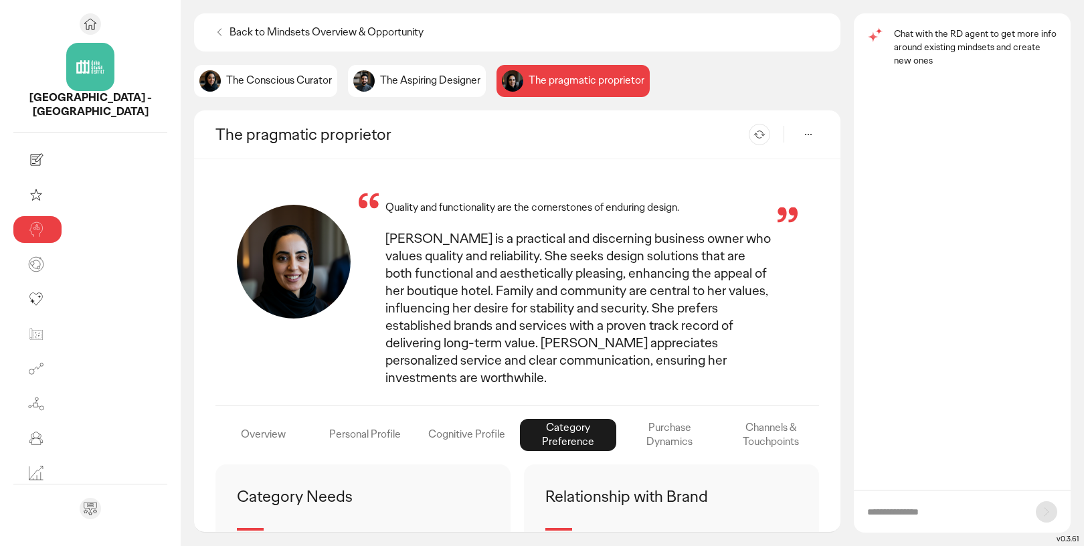
click at [723, 419] on div "Purchase Dynamics" at bounding box center [771, 435] width 96 height 32
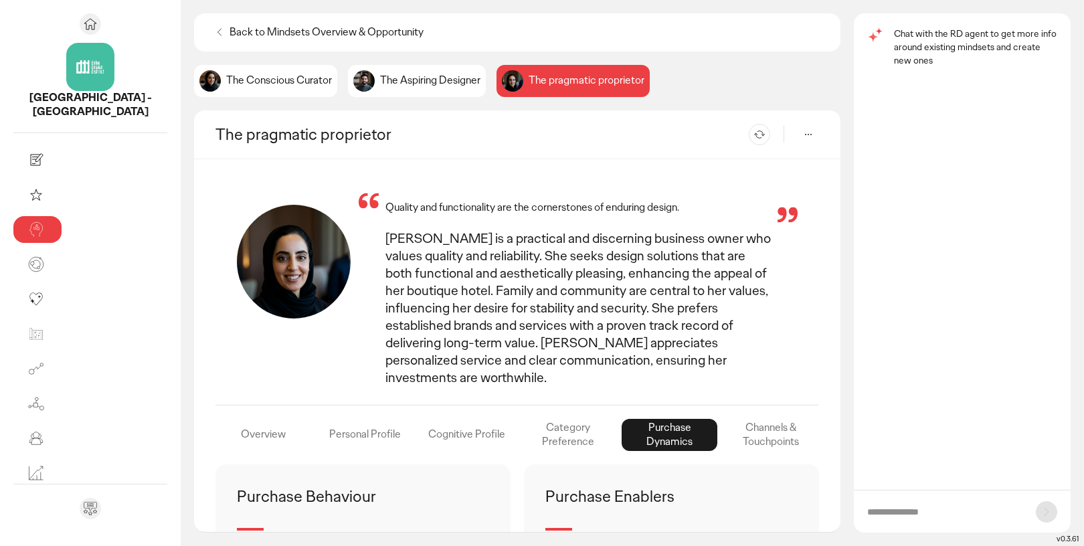
click at [754, 419] on div "Channels & Touchpoints" at bounding box center [771, 435] width 96 height 32
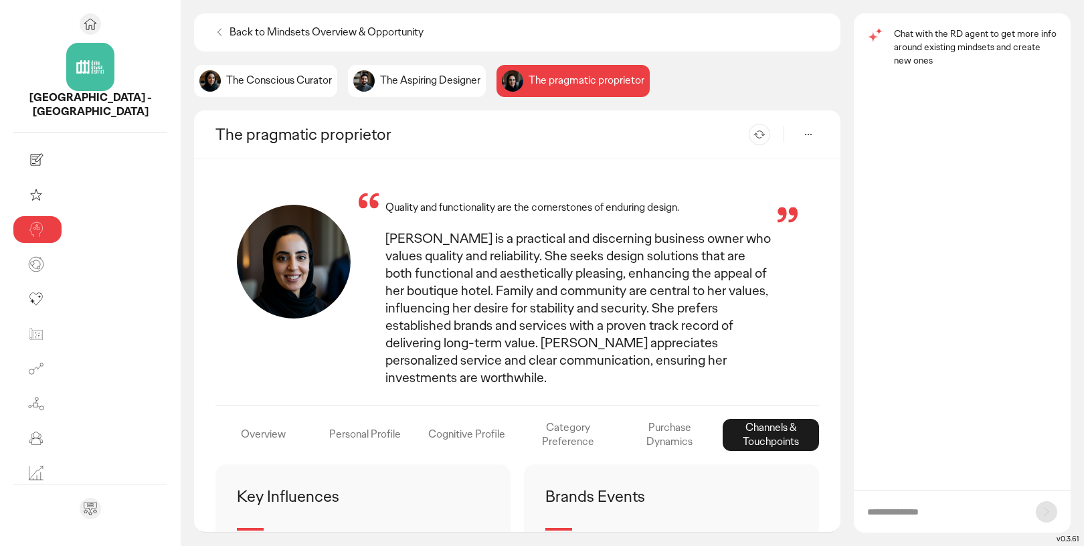
click at [317, 419] on div "Overview" at bounding box center [365, 435] width 96 height 32
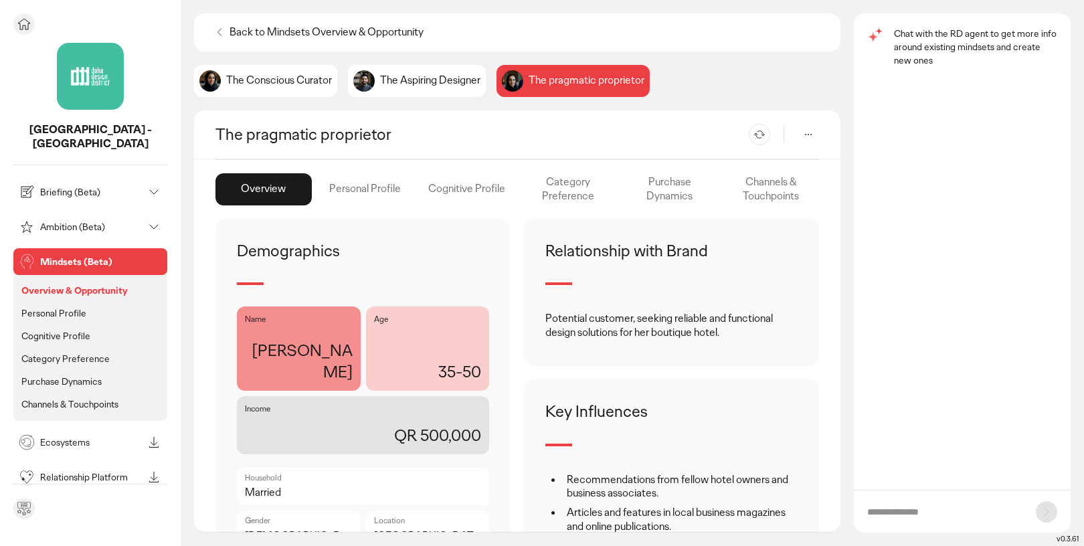
scroll to position [211, 0]
